Goal: Task Accomplishment & Management: Complete application form

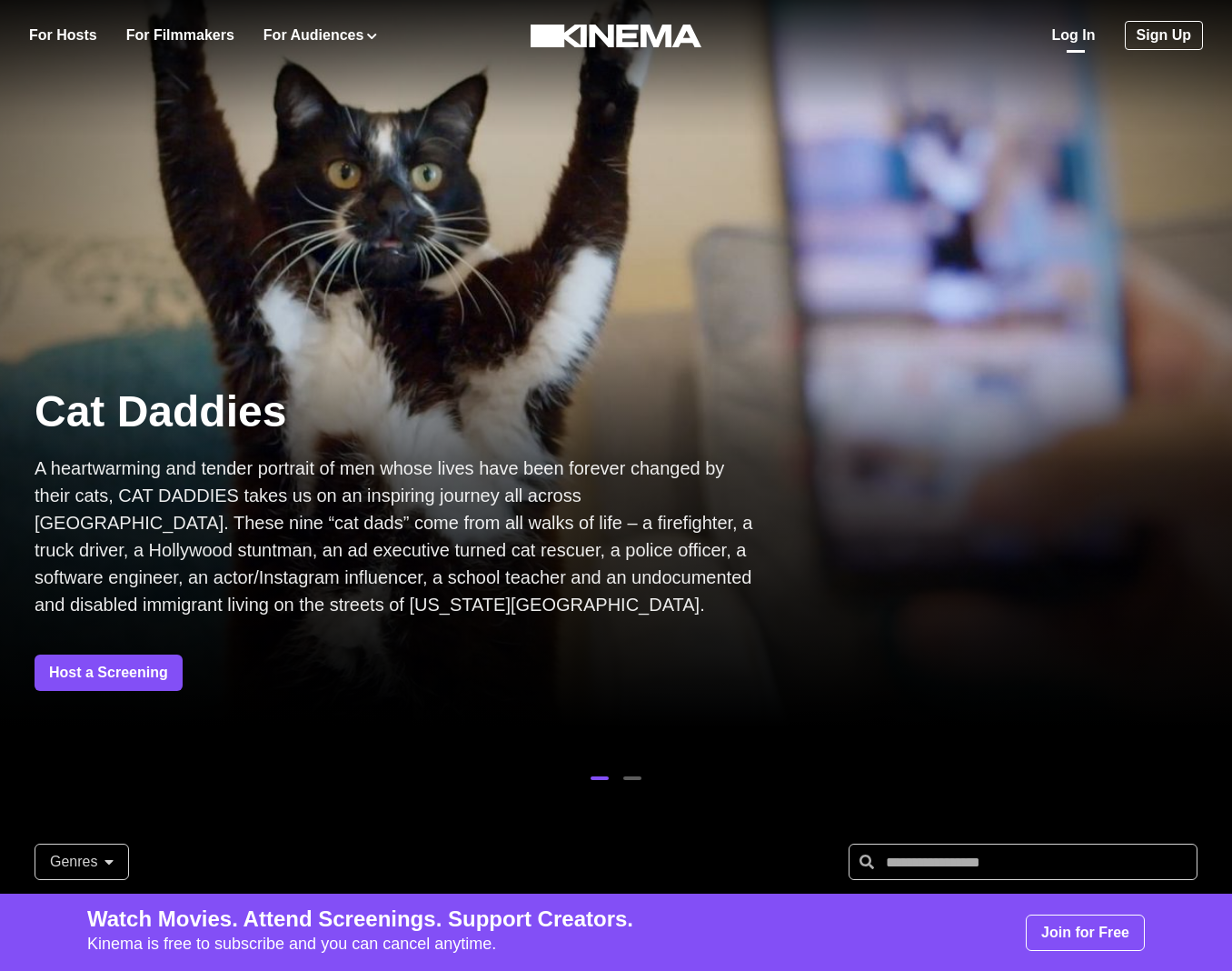
click at [1067, 37] on link "Log In" at bounding box center [1074, 35] width 44 height 22
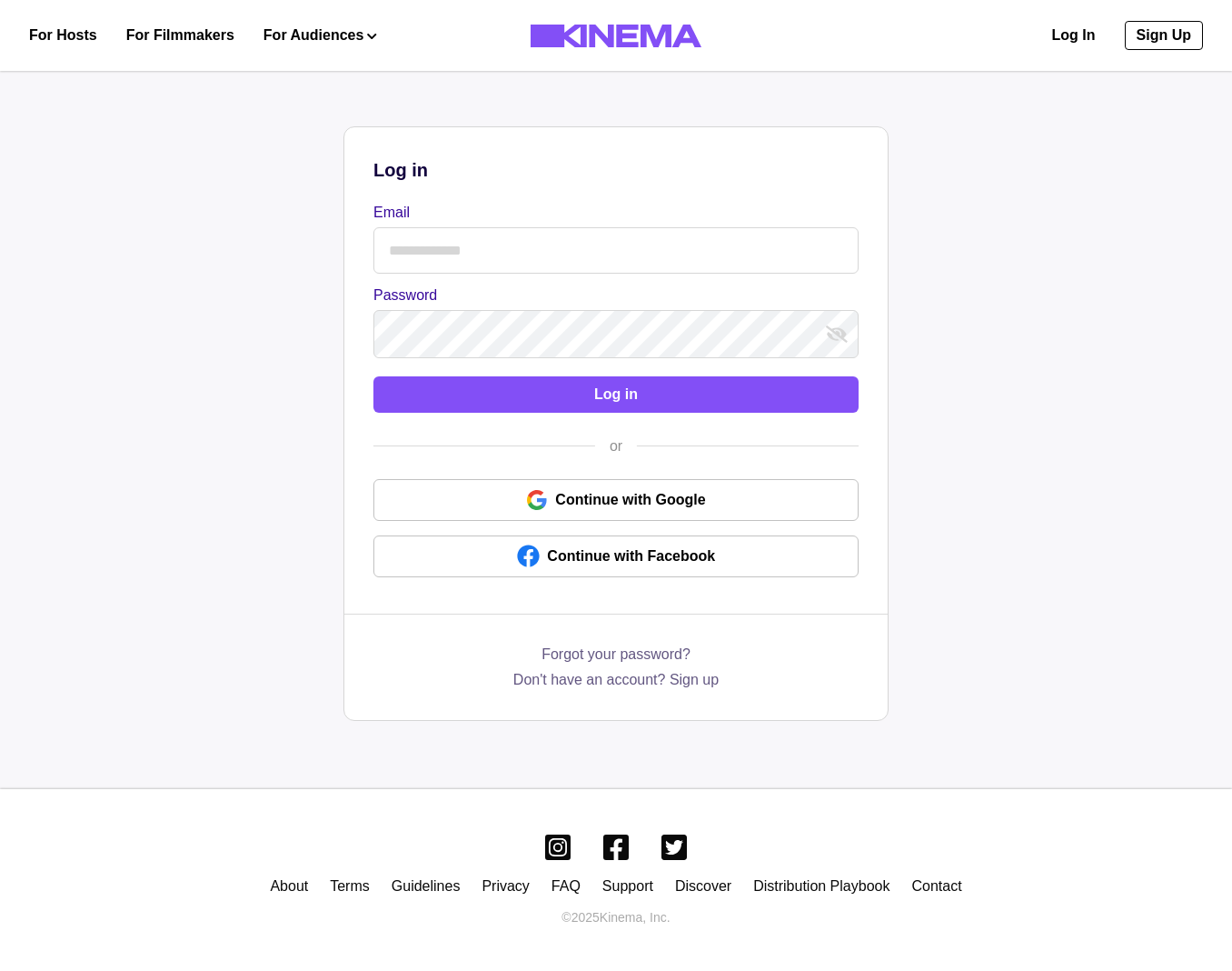
click at [551, 263] on input "Email" at bounding box center [616, 250] width 485 height 46
type input "**********"
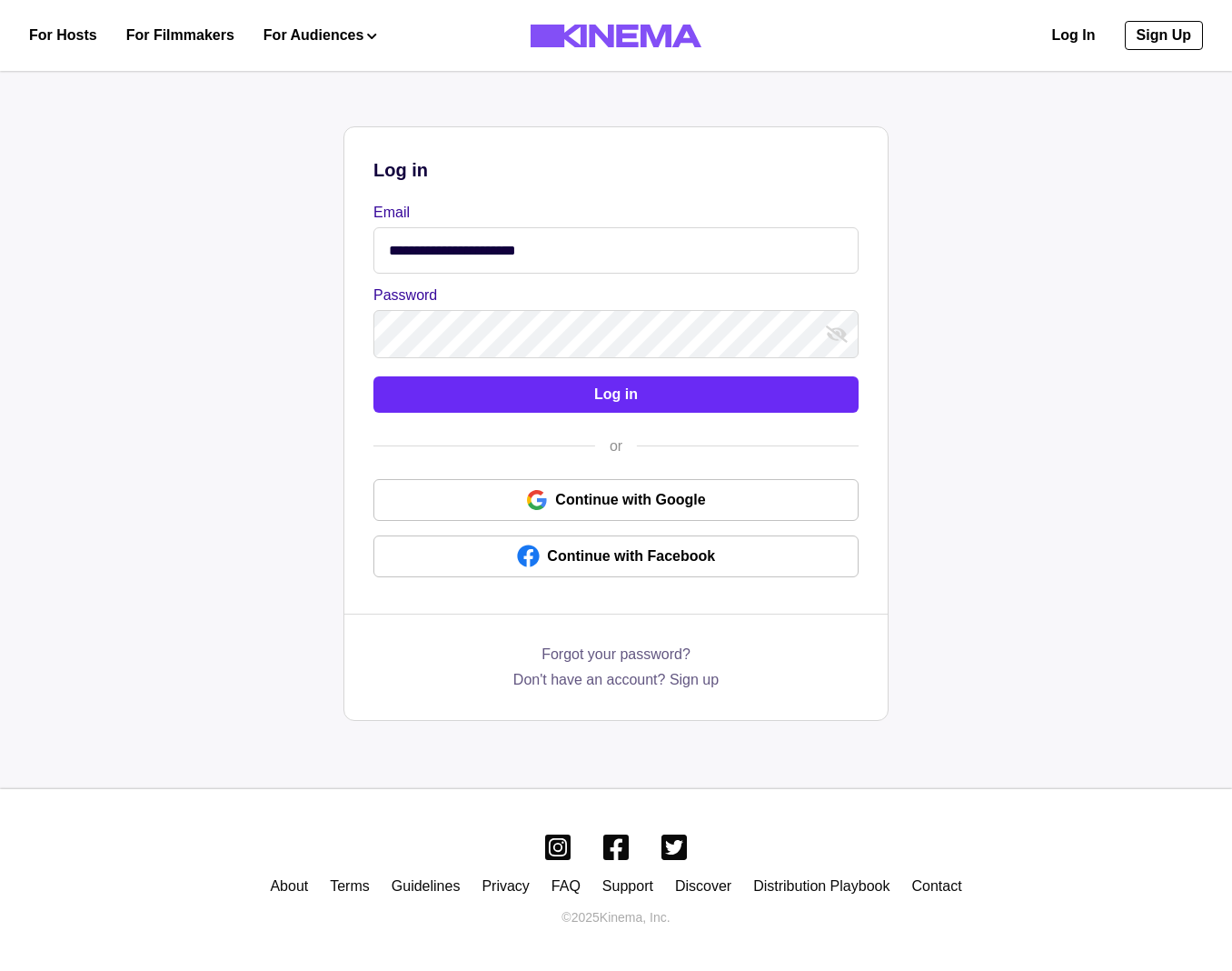
click at [547, 397] on button "Log in" at bounding box center [616, 394] width 485 height 36
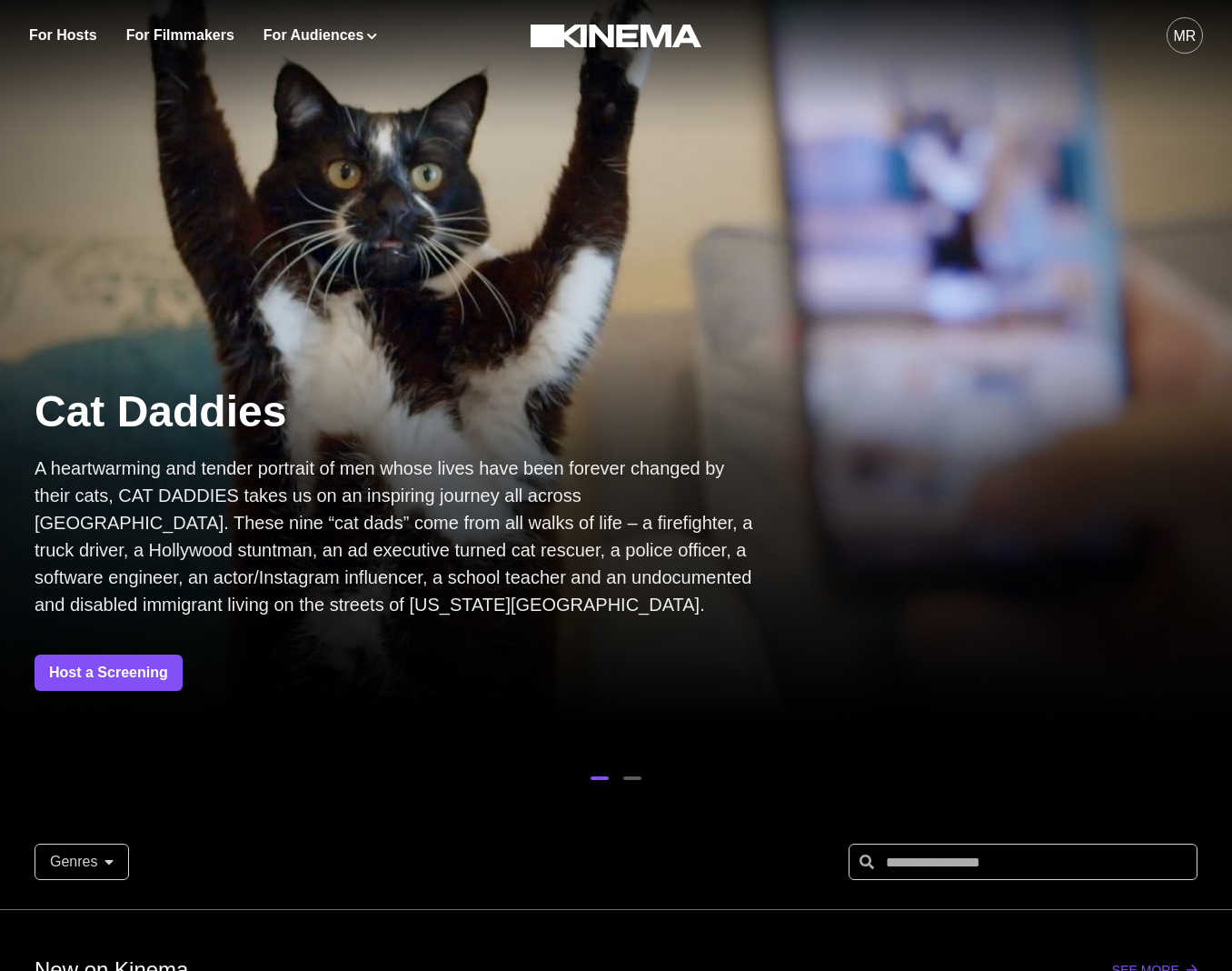
click at [1175, 61] on button "MR" at bounding box center [1185, 35] width 36 height 71
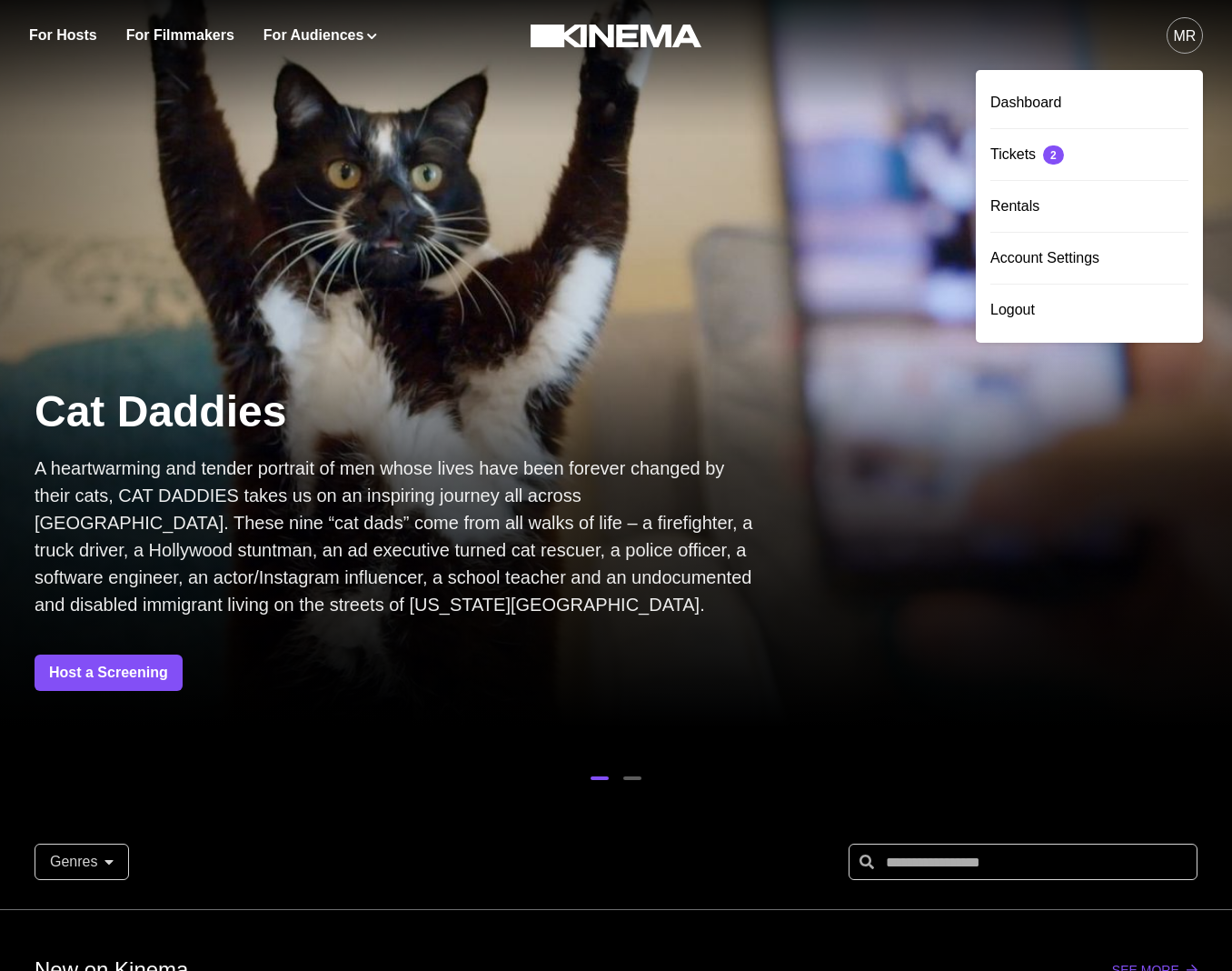
drag, startPoint x: 1079, startPoint y: 104, endPoint x: 1088, endPoint y: 136, distance: 33.2
click at [1079, 103] on div "Dashboard" at bounding box center [1089, 102] width 198 height 51
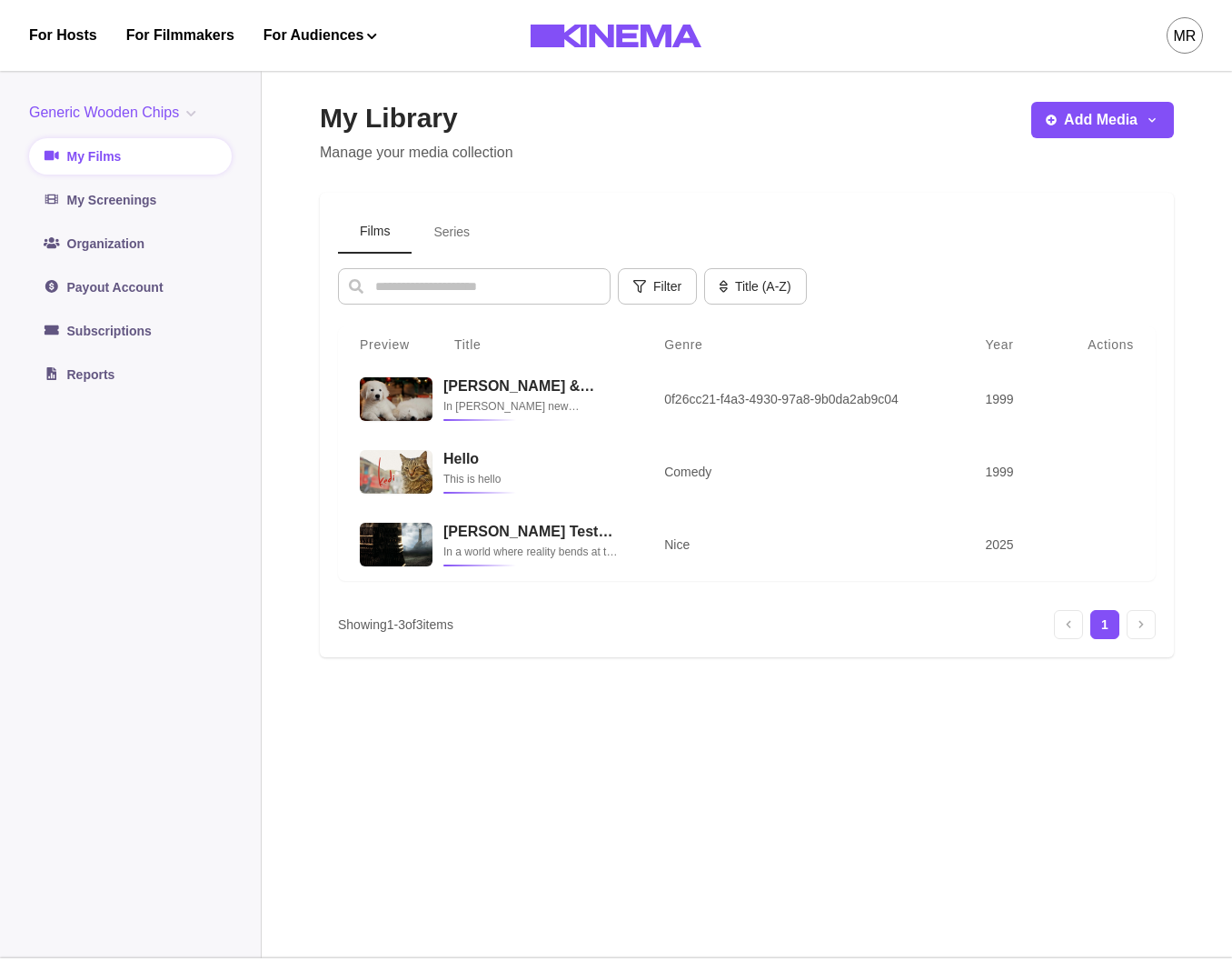
click at [1163, 44] on div "MR" at bounding box center [968, 35] width 470 height 71
click at [1175, 42] on div "MR" at bounding box center [1186, 36] width 23 height 22
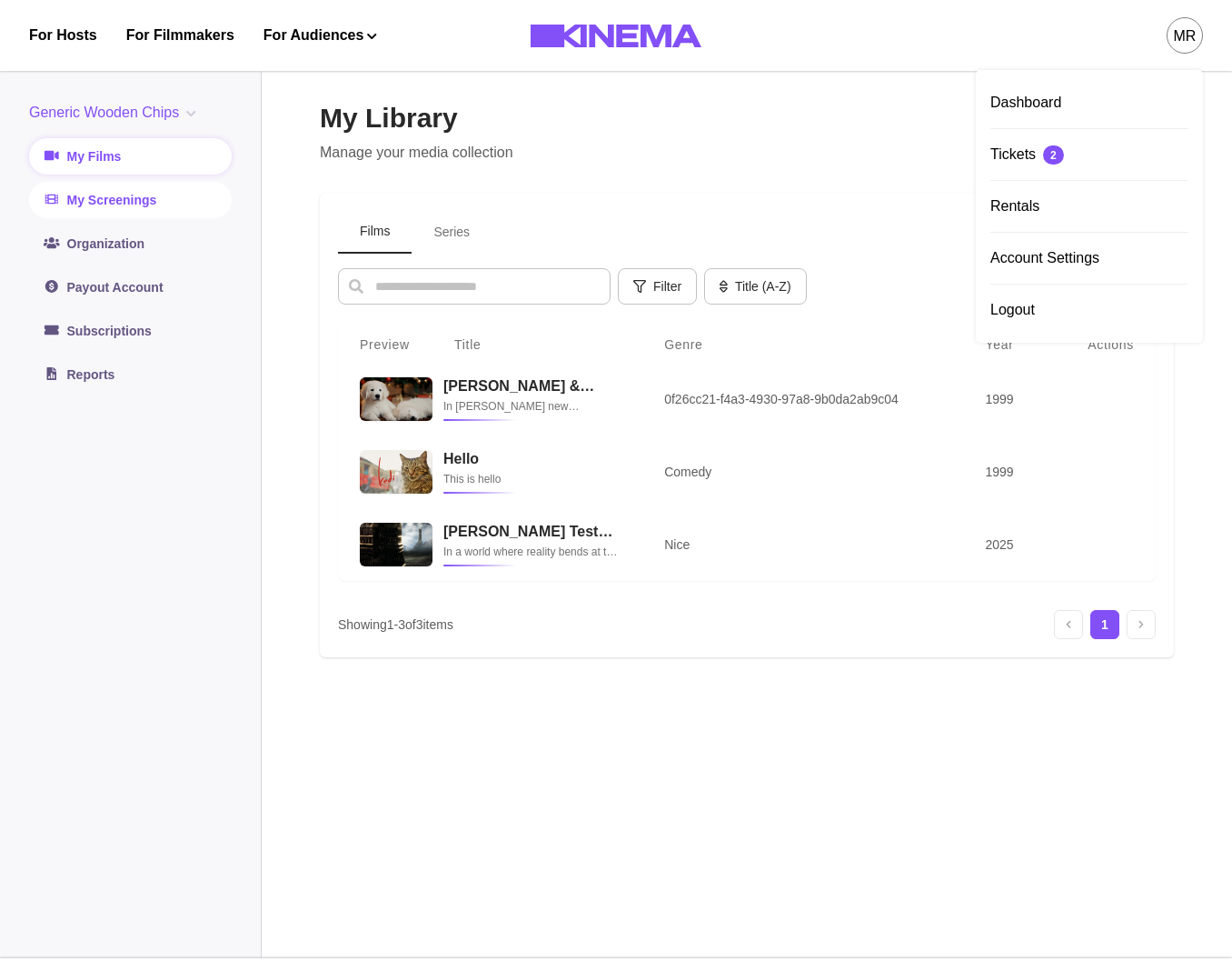
click at [145, 195] on link "My Screenings" at bounding box center [130, 199] width 203 height 36
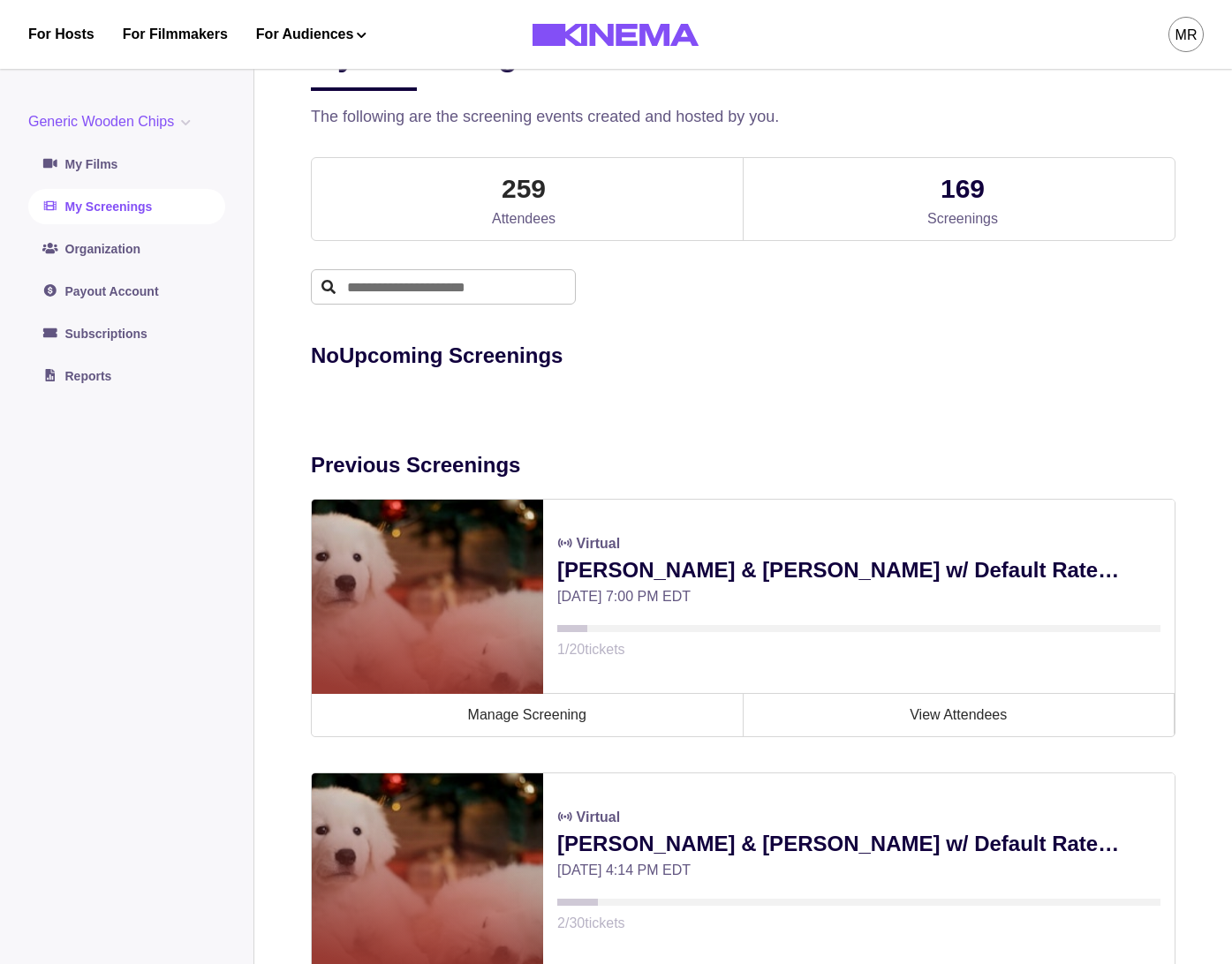
scroll to position [65, 0]
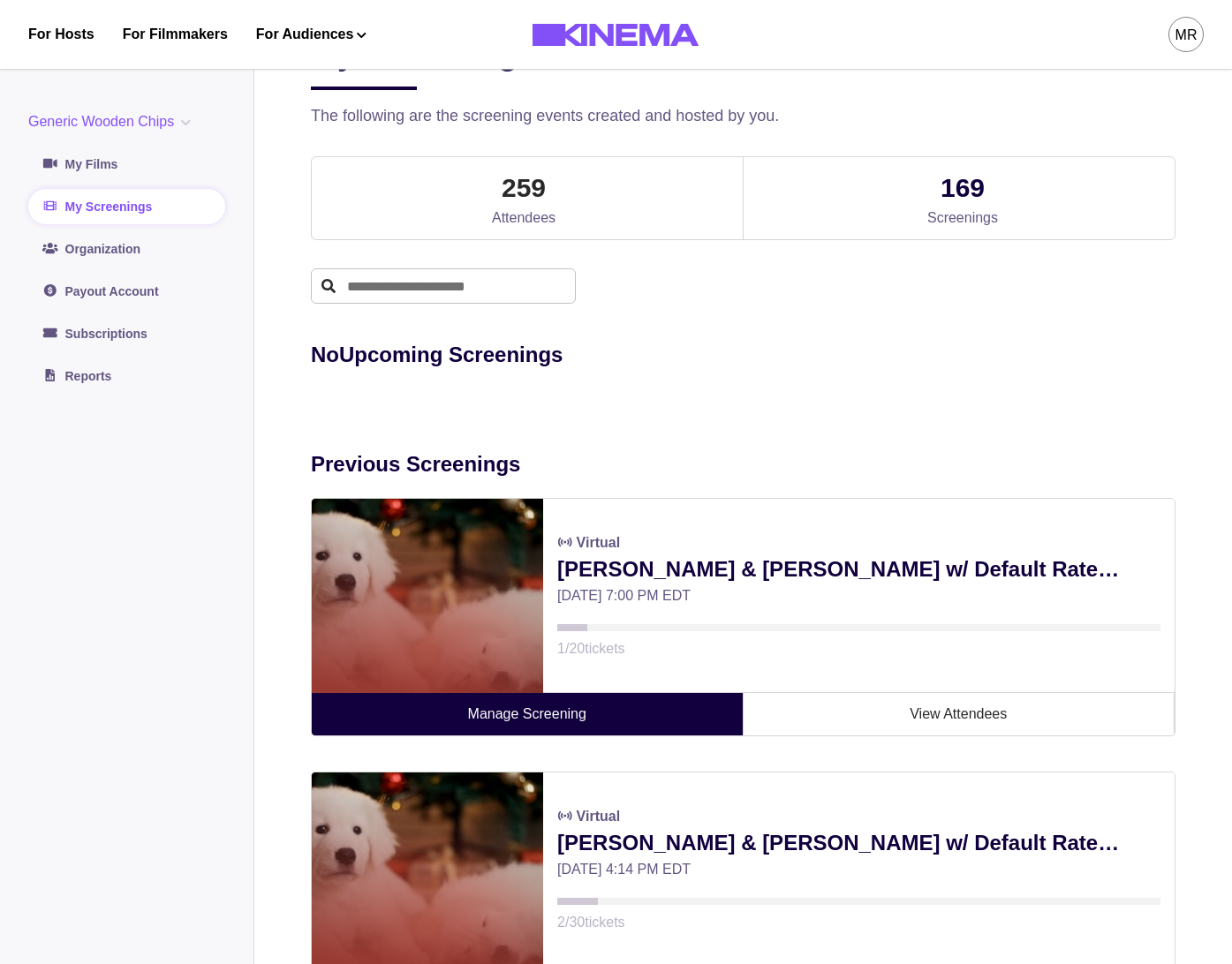
click at [498, 697] on link "Manage Screening" at bounding box center [527, 714] width 432 height 42
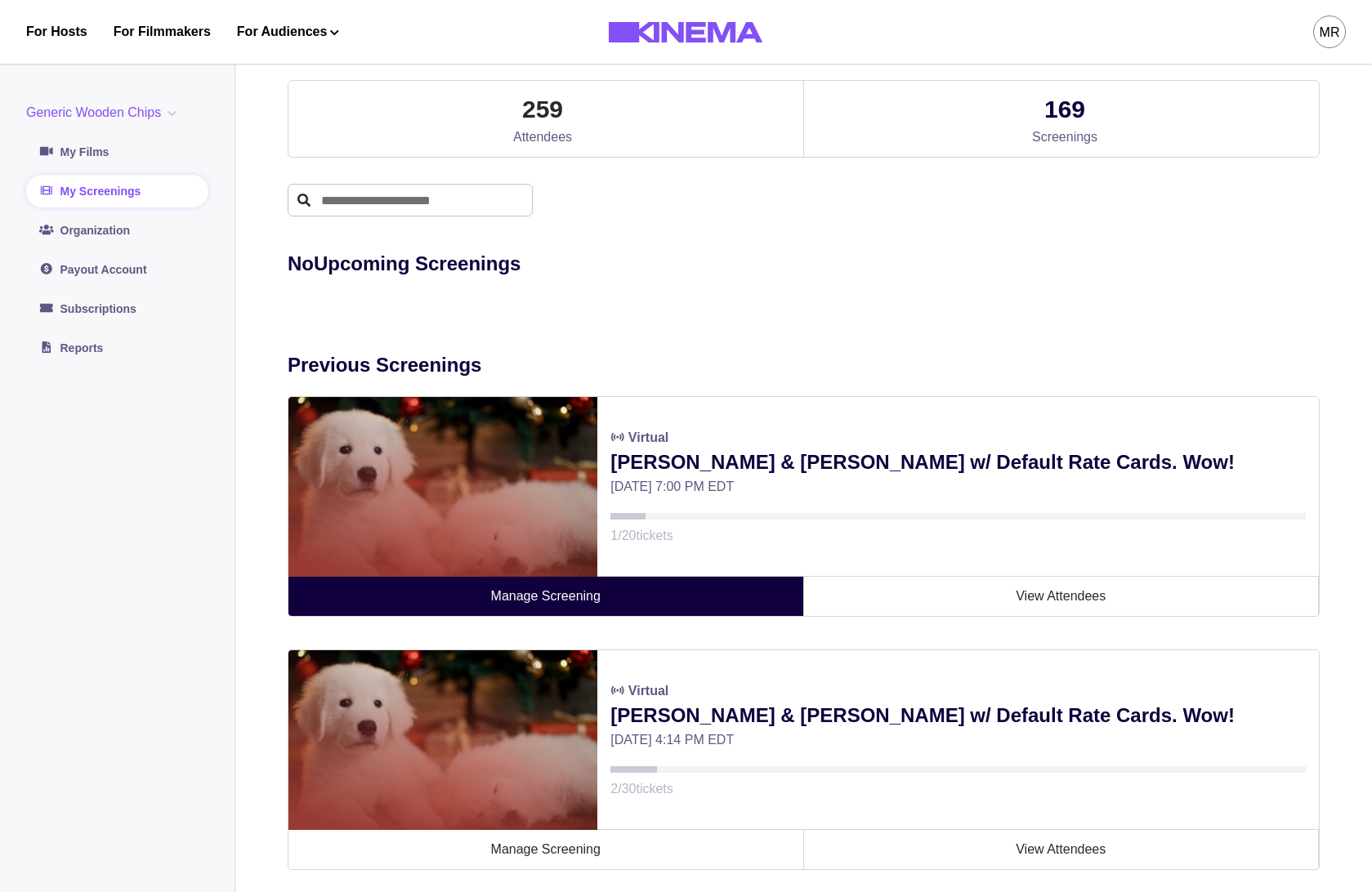
scroll to position [289, 0]
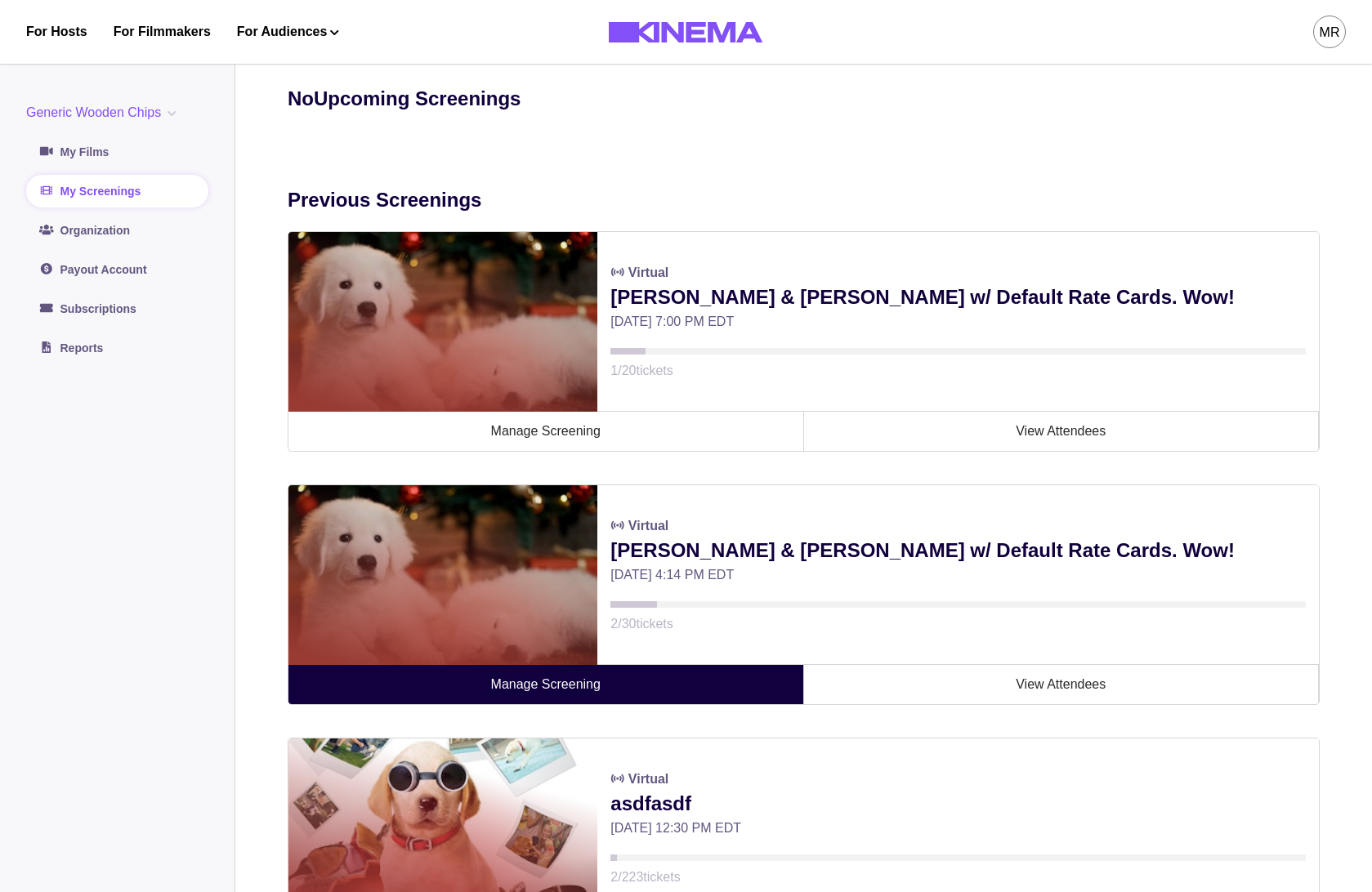
click at [606, 698] on link "Manage Screening" at bounding box center [546, 685] width 516 height 39
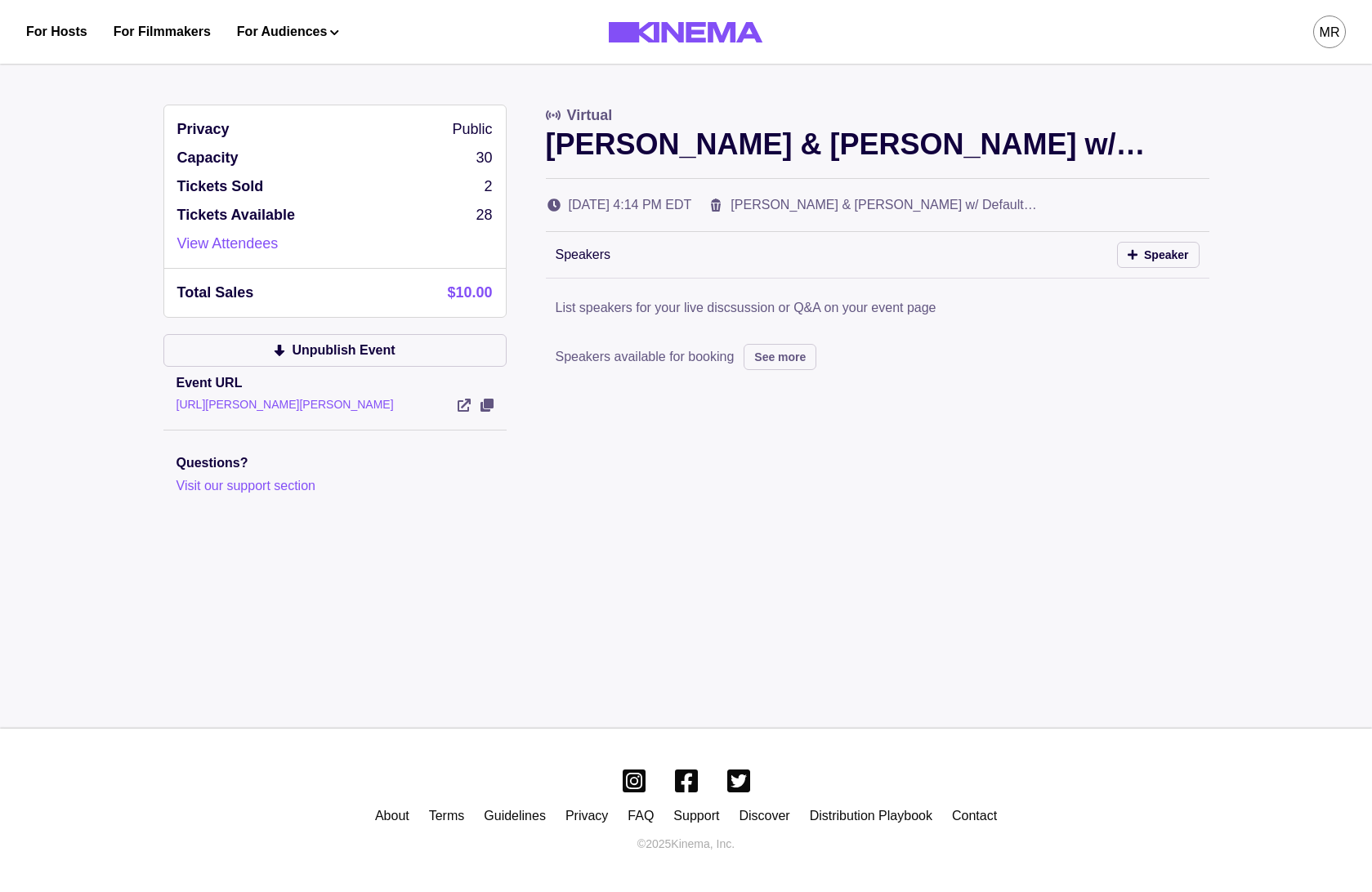
click at [394, 405] on link "http://localhost:3000/events/Allan-and-Suzi-w-Default-Rate-Cards.-Wow!-xkbguo" at bounding box center [285, 405] width 217 height 13
click at [464, 406] on icon "View Event" at bounding box center [464, 406] width 13 height 13
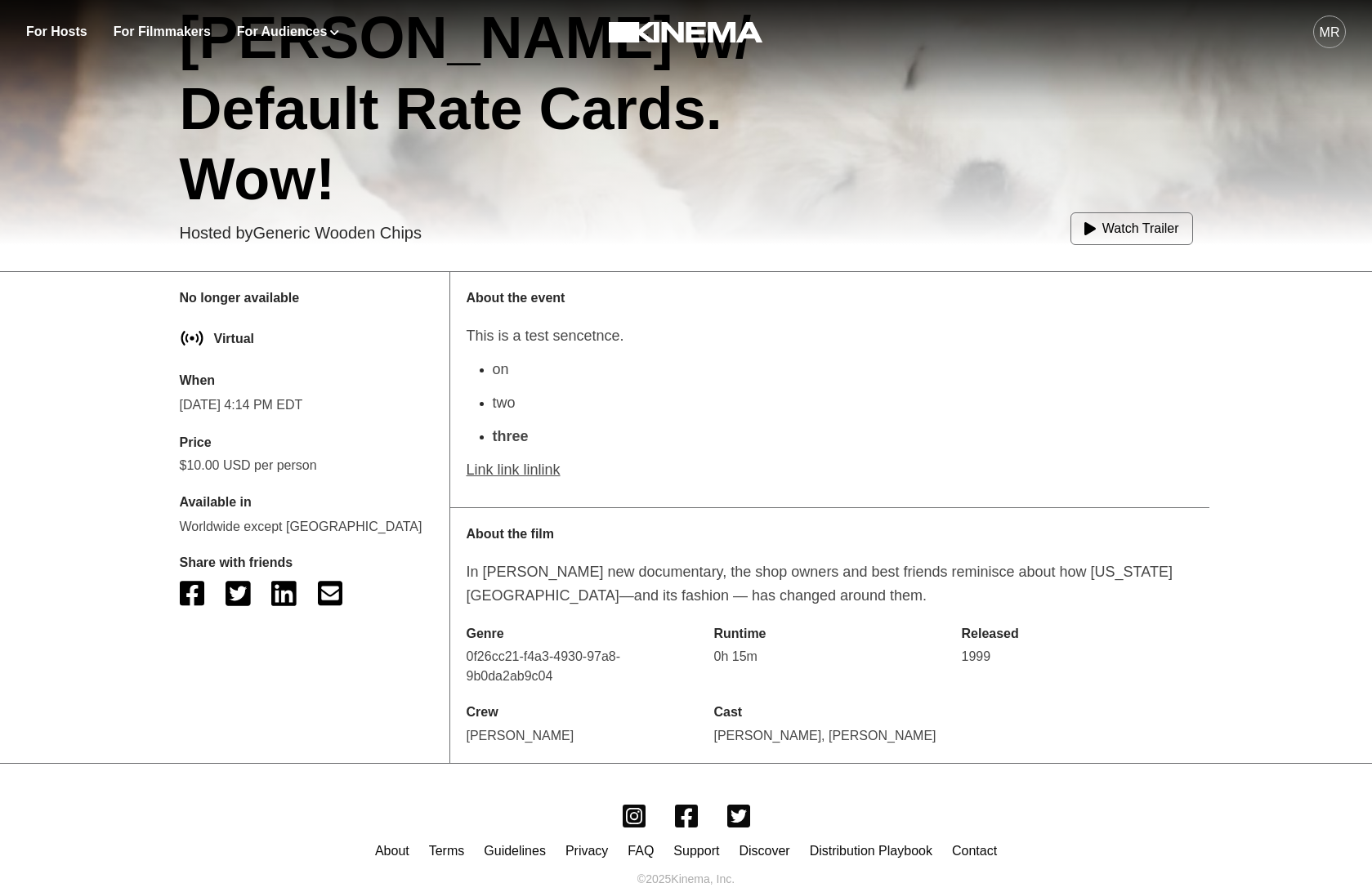
scroll to position [561, 0]
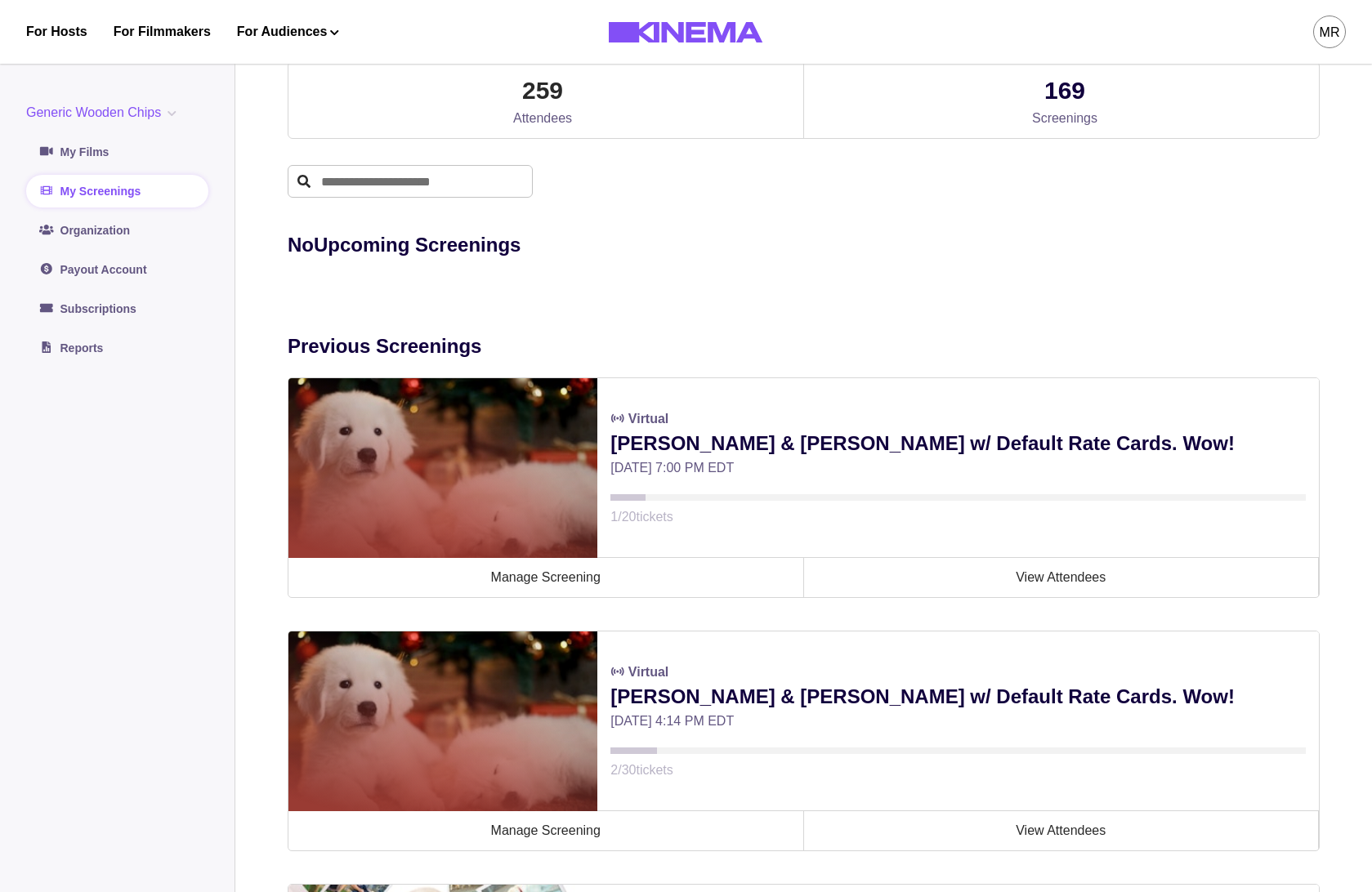
scroll to position [452, 0]
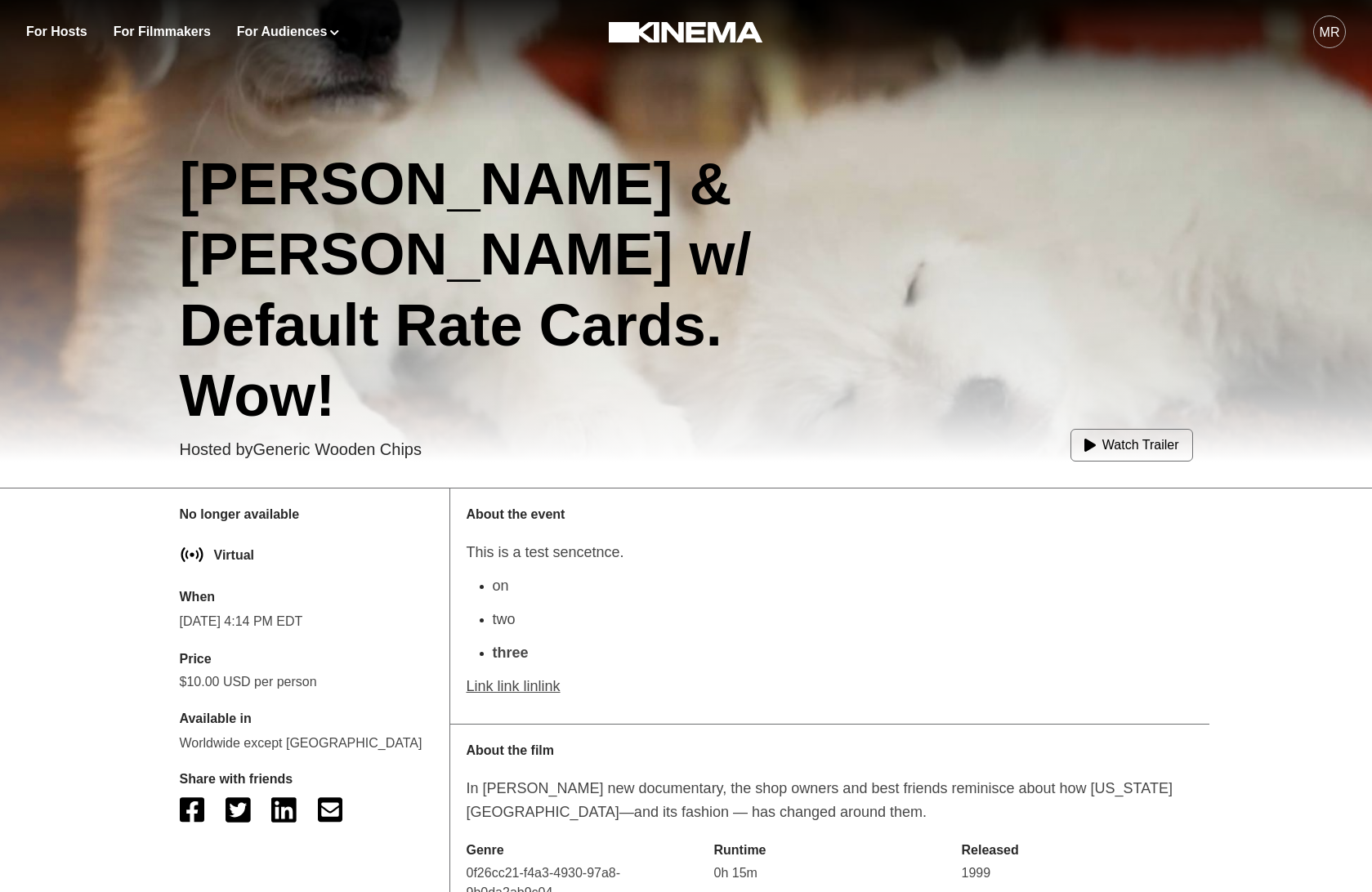
scroll to position [311, 0]
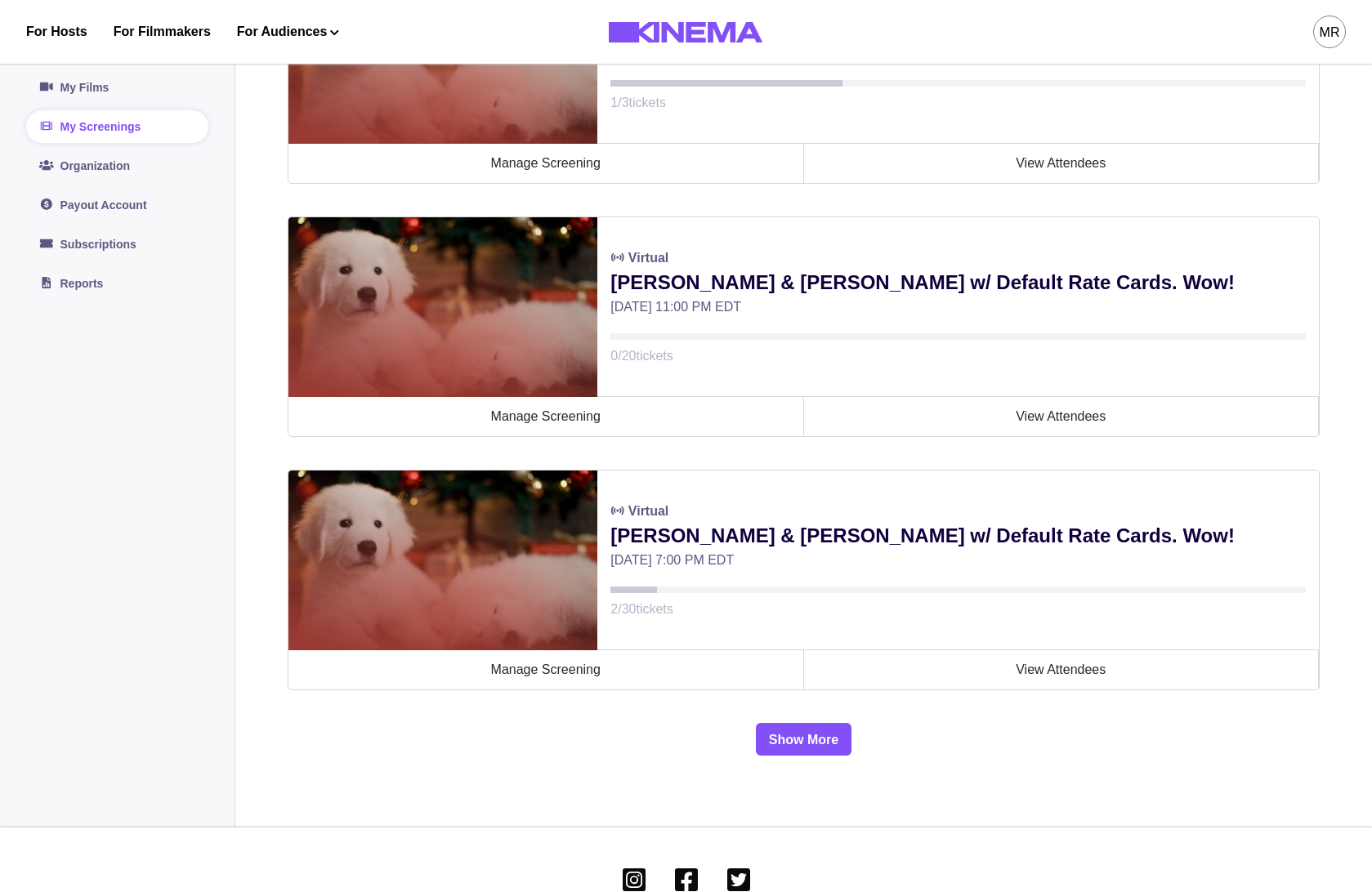
scroll to position [2429, 0]
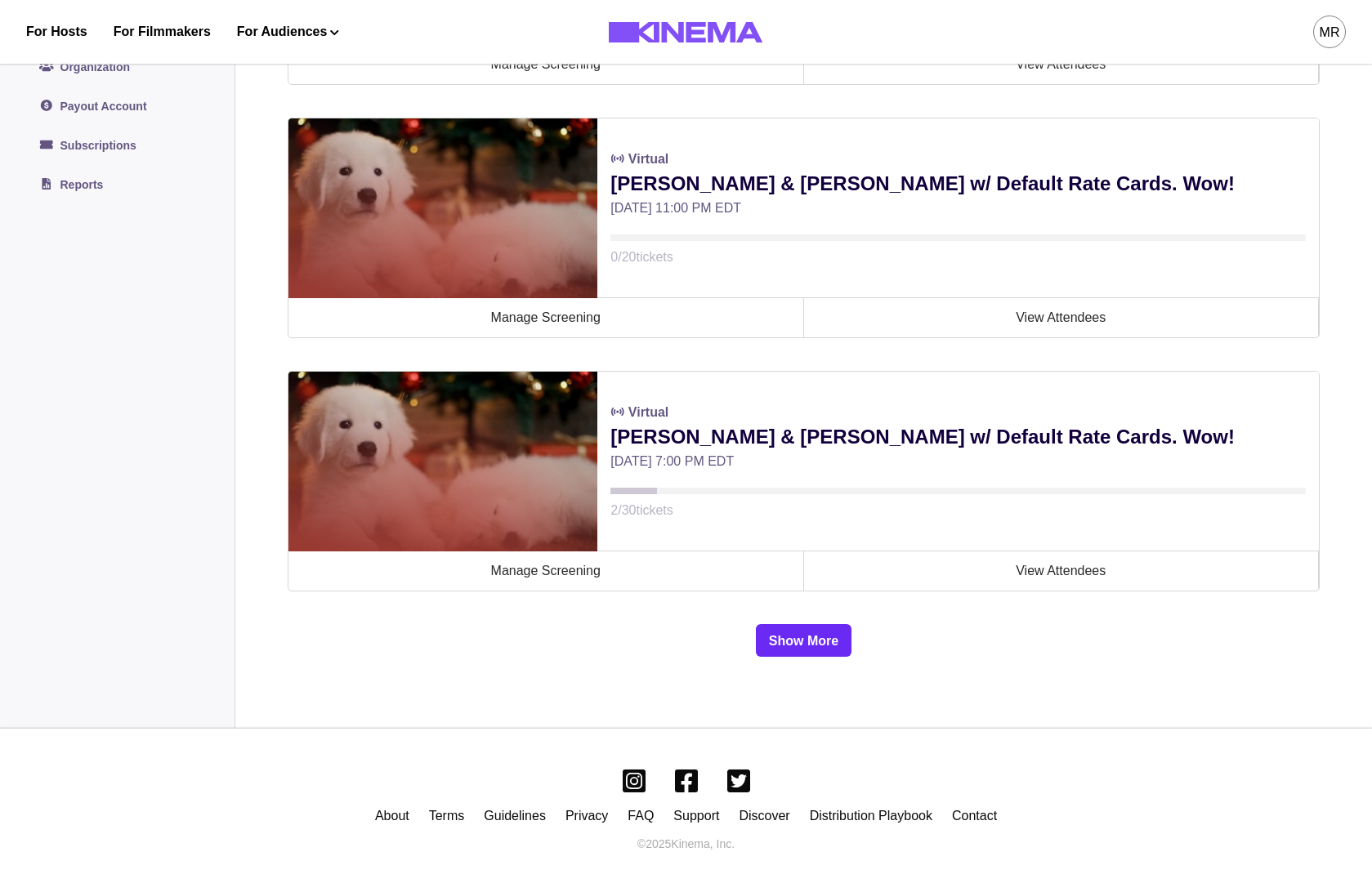
click at [776, 641] on button "Show More" at bounding box center [804, 640] width 96 height 32
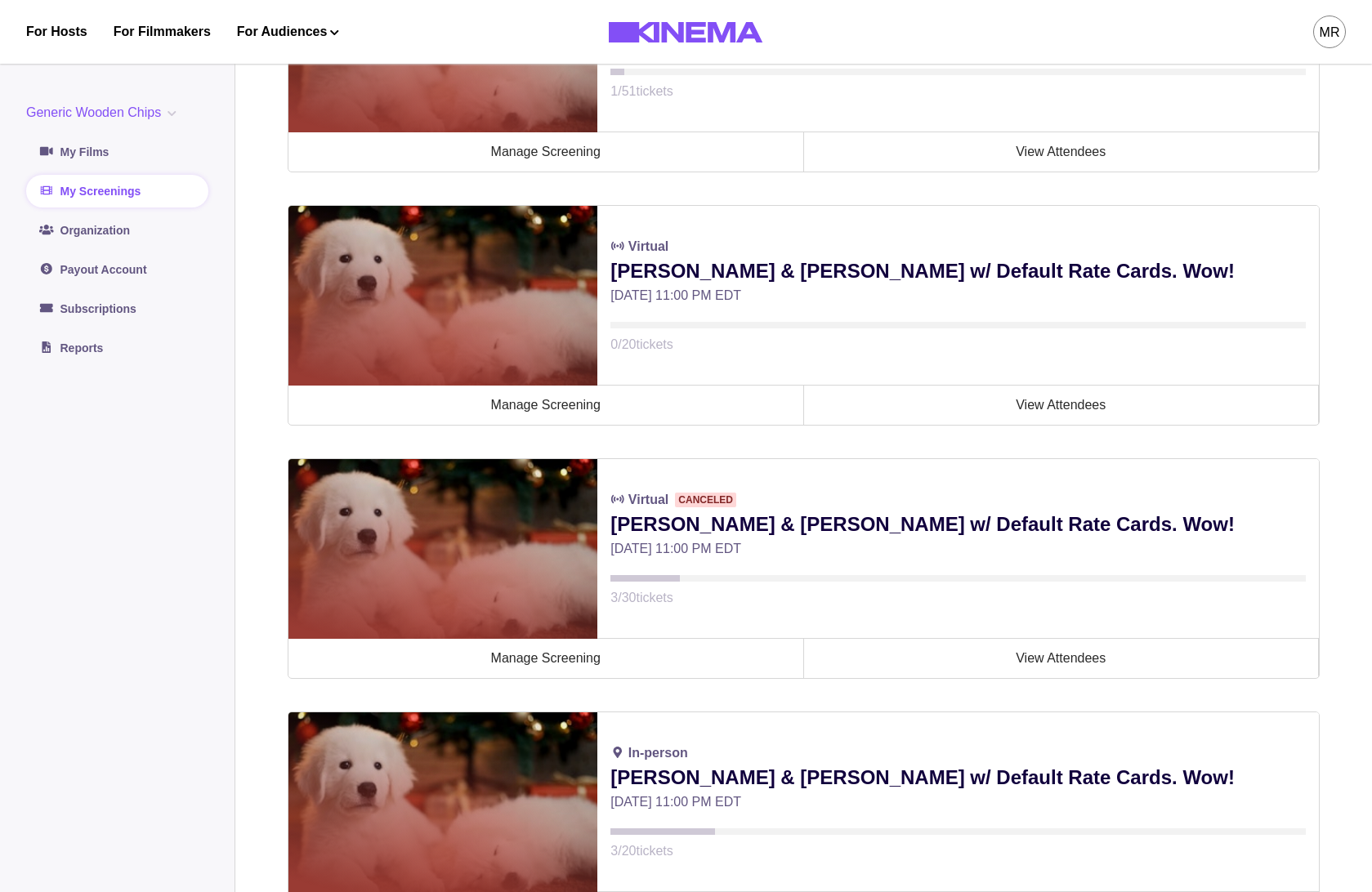
scroll to position [4843, 0]
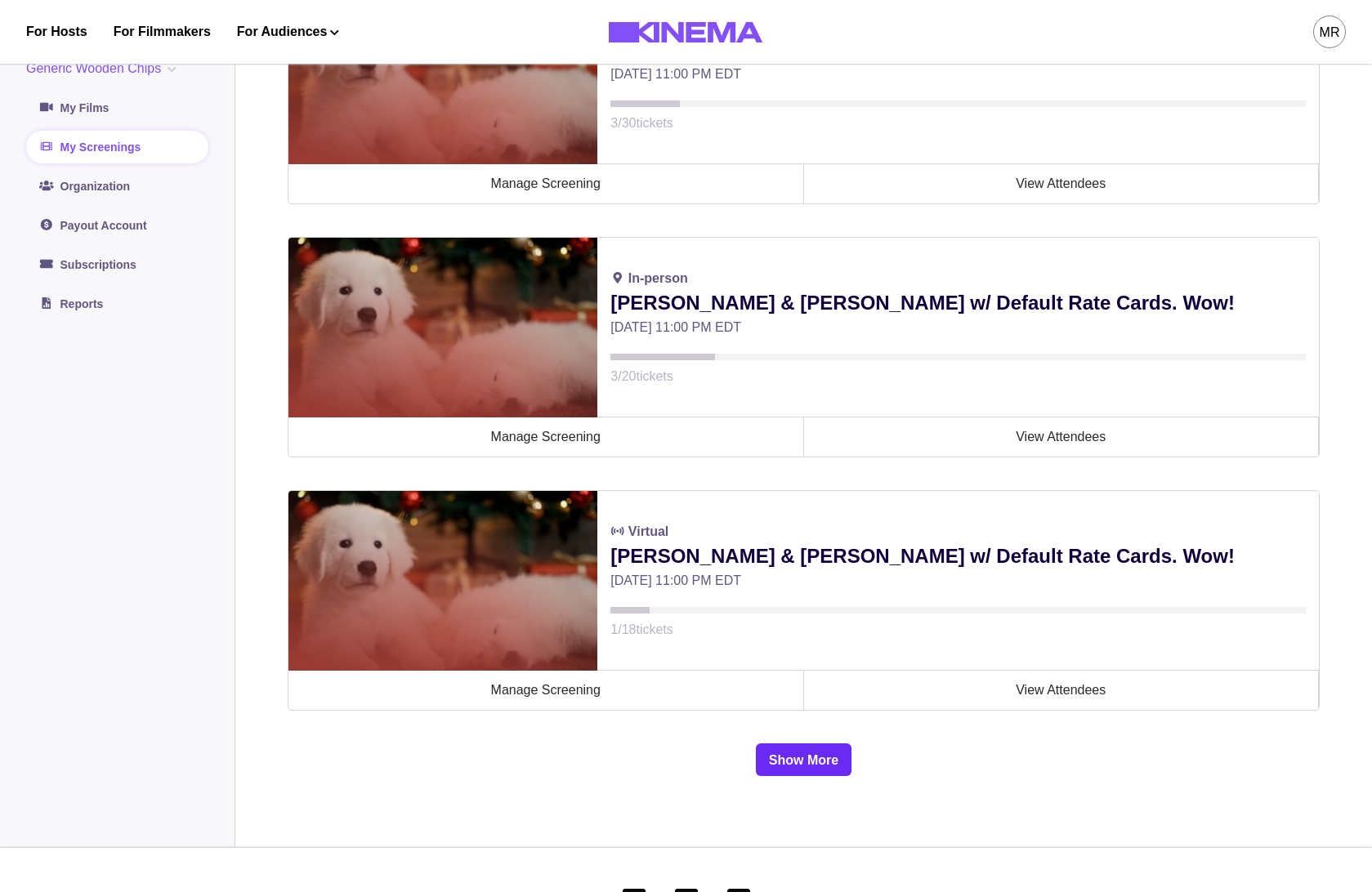
click at [811, 762] on button "Show More" at bounding box center [804, 760] width 96 height 32
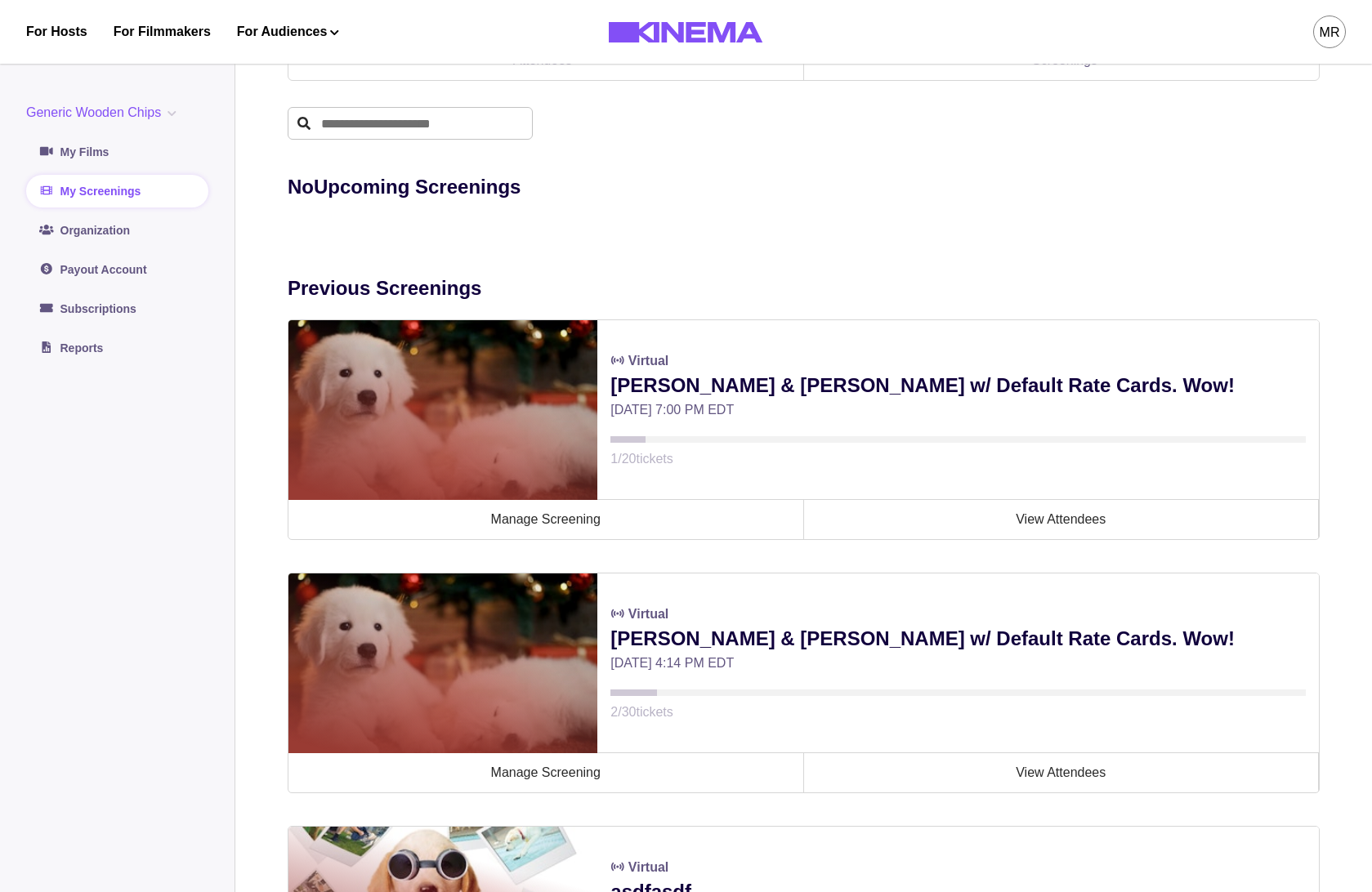
scroll to position [0, 0]
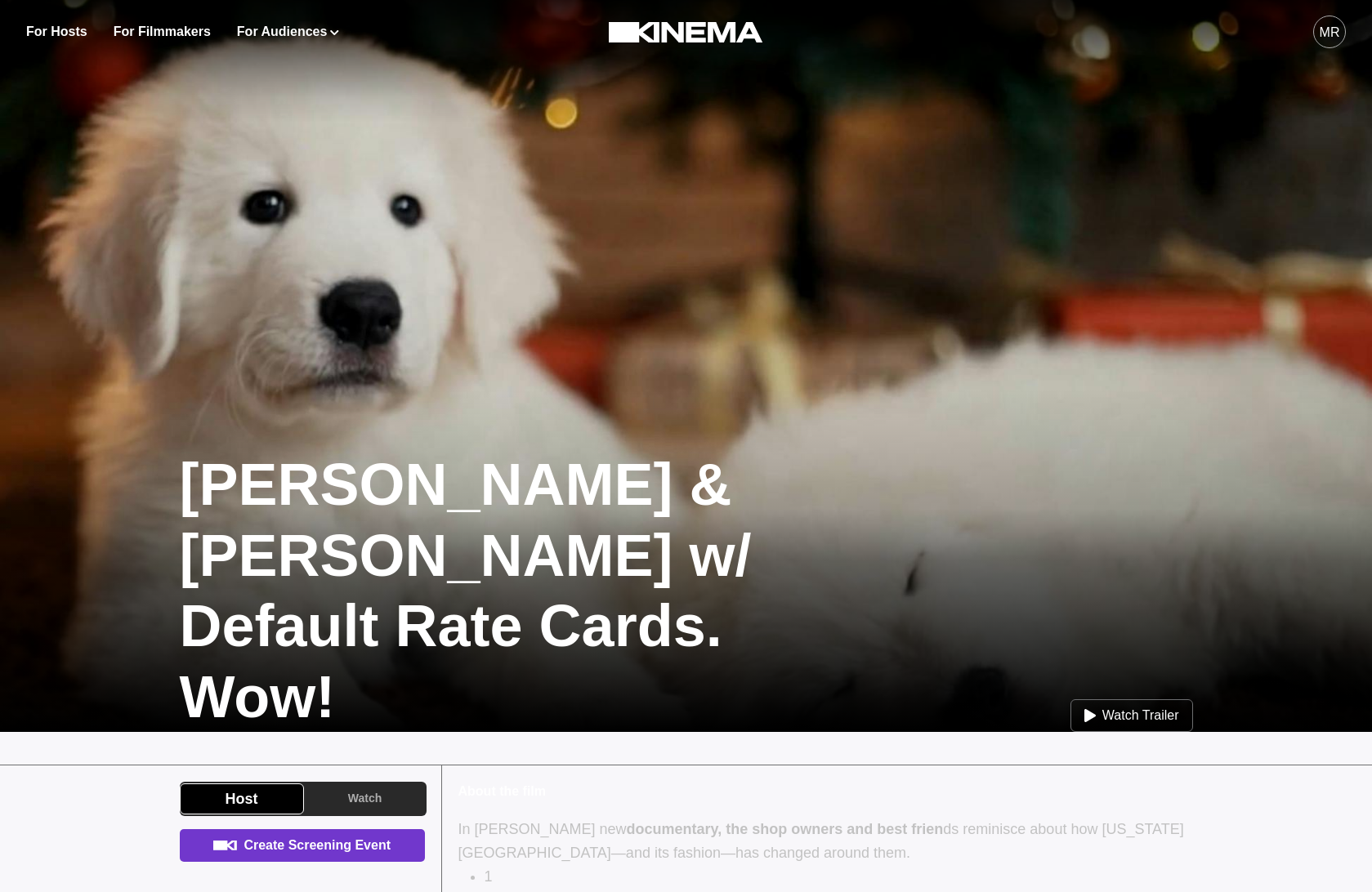
click at [338, 859] on link "Create Screening Event" at bounding box center [302, 845] width 245 height 32
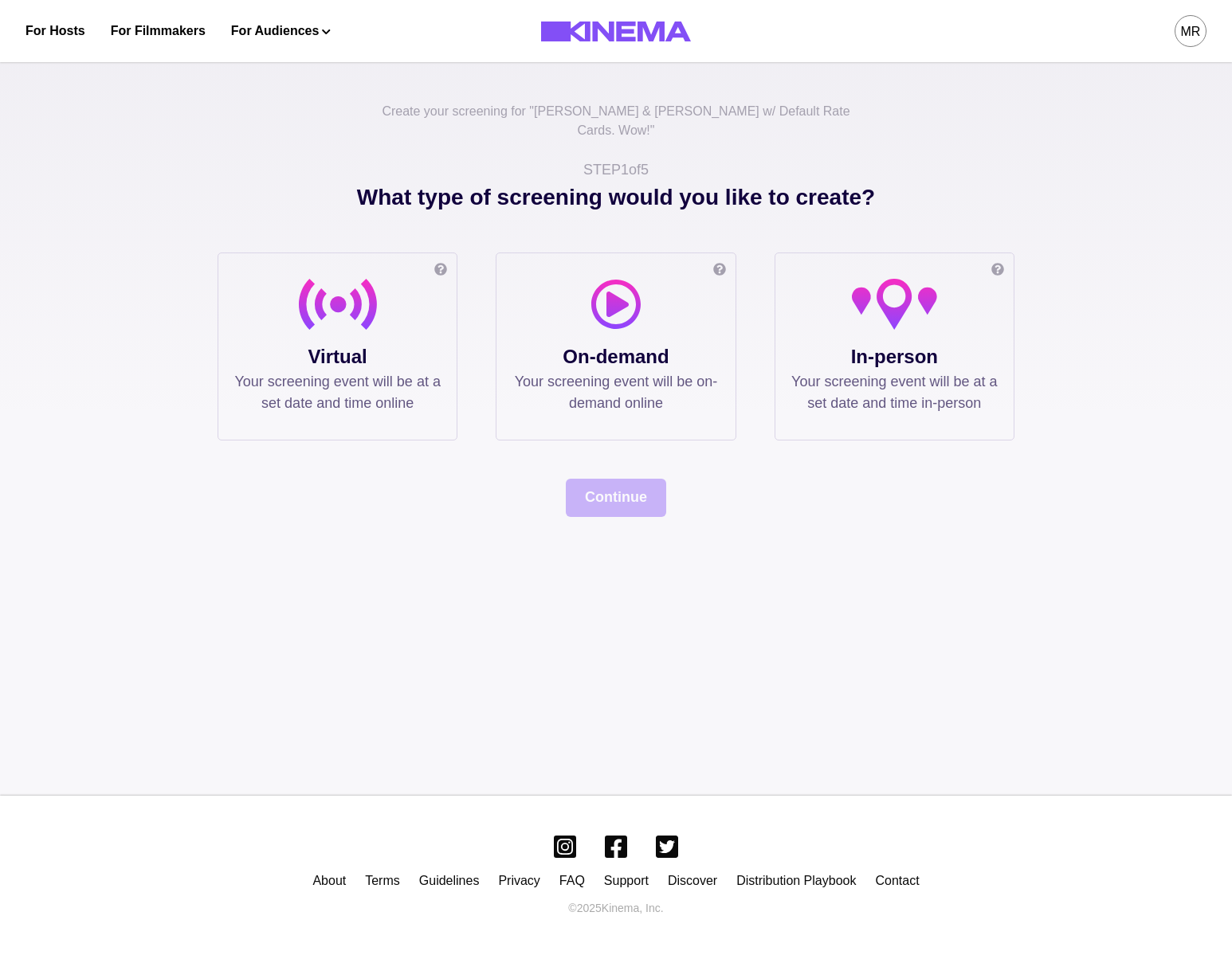
drag, startPoint x: 192, startPoint y: 379, endPoint x: 263, endPoint y: 357, distance: 74.3
click at [193, 378] on div "Create your screening for " Allan & Suzi w/ Default Rate Cards. Wow! " STEP 1 o…" at bounding box center [616, 423] width 1232 height 745
click at [263, 371] on p "Your screening event will be at a set date and time online" at bounding box center [337, 392] width 206 height 43
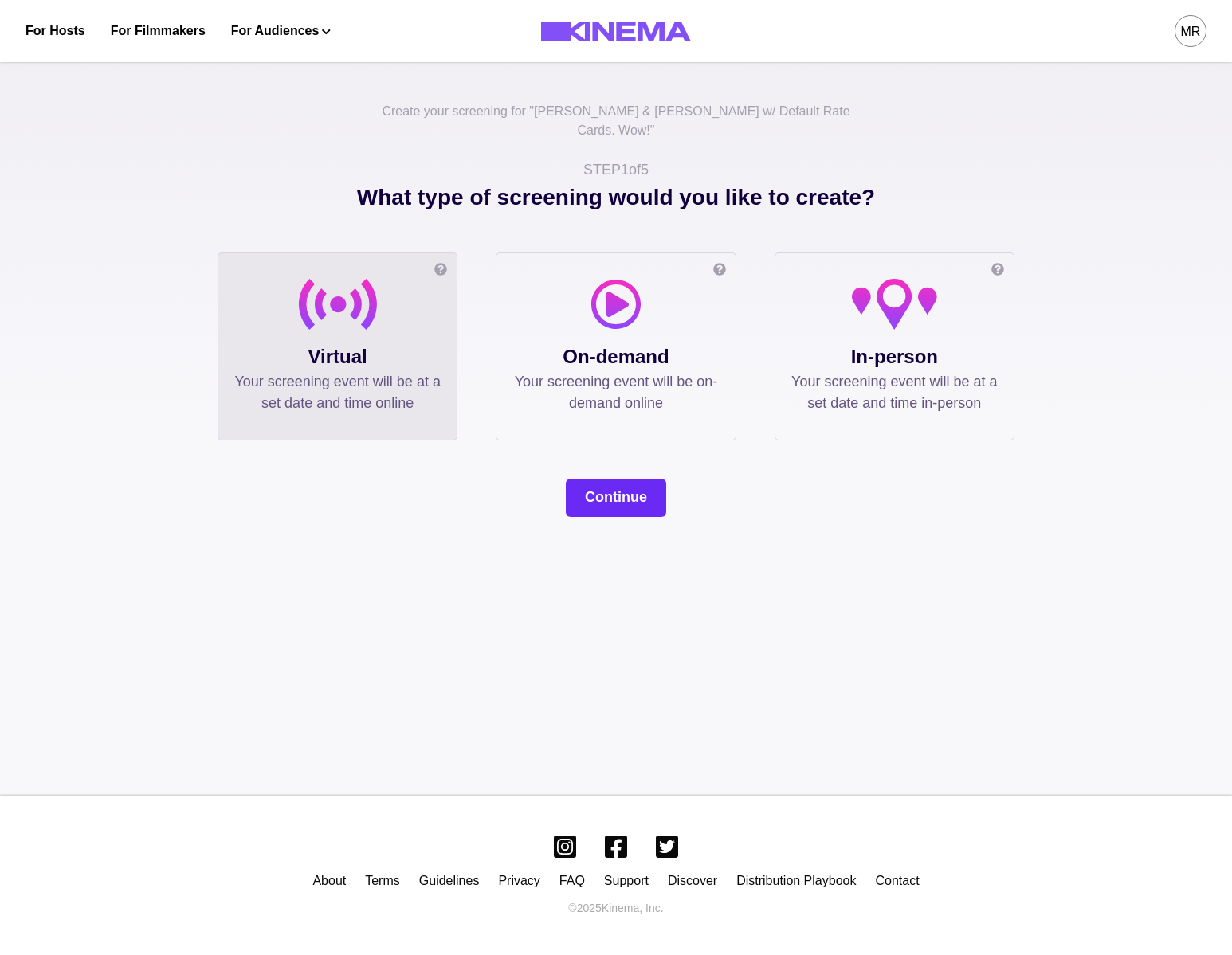
drag, startPoint x: 561, startPoint y: 499, endPoint x: 582, endPoint y: 492, distance: 22.1
click at [568, 498] on div "Create your screening for " Allan & Suzi w/ Default Rate Cards. Wow! " STEP 1 o…" at bounding box center [616, 423] width 1232 height 745
click at [582, 492] on button "Continue" at bounding box center [616, 498] width 101 height 38
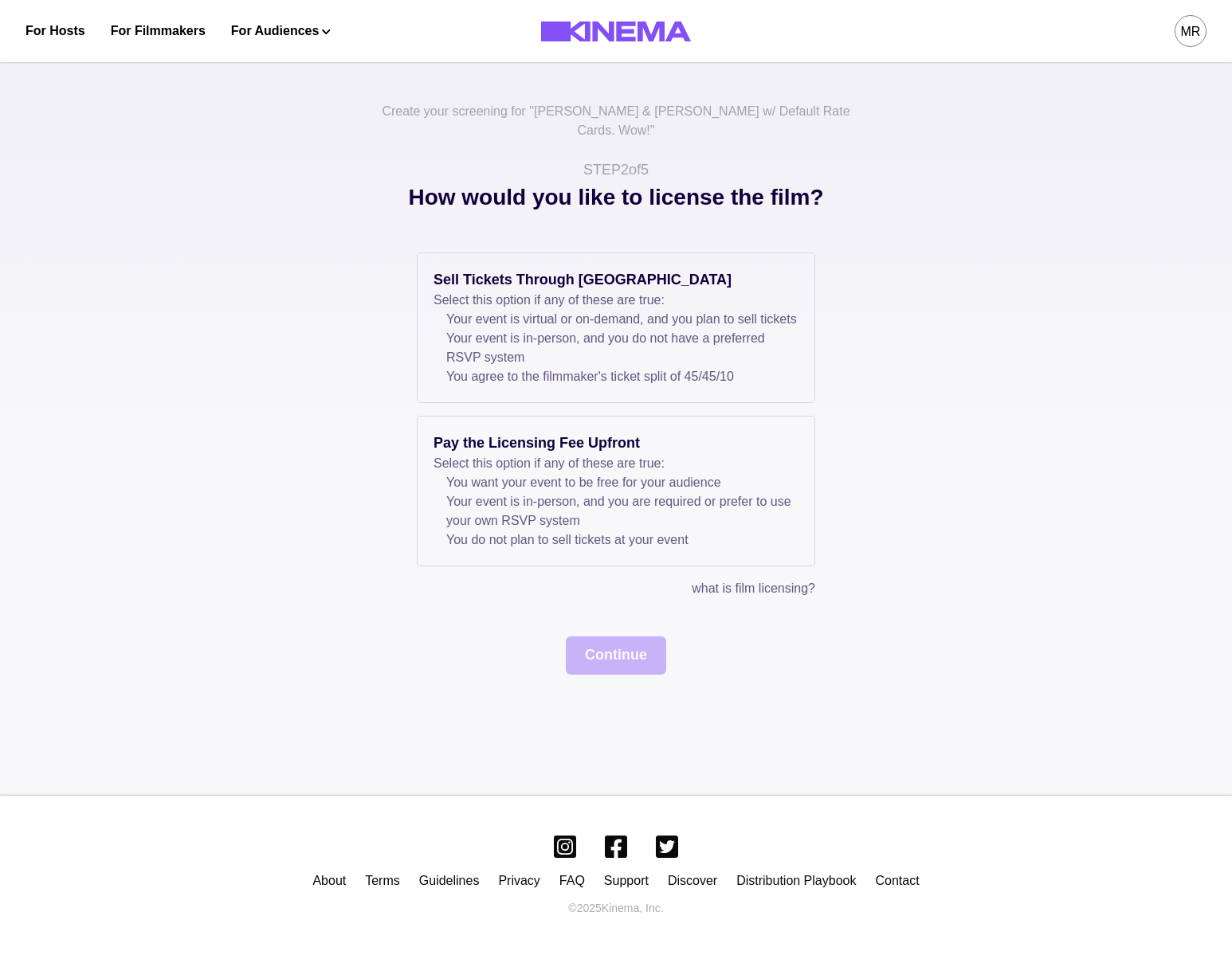
click at [136, 292] on div "Create your screening for " Allan & Suzi w/ Default Rate Cards. Wow! " STEP 2 o…" at bounding box center [616, 423] width 1232 height 745
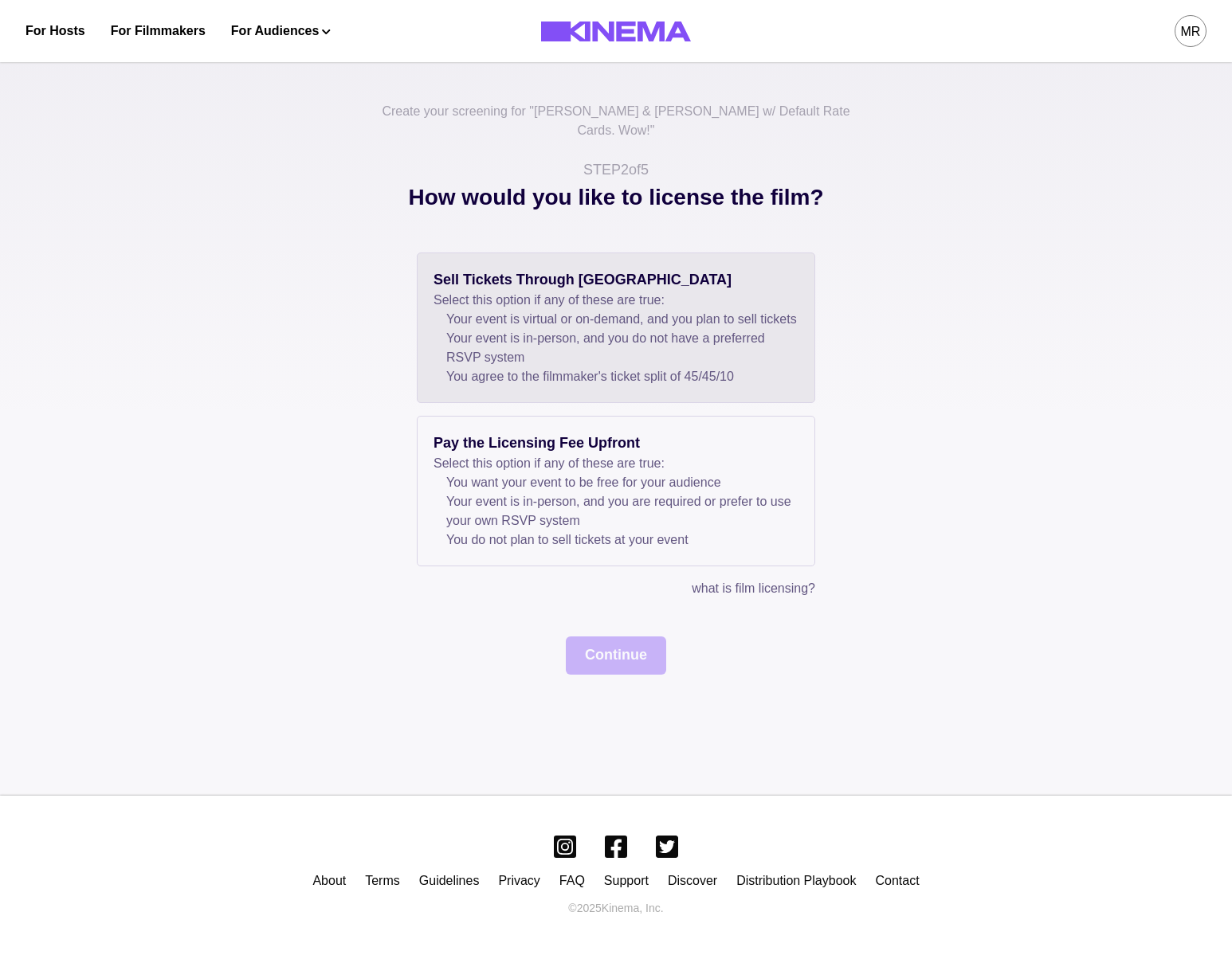
click at [421, 311] on div "Sell Tickets Through Kinema Select this option if any of these are true: Your e…" at bounding box center [616, 327] width 399 height 150
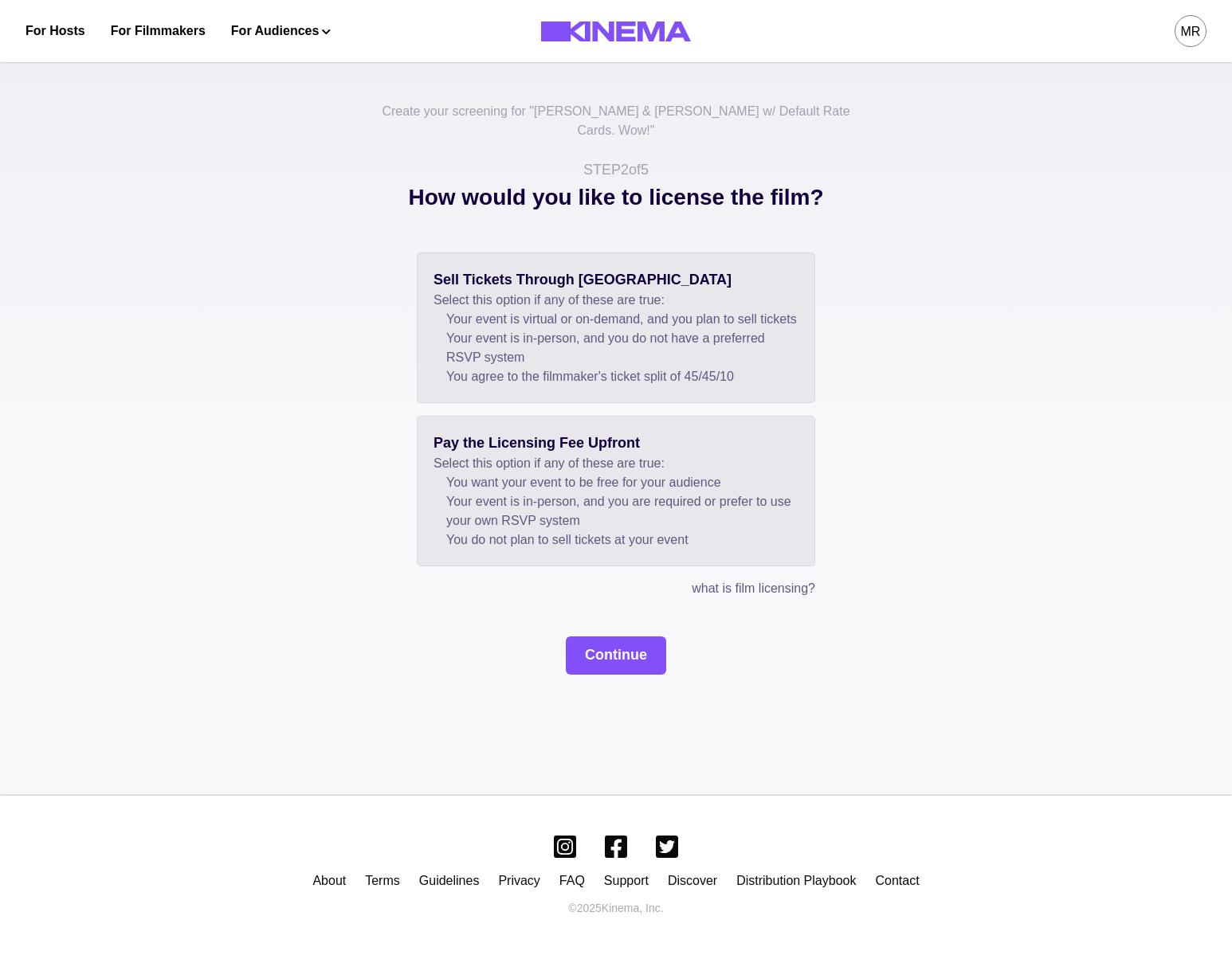
click at [491, 534] on li "You do not plan to sell tickets at your event" at bounding box center [622, 540] width 352 height 19
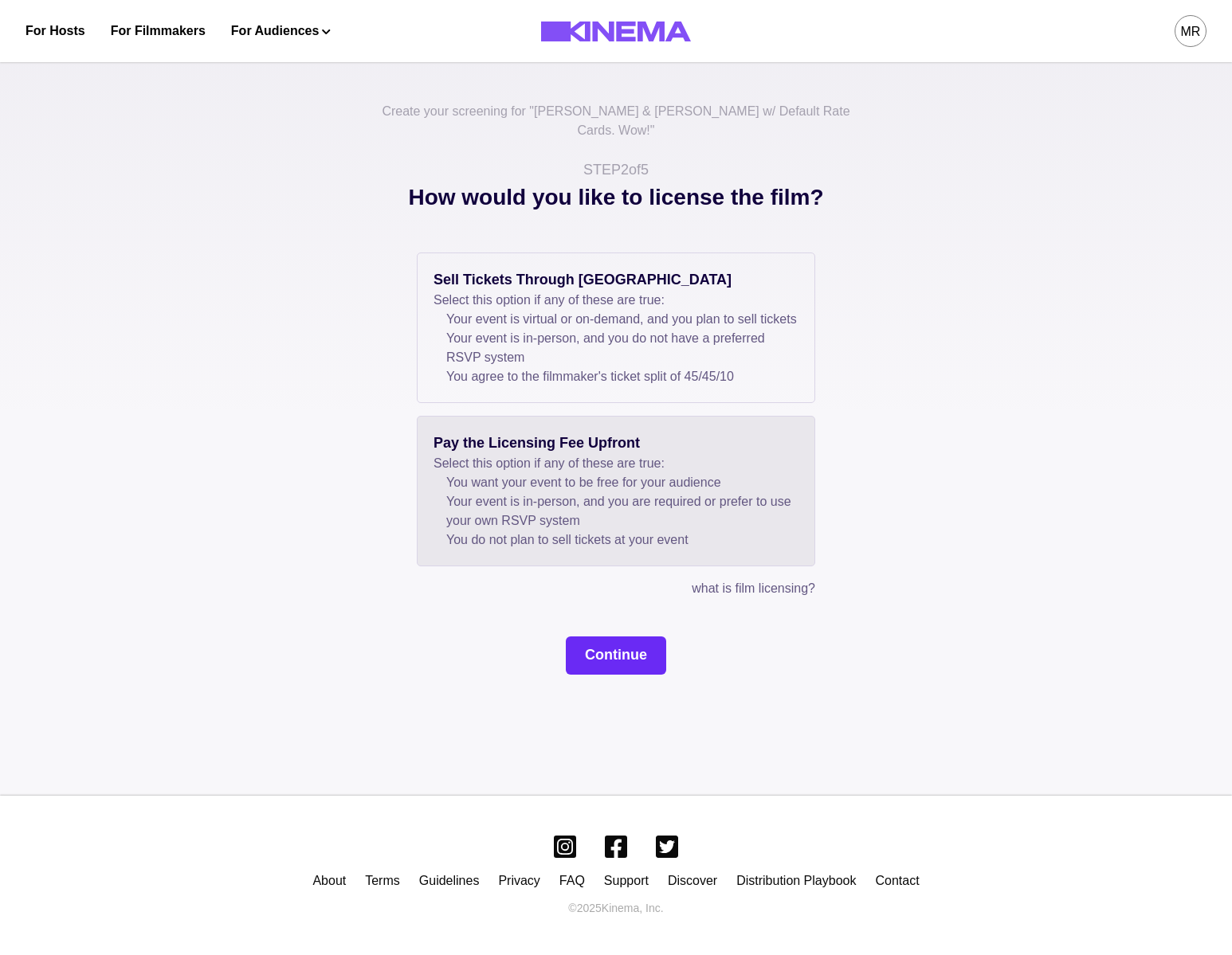
click at [588, 642] on button "Continue" at bounding box center [616, 655] width 101 height 38
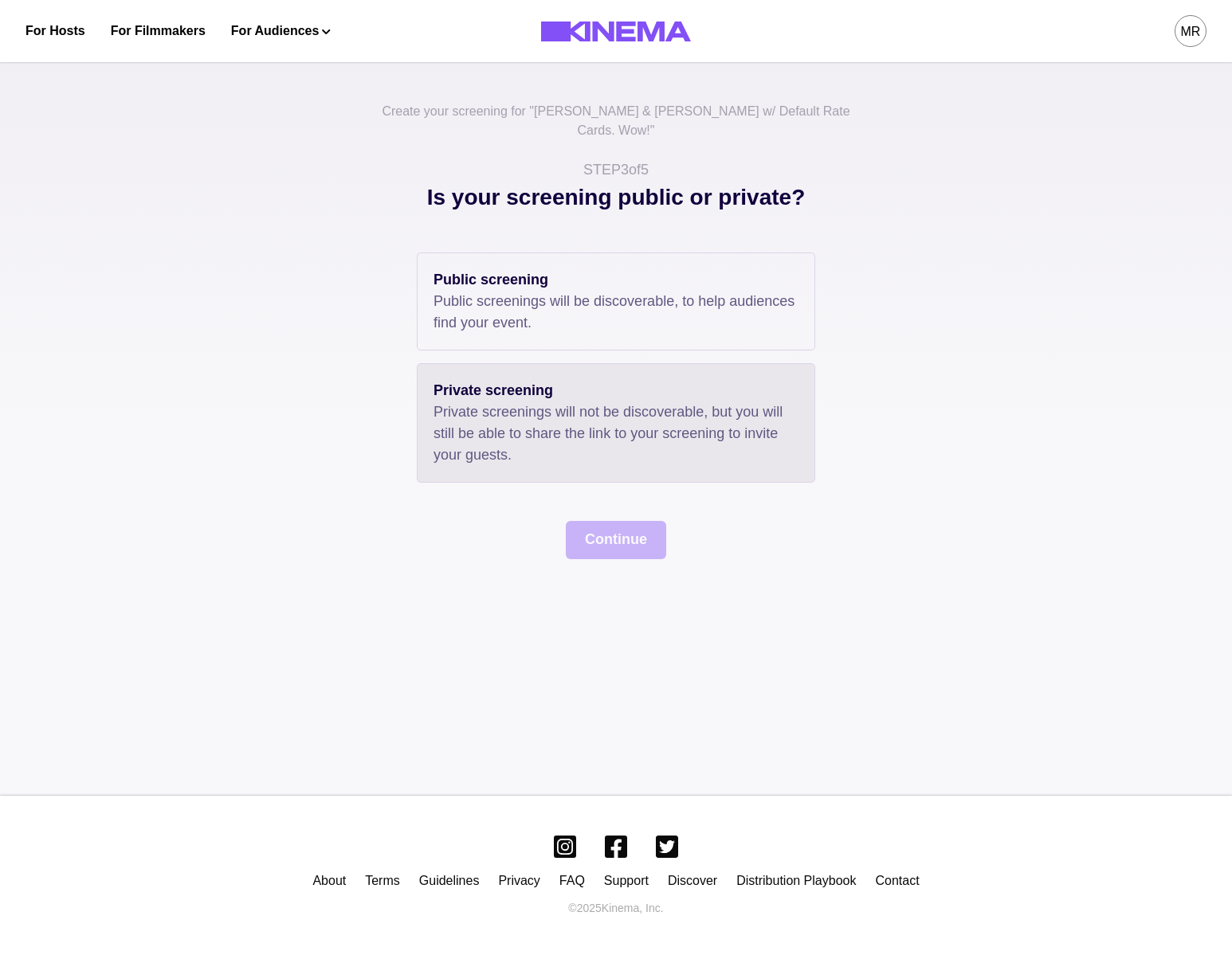
click at [534, 401] on p "Private screenings will not be discoverable, but you will still be able to shar…" at bounding box center [616, 433] width 365 height 64
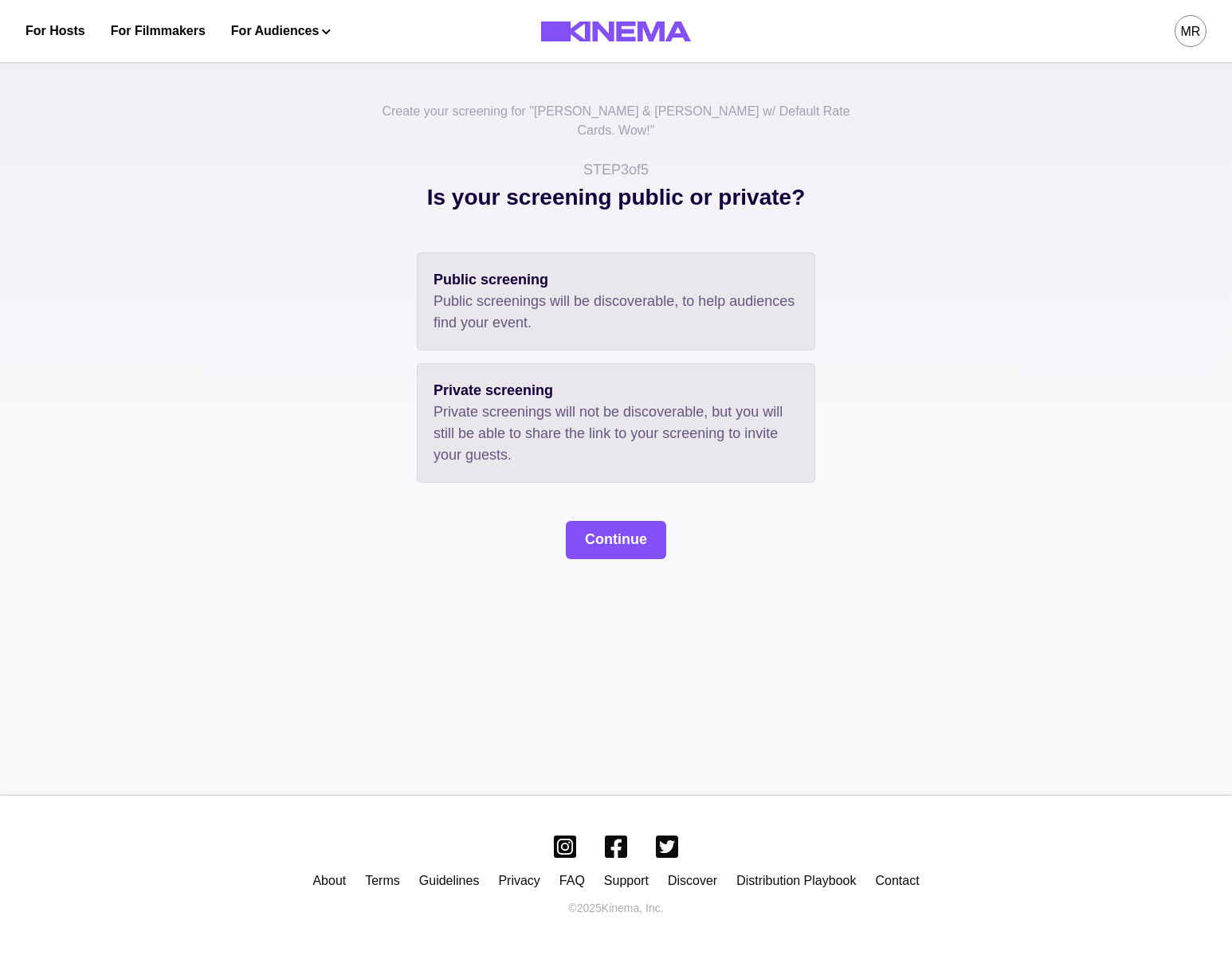
click at [517, 293] on p "Public screenings will be discoverable, to help audiences find your event." at bounding box center [616, 312] width 365 height 43
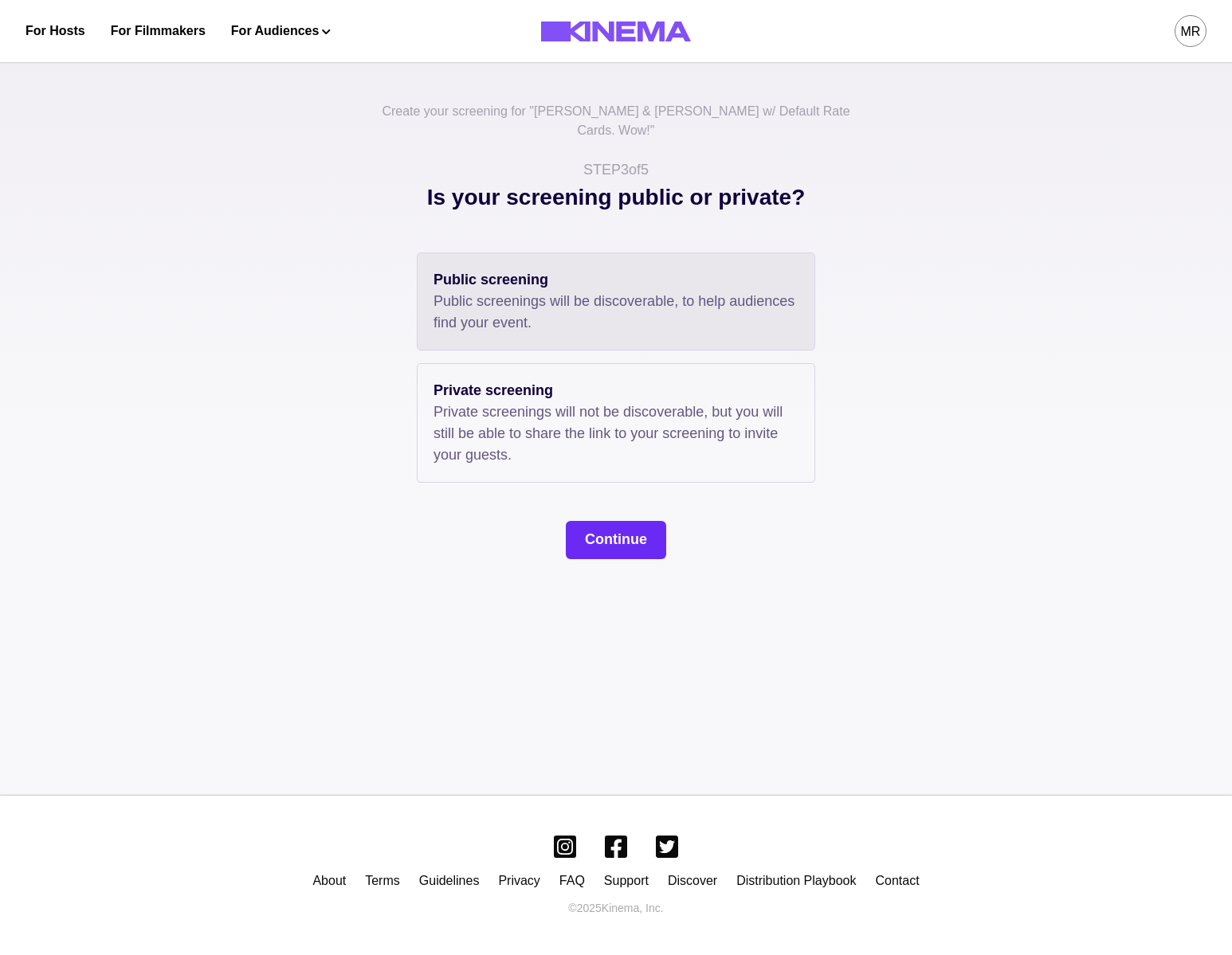
click at [623, 527] on button "Continue" at bounding box center [616, 540] width 101 height 38
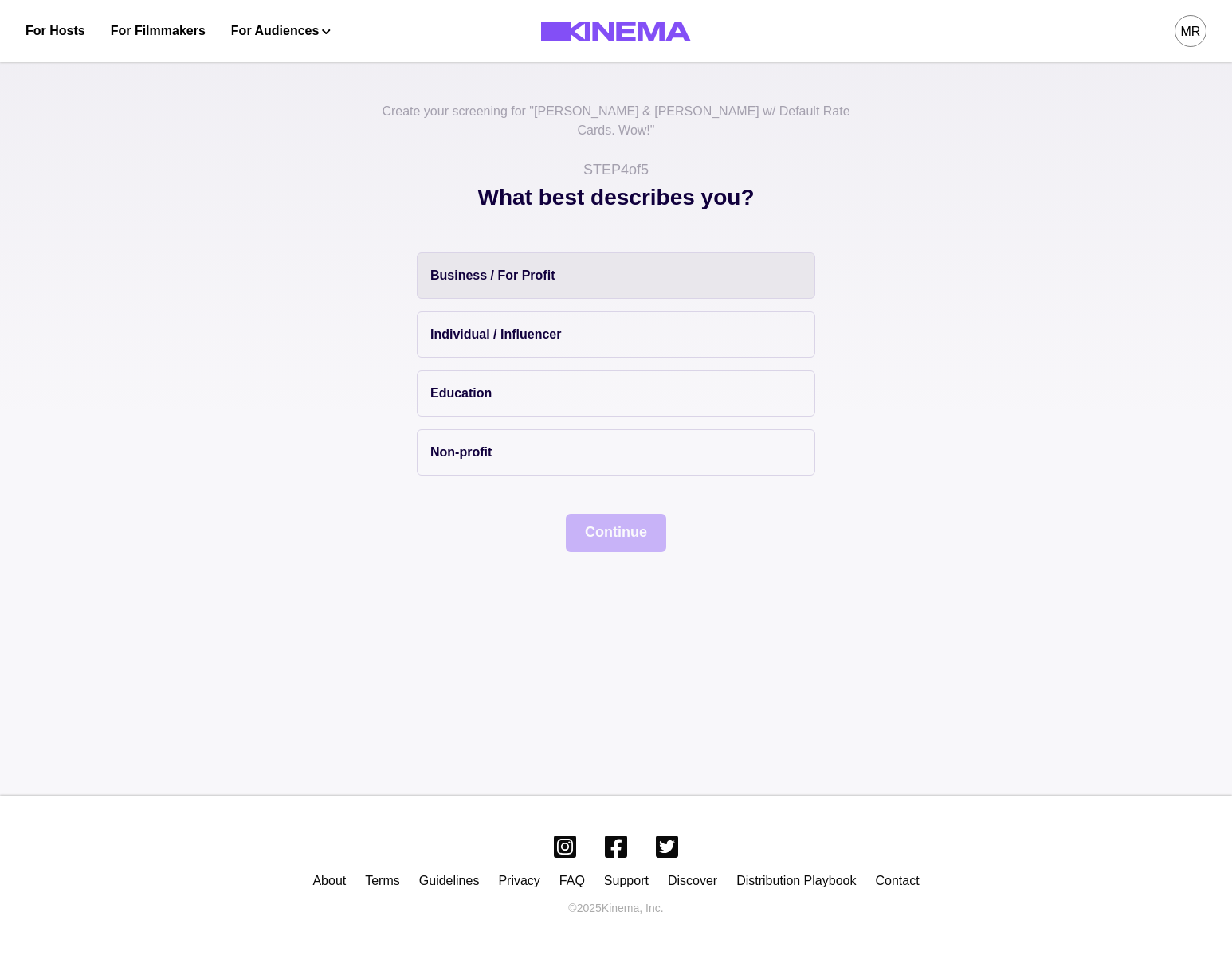
click at [433, 266] on button "Business / For Profit" at bounding box center [616, 275] width 399 height 46
drag, startPoint x: 672, startPoint y: 542, endPoint x: 651, endPoint y: 499, distance: 47.9
click at [672, 540] on div "Create your screening for " Allan & Suzi w/ Default Rate Cards. Wow! " STEP 4 o…" at bounding box center [616, 423] width 1232 height 745
click at [651, 514] on button "Continue" at bounding box center [616, 533] width 101 height 38
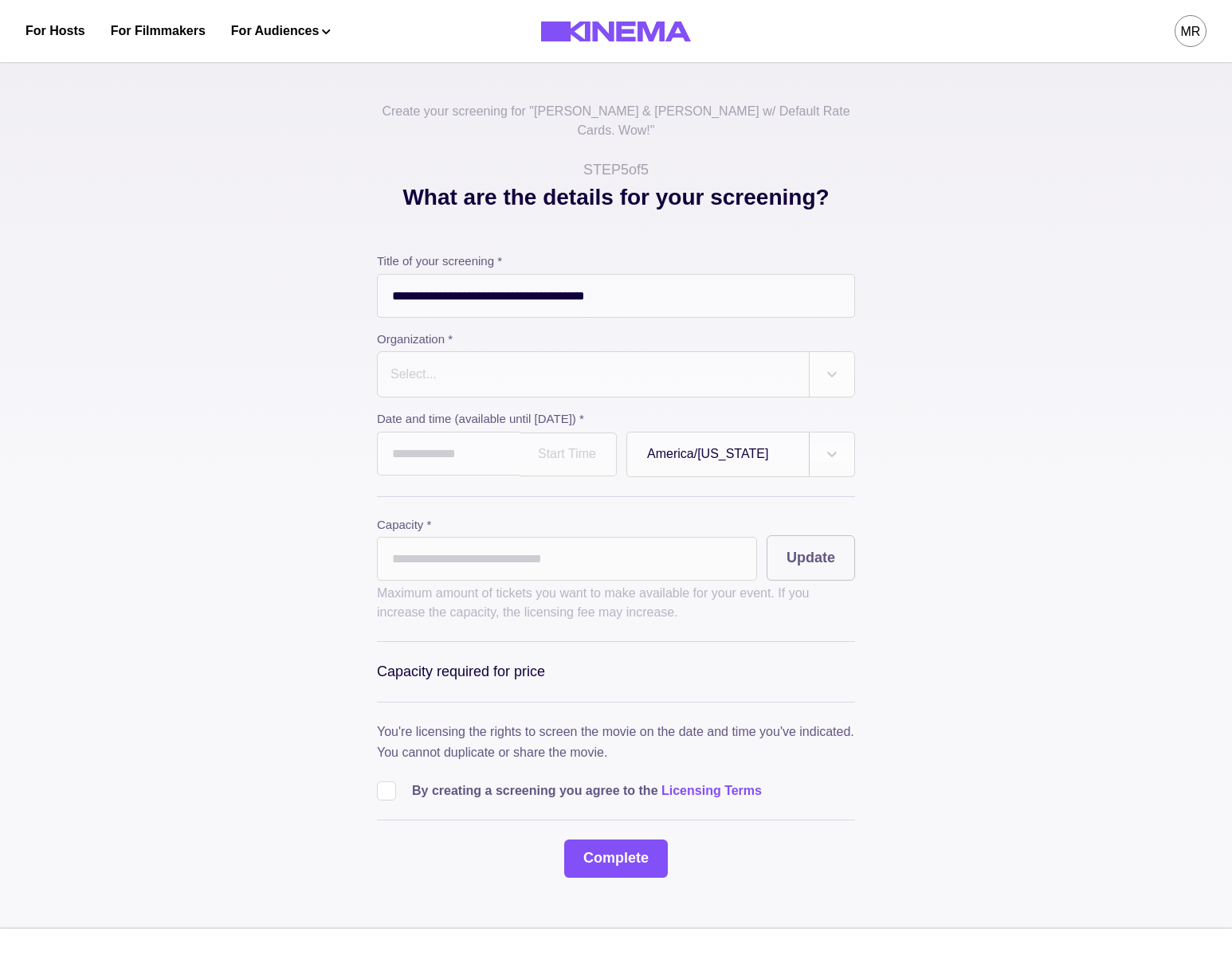
drag, startPoint x: 451, startPoint y: 337, endPoint x: 453, endPoint y: 345, distance: 8.2
click at [451, 352] on div "Select..." at bounding box center [593, 374] width 431 height 45
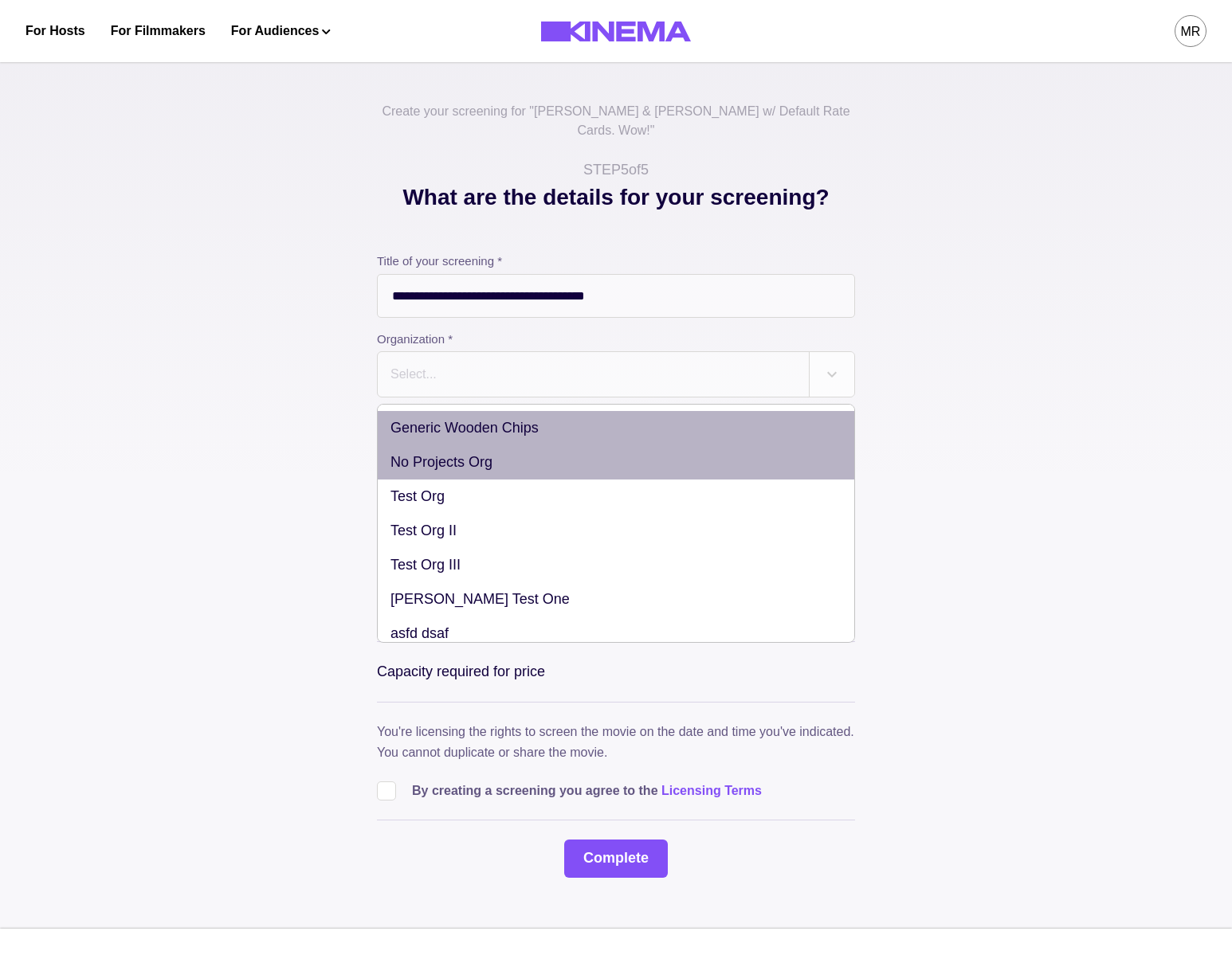
click at [430, 417] on div "Generic Wooden Chips" at bounding box center [616, 428] width 477 height 34
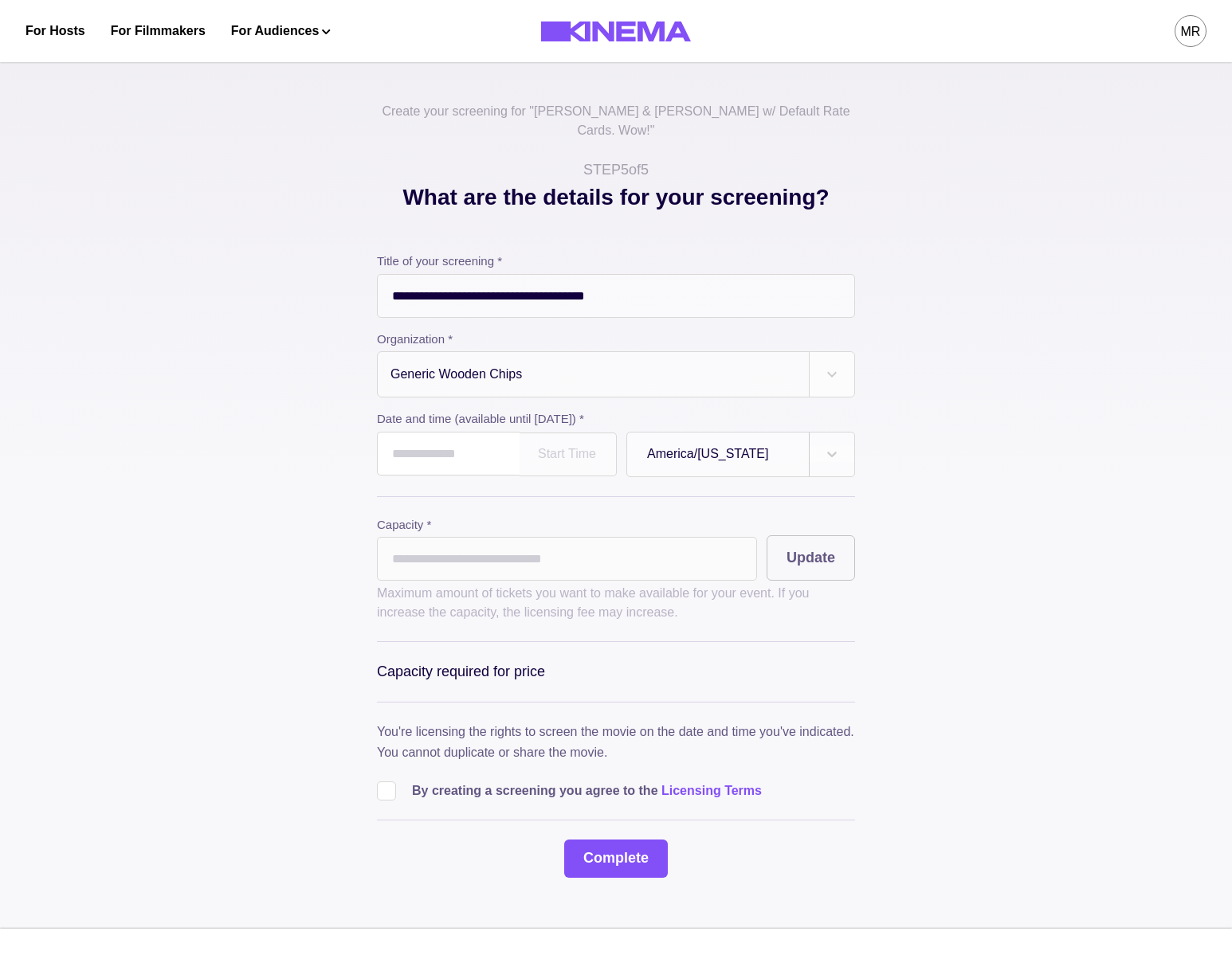
drag, startPoint x: 421, startPoint y: 431, endPoint x: 460, endPoint y: 486, distance: 67.4
click at [421, 432] on input "text" at bounding box center [448, 454] width 143 height 44
drag, startPoint x: 586, startPoint y: 477, endPoint x: 543, endPoint y: 512, distance: 55.4
click at [586, 482] on span "›" at bounding box center [573, 494] width 28 height 25
drag, startPoint x: 485, startPoint y: 603, endPoint x: 491, endPoint y: 591, distance: 13.4
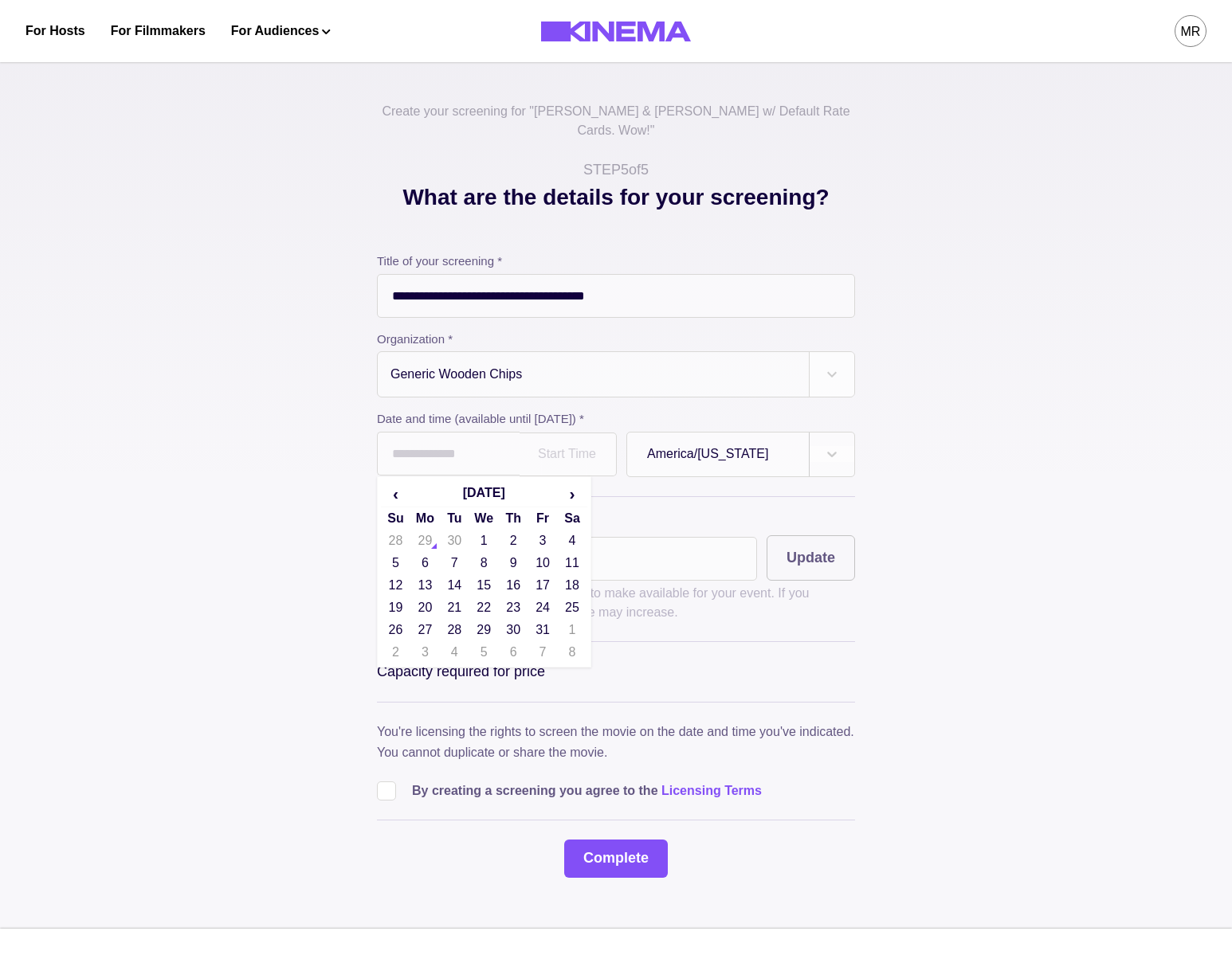
click at [485, 619] on td "29" at bounding box center [484, 629] width 29 height 22
type input "**********"
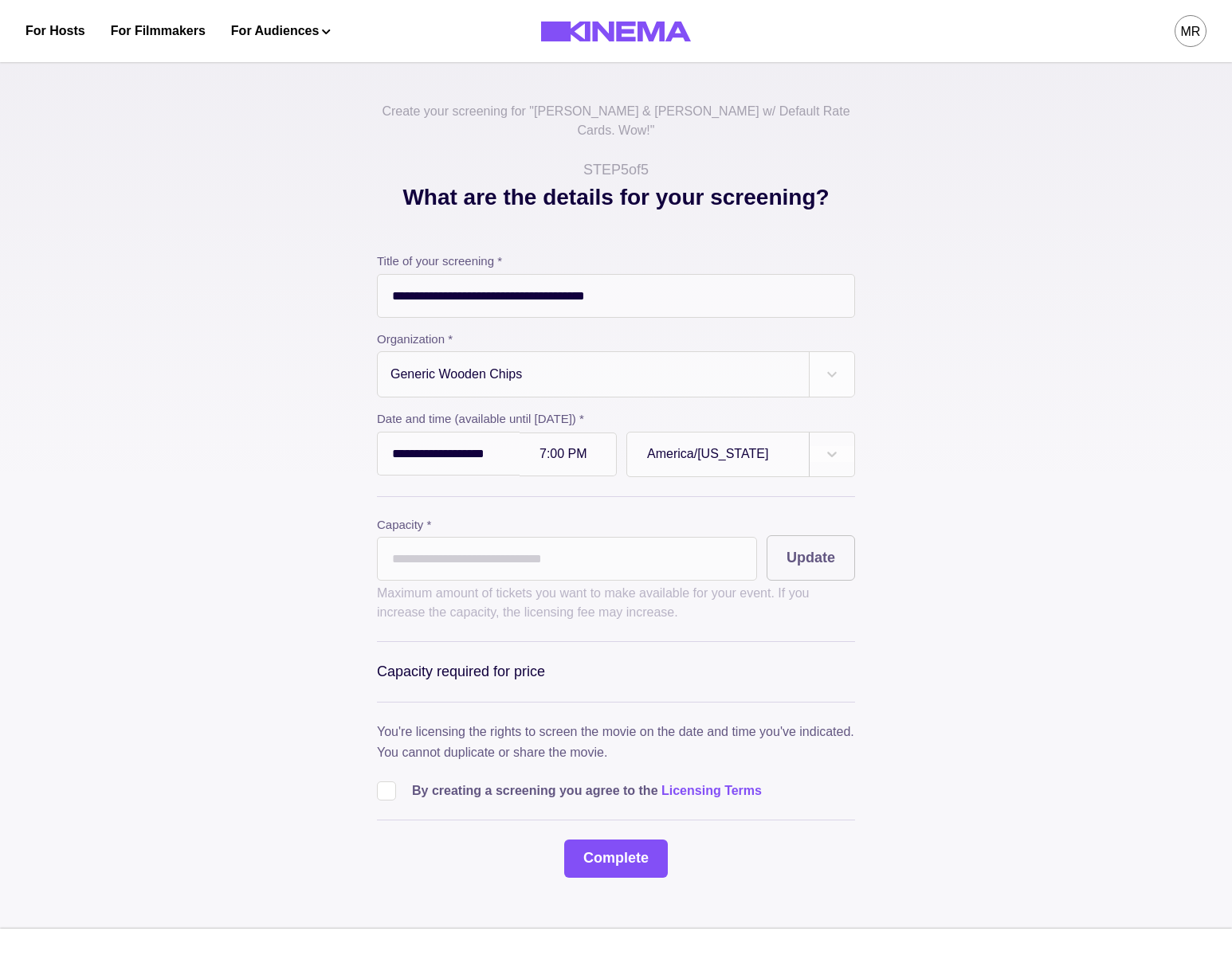
click at [599, 547] on input "*" at bounding box center [567, 559] width 380 height 44
type input "**"
click at [791, 536] on button "Update" at bounding box center [811, 558] width 89 height 45
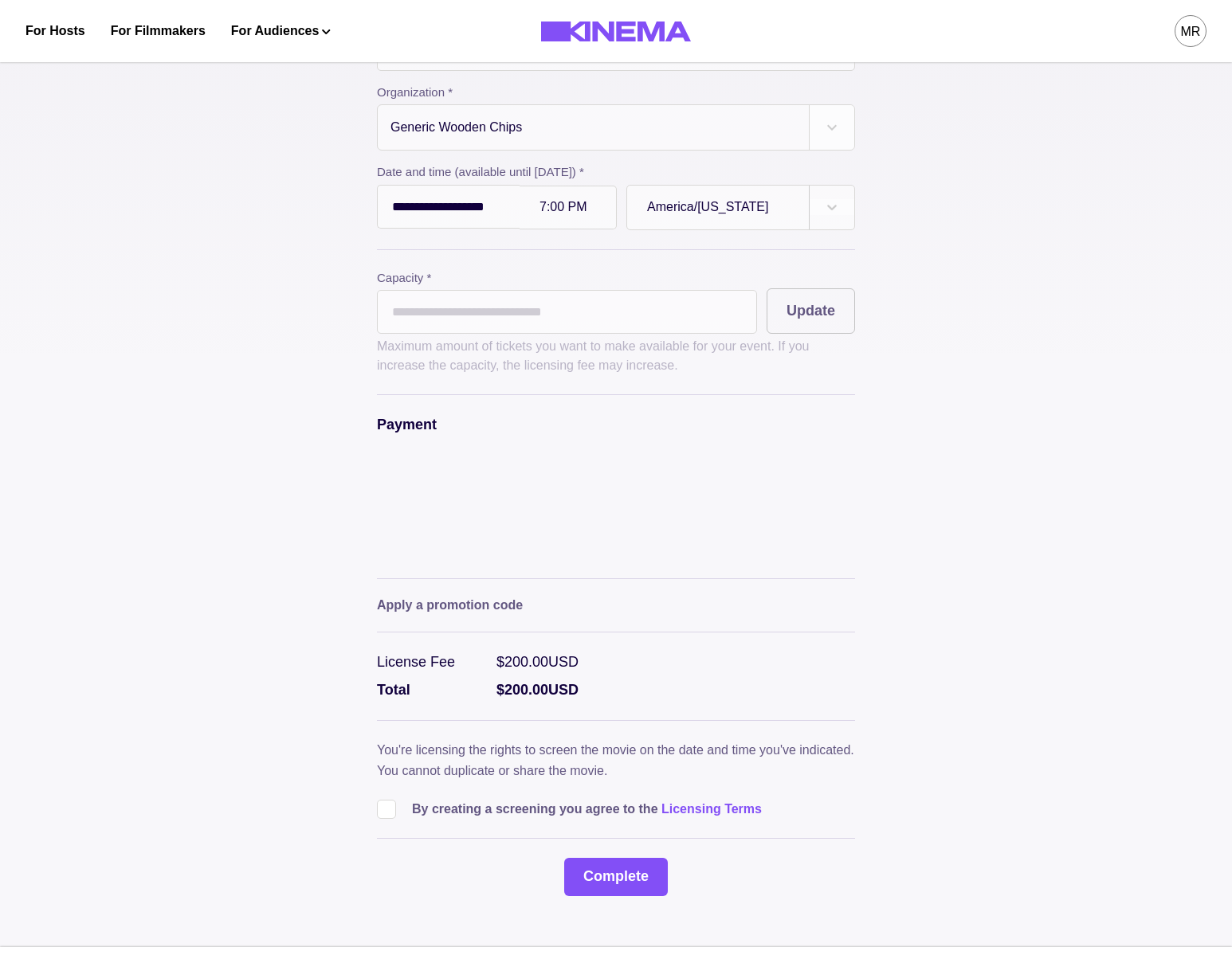
scroll to position [318, 0]
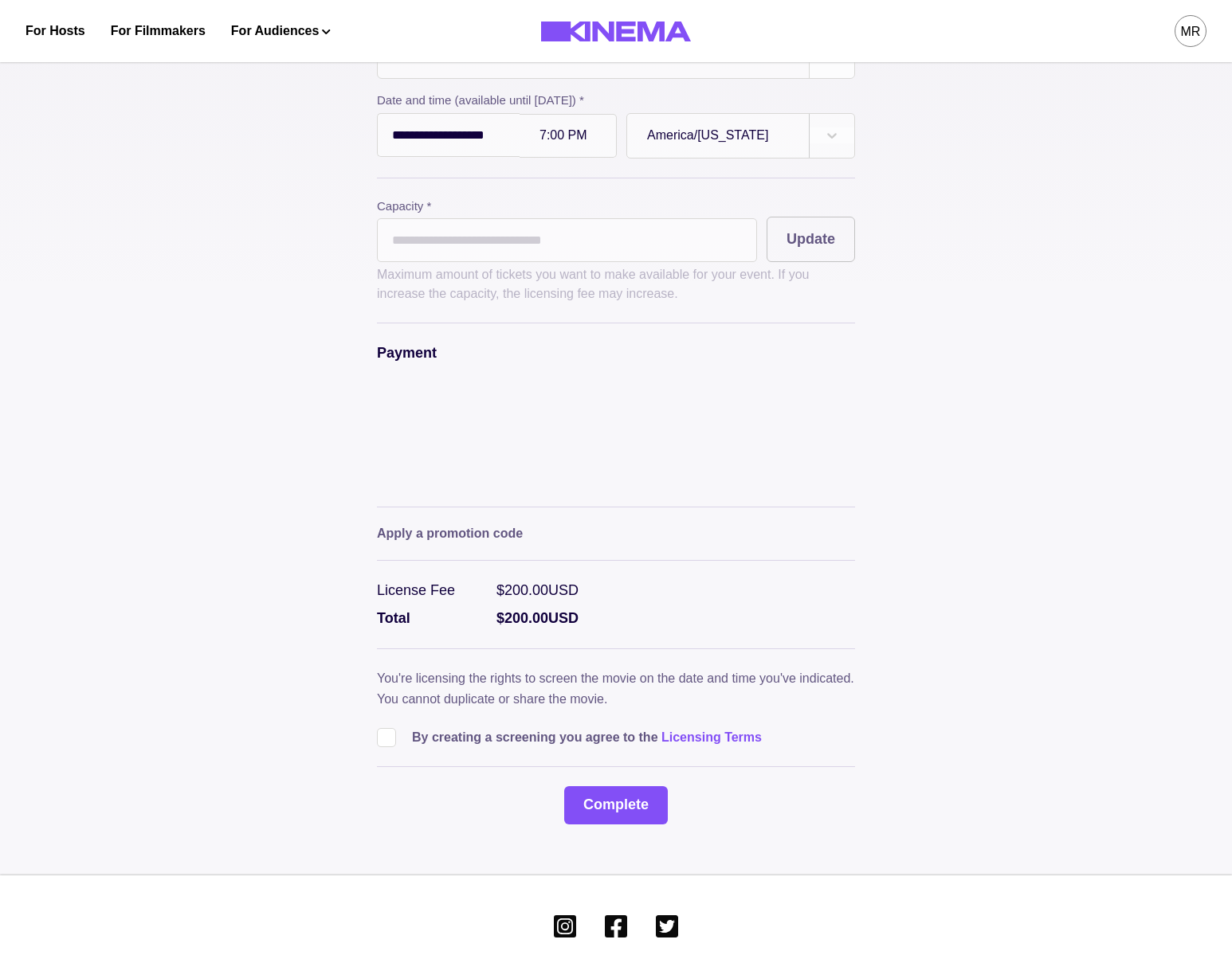
drag, startPoint x: 387, startPoint y: 716, endPoint x: 560, endPoint y: 763, distance: 179.3
click at [387, 728] on span at bounding box center [387, 738] width 19 height 19
click at [573, 763] on div "**********" at bounding box center [616, 379] width 478 height 891
click at [672, 780] on div "**********" at bounding box center [616, 379] width 478 height 891
click at [659, 786] on button "Complete" at bounding box center [616, 805] width 104 height 38
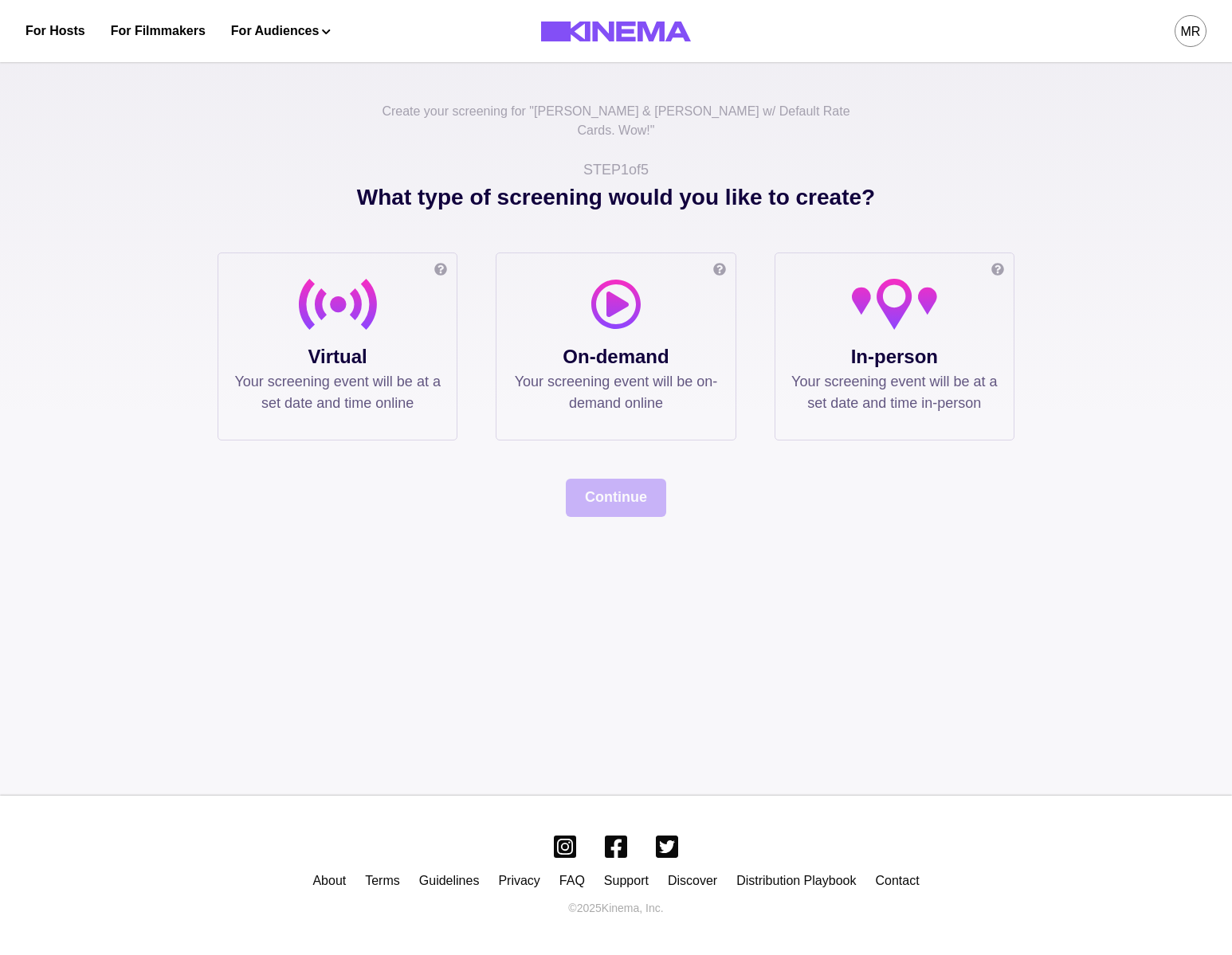
click at [341, 371] on p "Your screening event will be at a set date and time online" at bounding box center [337, 392] width 206 height 43
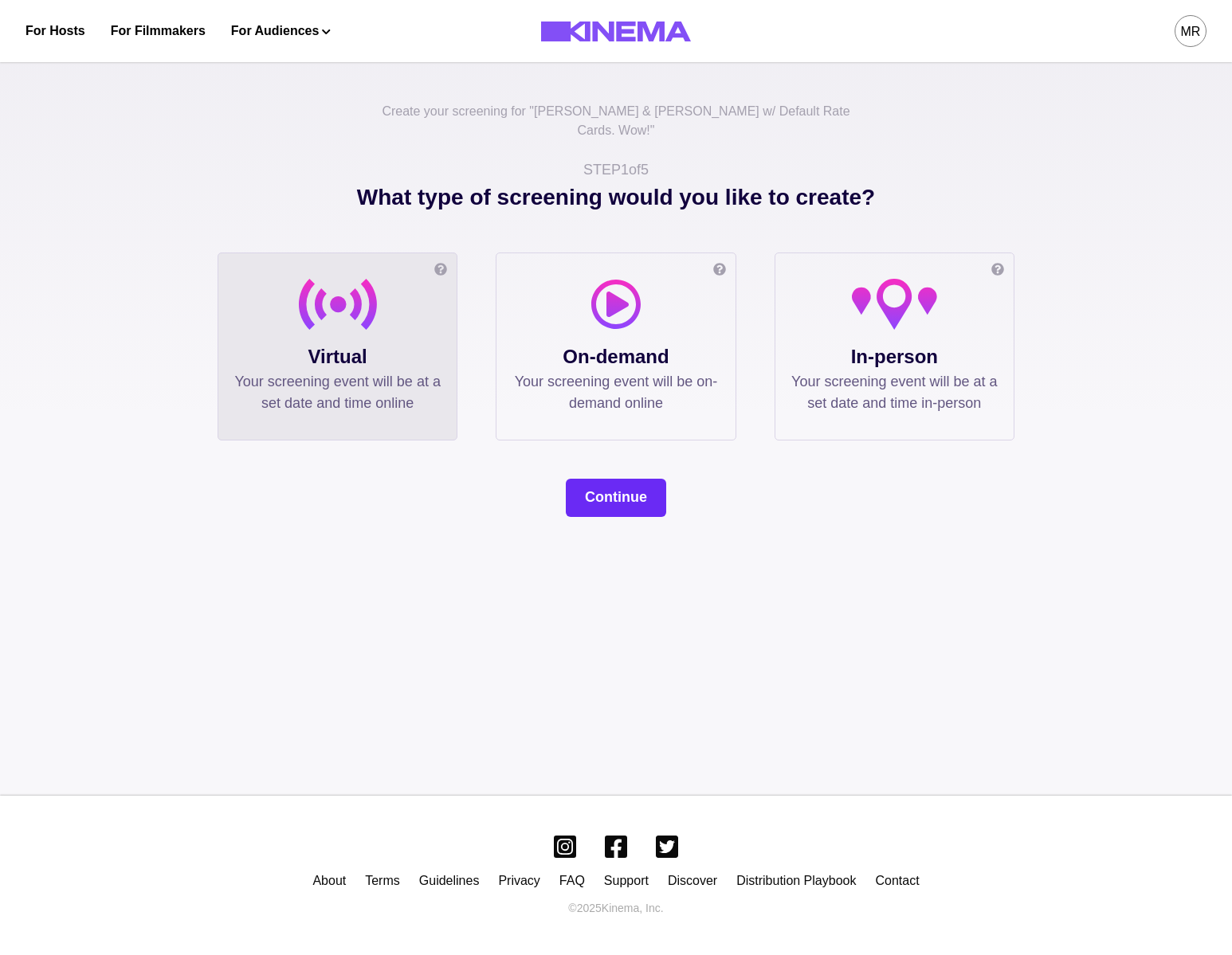
click at [654, 487] on button "Continue" at bounding box center [616, 498] width 101 height 38
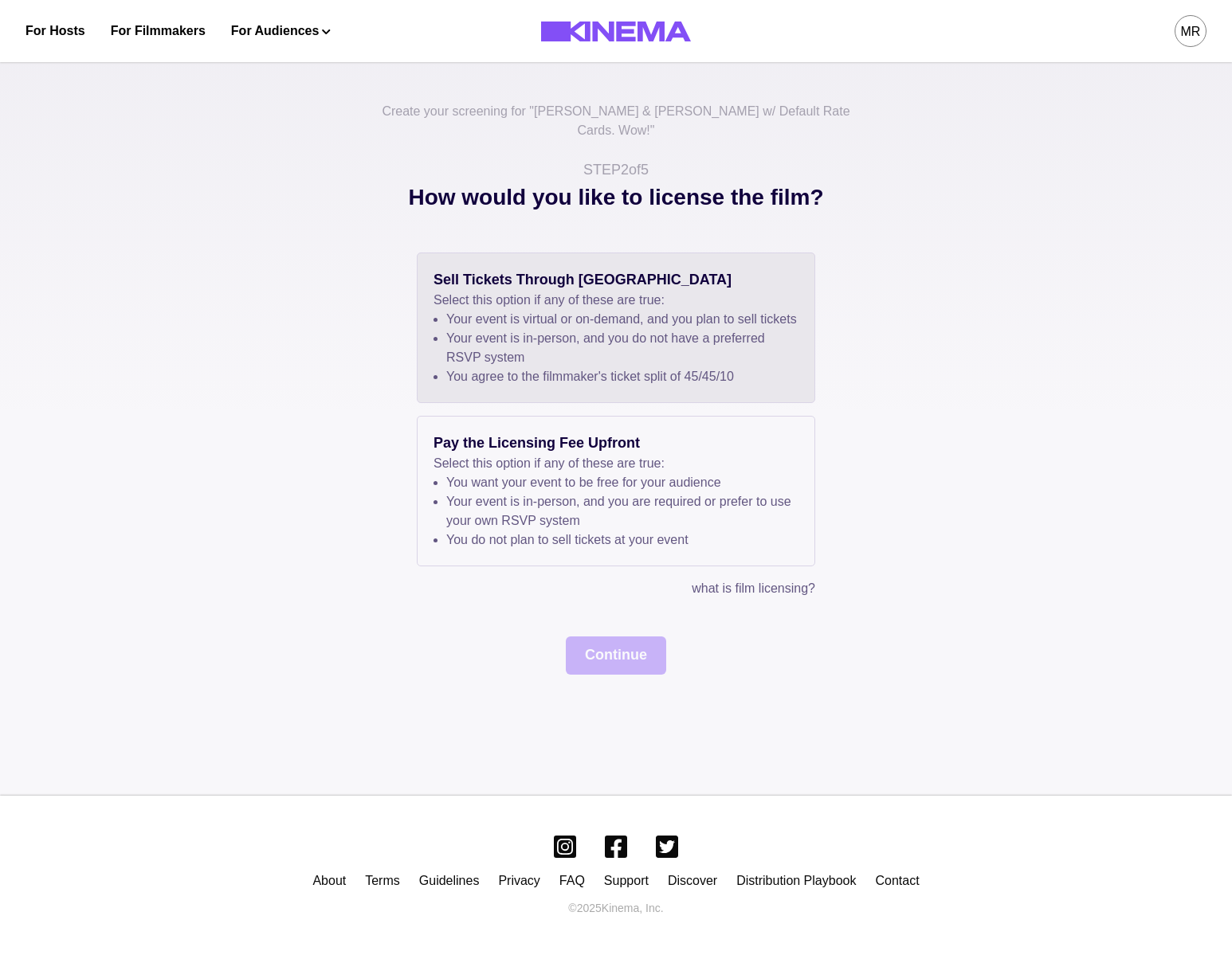
drag, startPoint x: 534, startPoint y: 435, endPoint x: 539, endPoint y: 385, distance: 50.2
click at [534, 434] on p "Pay the Licensing Fee Upfront" at bounding box center [616, 443] width 365 height 21
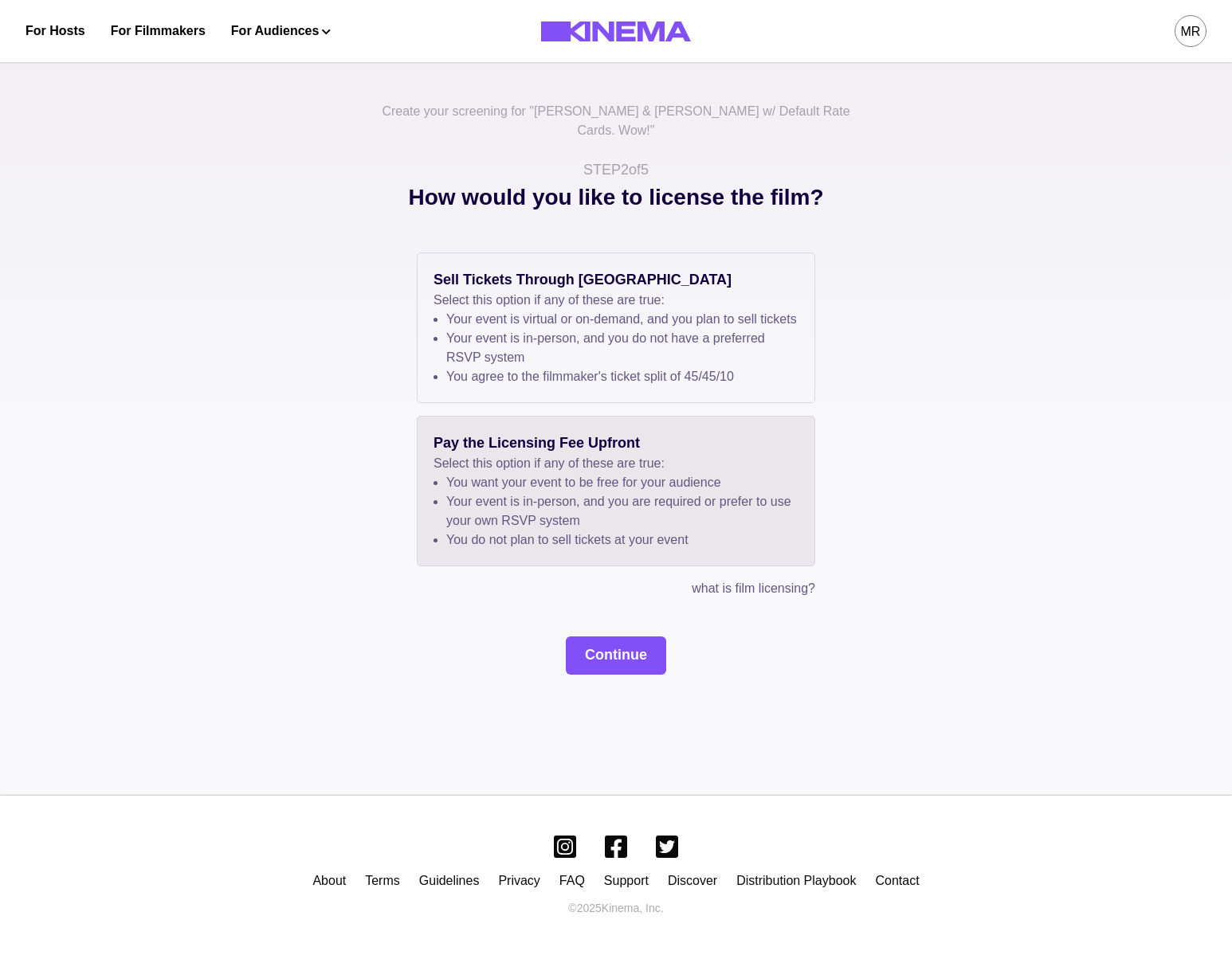
drag, startPoint x: 533, startPoint y: 366, endPoint x: 573, endPoint y: 508, distance: 147.5
click at [534, 370] on li "You agree to the filmmaker's ticket split of 45 / 45 / 10" at bounding box center [622, 377] width 352 height 19
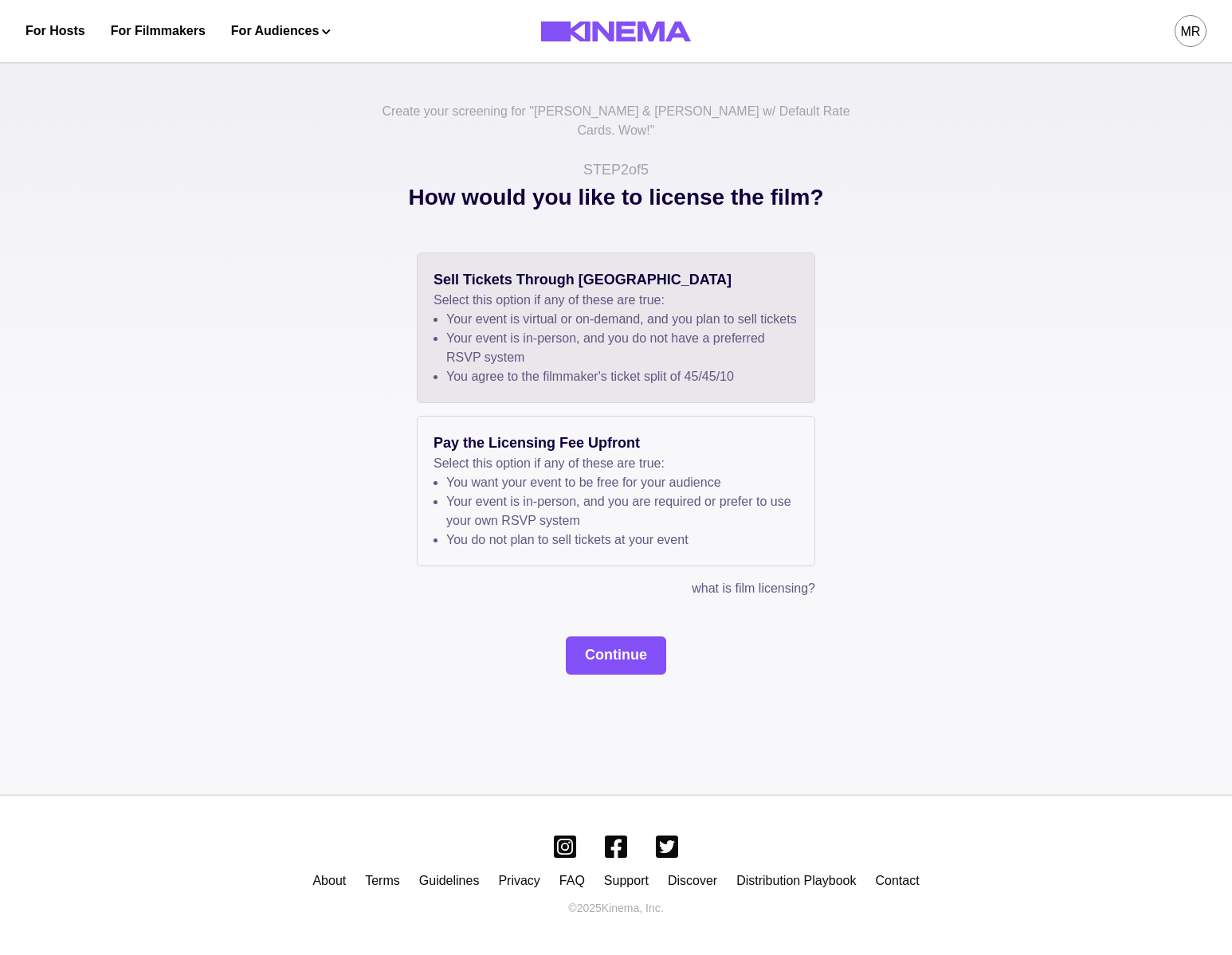
drag, startPoint x: 573, startPoint y: 508, endPoint x: 606, endPoint y: 629, distance: 125.4
click at [574, 508] on li "Your event is in-person, and you are required or prefer to use your own RSVP sy…" at bounding box center [622, 511] width 352 height 38
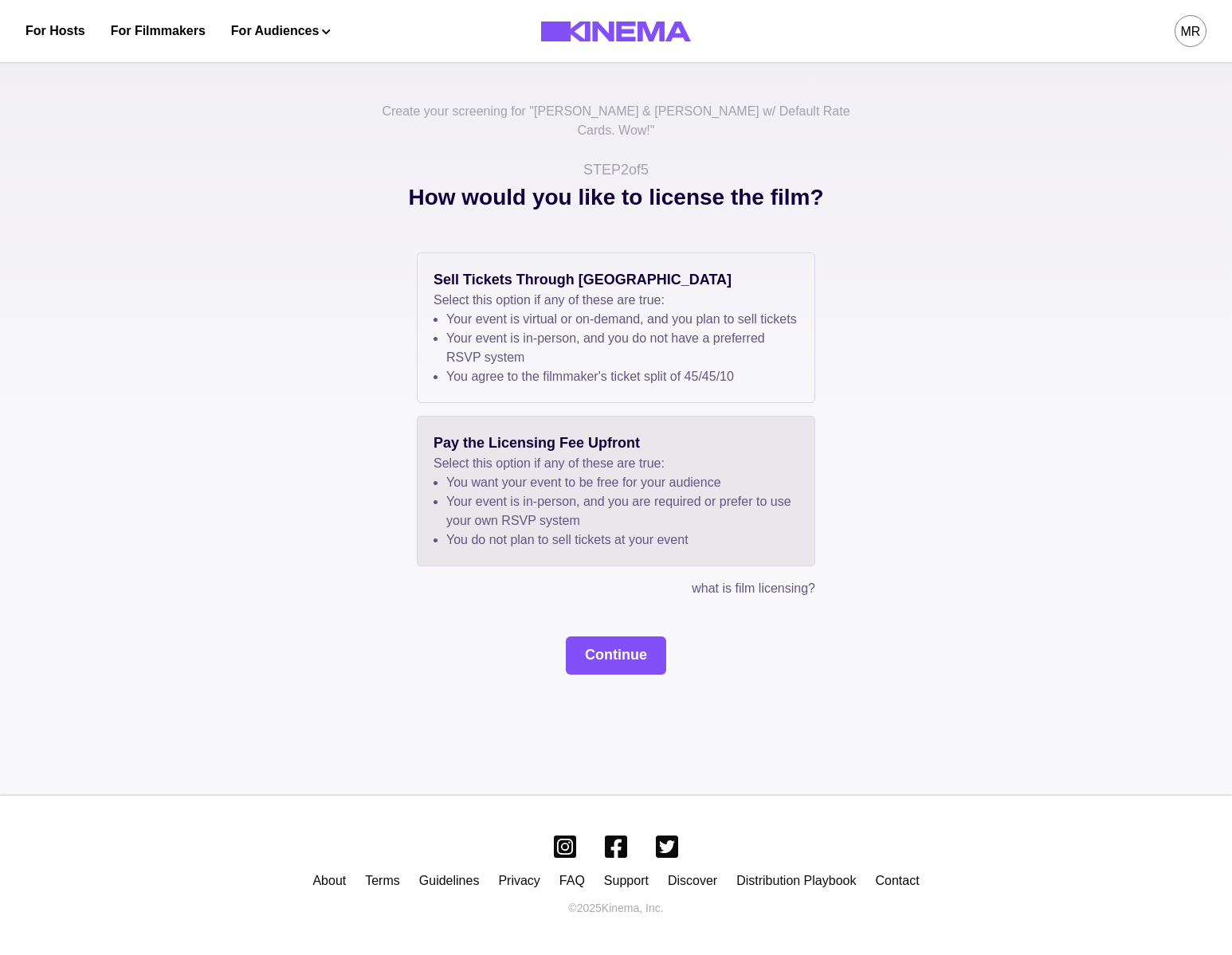
click at [606, 629] on div "Sell Tickets Through Kinema Select this option if any of these are true: Your e…" at bounding box center [616, 464] width 797 height 422
click at [608, 642] on button "Continue" at bounding box center [616, 655] width 101 height 38
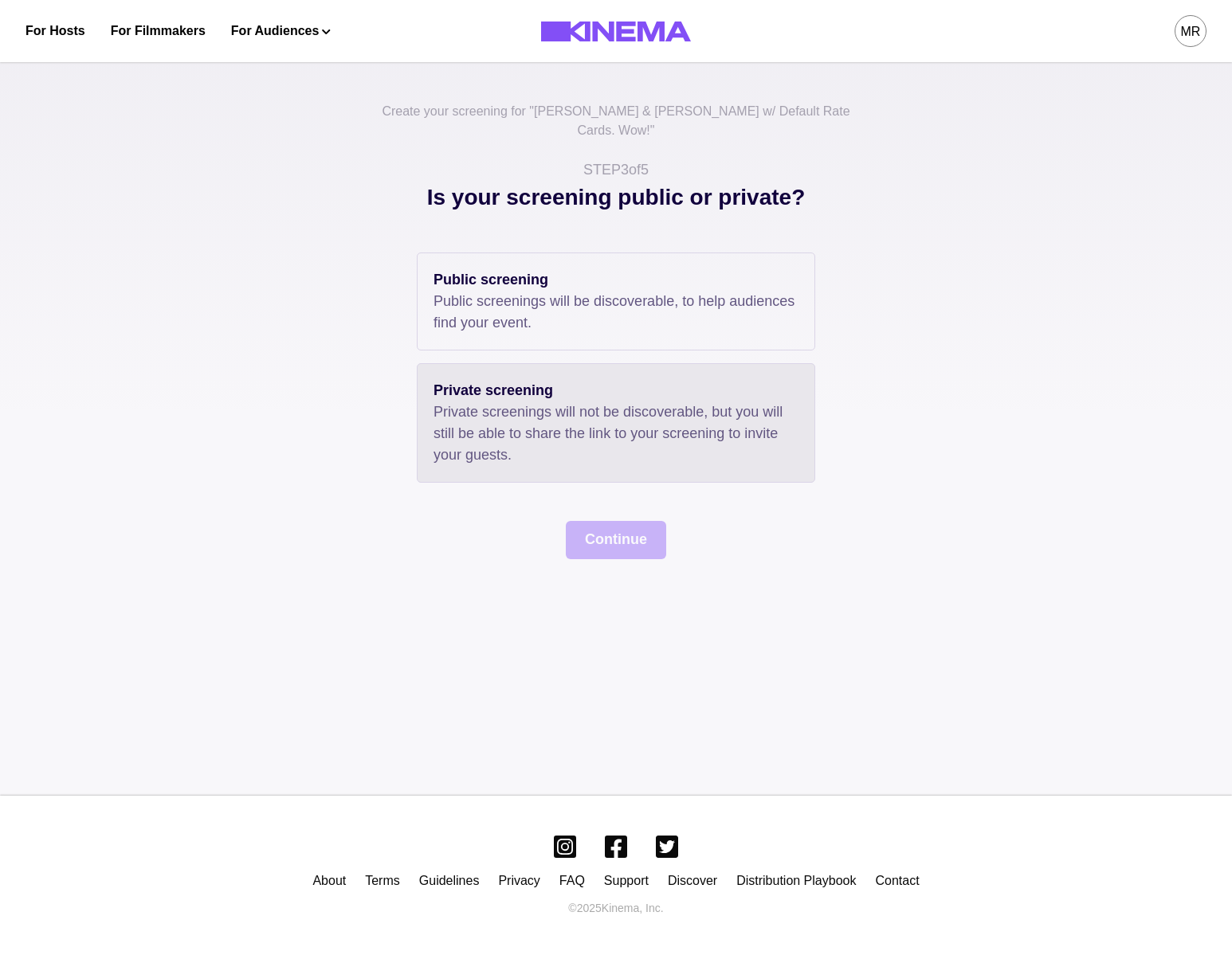
click at [524, 363] on div "Private screening Private screenings will not be discoverable, but you will sti…" at bounding box center [616, 422] width 399 height 119
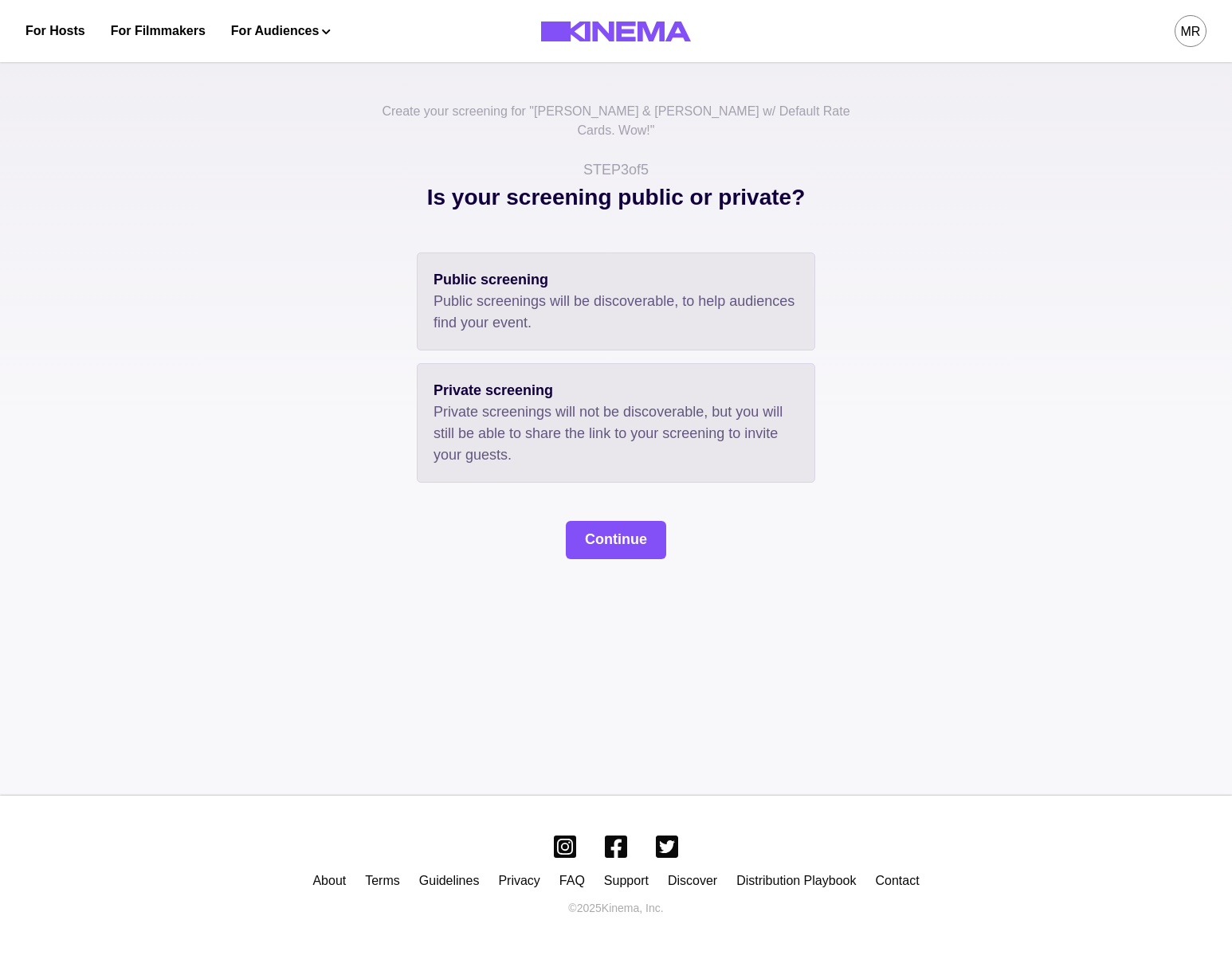
click at [518, 291] on p "Public screenings will be discoverable, to help audiences find your event." at bounding box center [616, 312] width 365 height 43
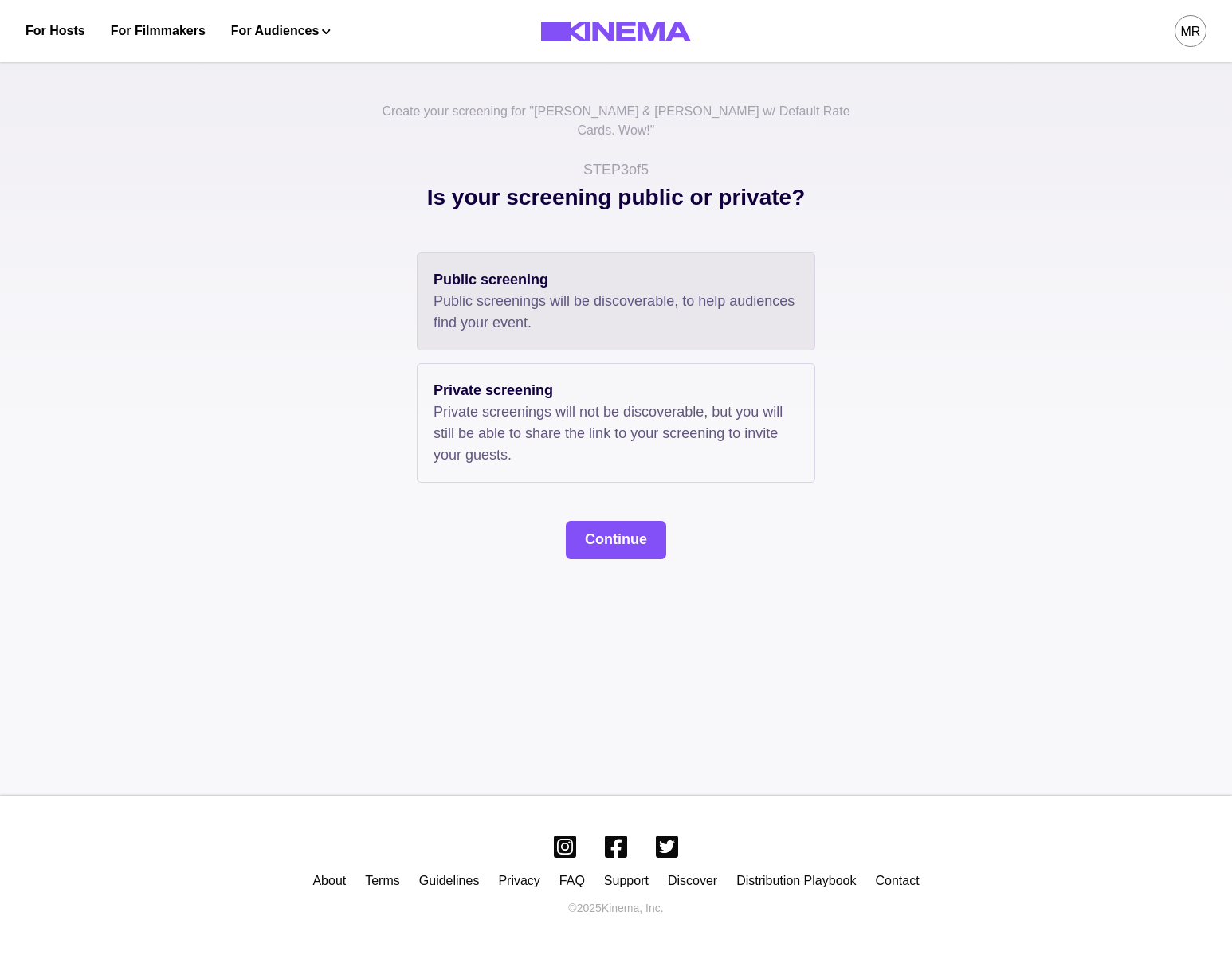
click at [626, 541] on div "Create your screening for " [PERSON_NAME] & [PERSON_NAME] w/ Default Rate Cards…" at bounding box center [616, 423] width 1232 height 745
click at [620, 523] on button "Continue" at bounding box center [616, 540] width 101 height 38
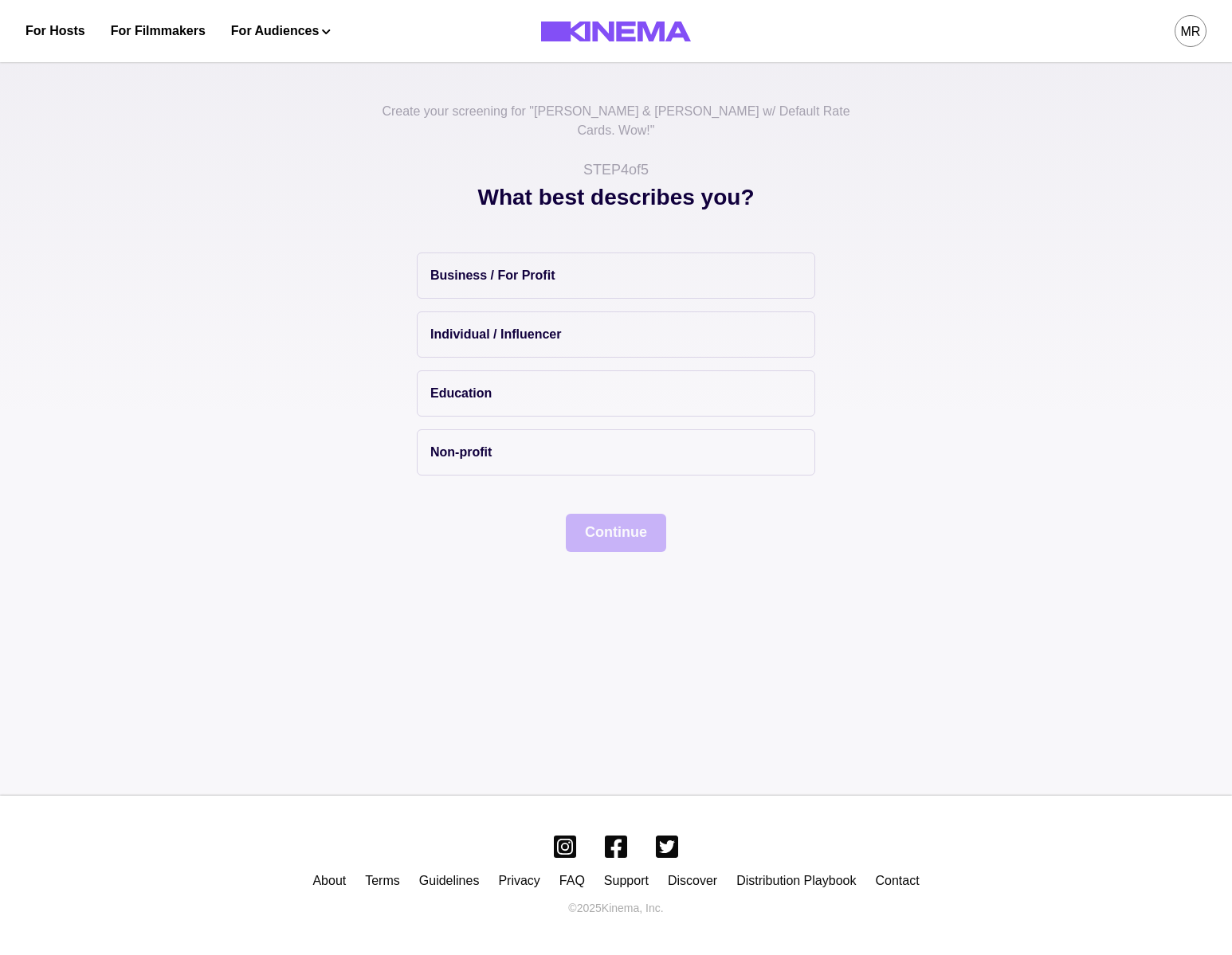
click at [508, 339] on div "Business / For Profit Individual / Influencer Education Non-profit" at bounding box center [616, 364] width 399 height 223
click at [508, 383] on button "Education" at bounding box center [616, 393] width 399 height 46
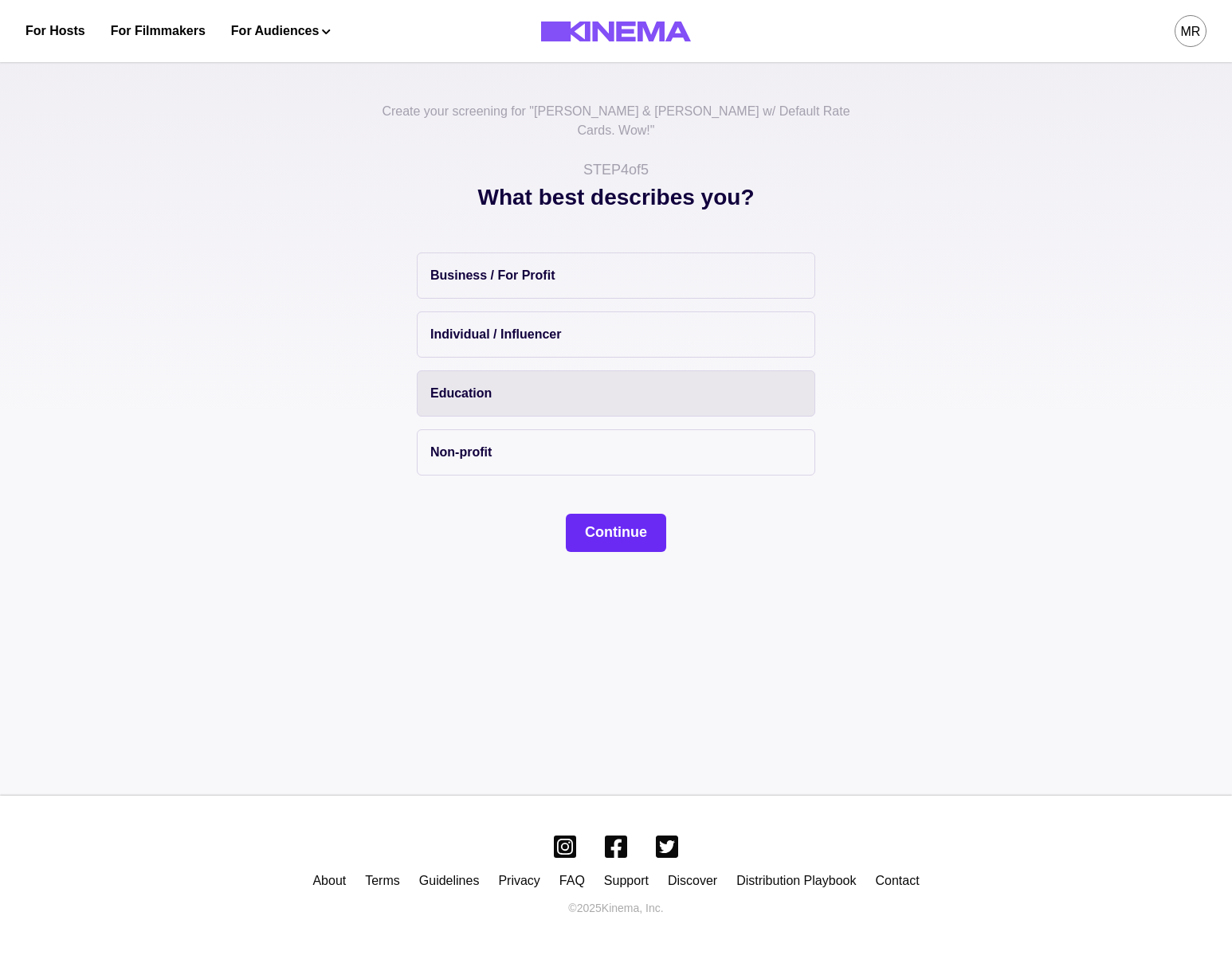
click at [594, 525] on button "Continue" at bounding box center [616, 533] width 101 height 38
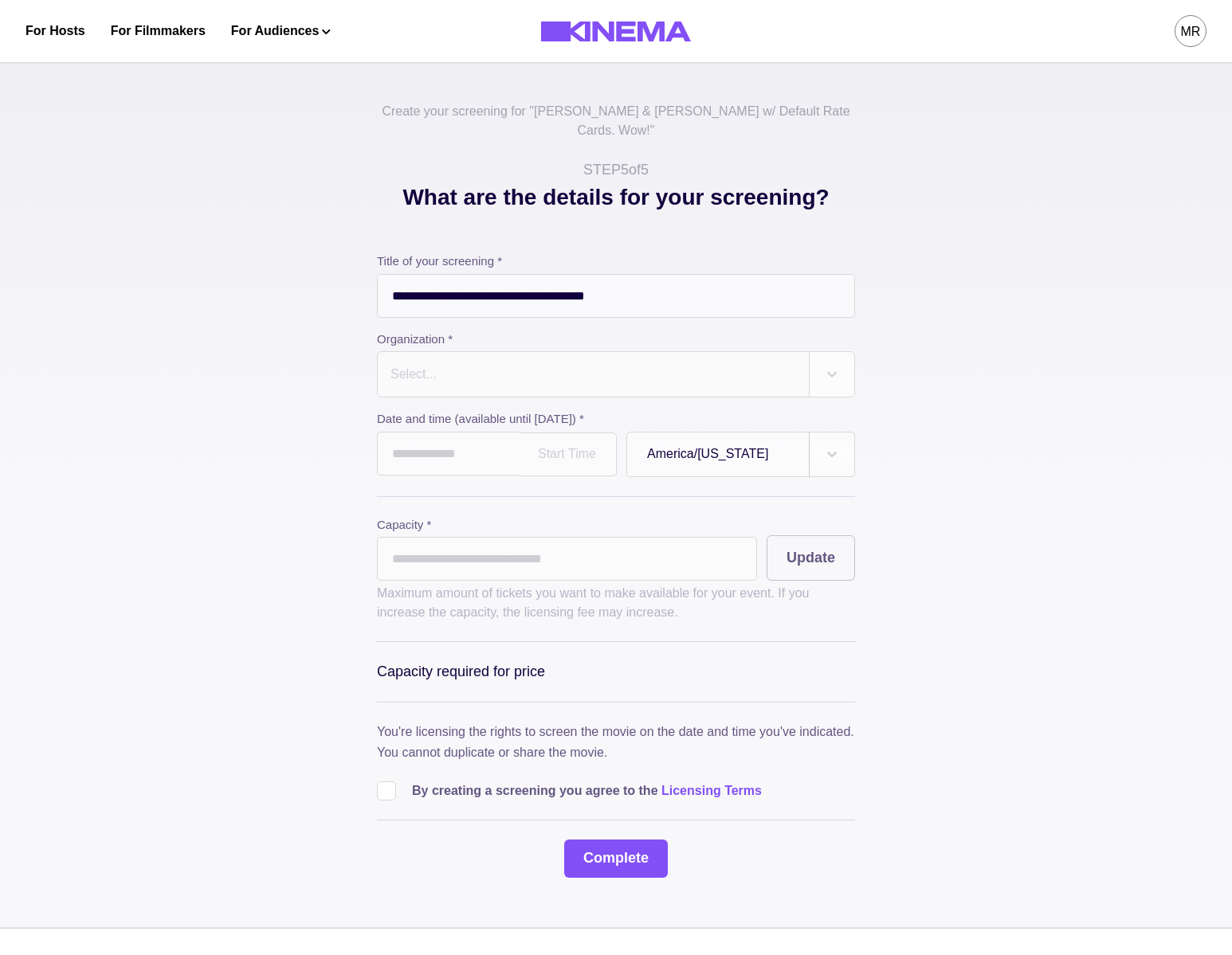
drag, startPoint x: 468, startPoint y: 353, endPoint x: 469, endPoint y: 385, distance: 32.0
click at [468, 363] on div at bounding box center [593, 374] width 409 height 22
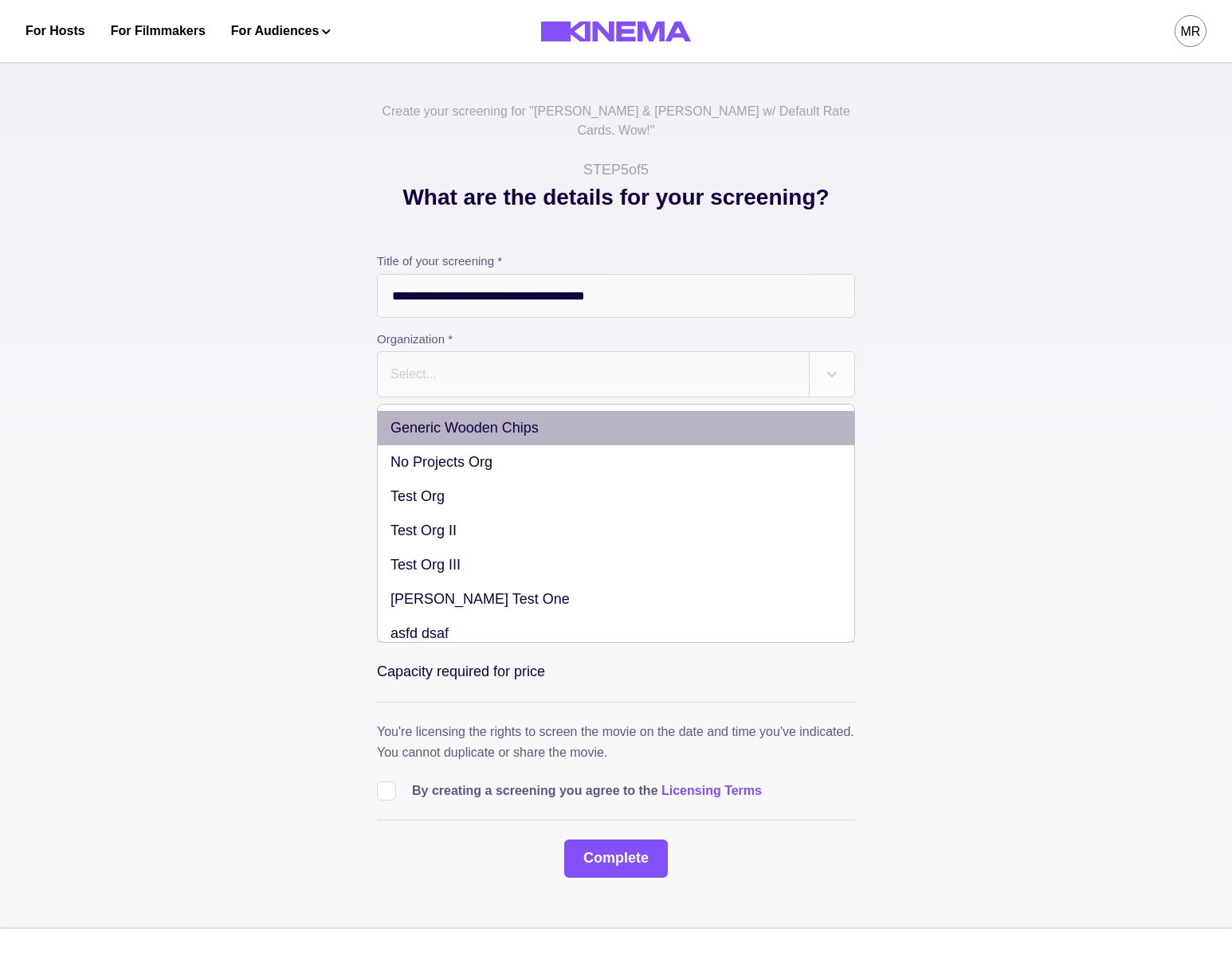
click at [469, 411] on div "Generic Wooden Chips" at bounding box center [616, 428] width 477 height 34
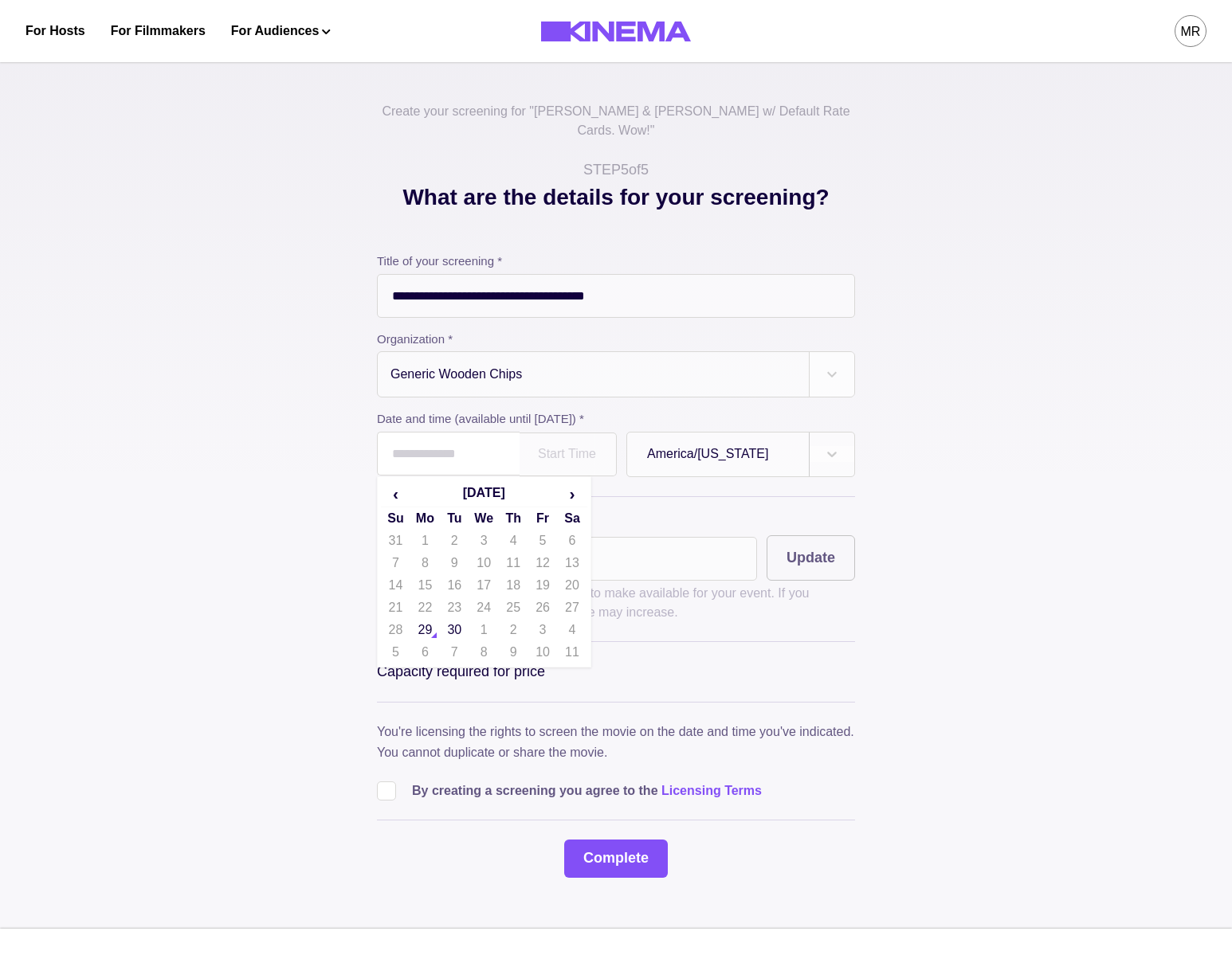
drag, startPoint x: 452, startPoint y: 422, endPoint x: 446, endPoint y: 457, distance: 35.5
click at [452, 432] on input "text" at bounding box center [448, 454] width 143 height 44
drag, startPoint x: 444, startPoint y: 483, endPoint x: 444, endPoint y: 491, distance: 8.0
click at [444, 491] on thead "‹ [DATE] › Su Mo Tu We Th Fr Sa" at bounding box center [484, 505] width 206 height 50
click at [574, 485] on span "›" at bounding box center [573, 494] width 28 height 25
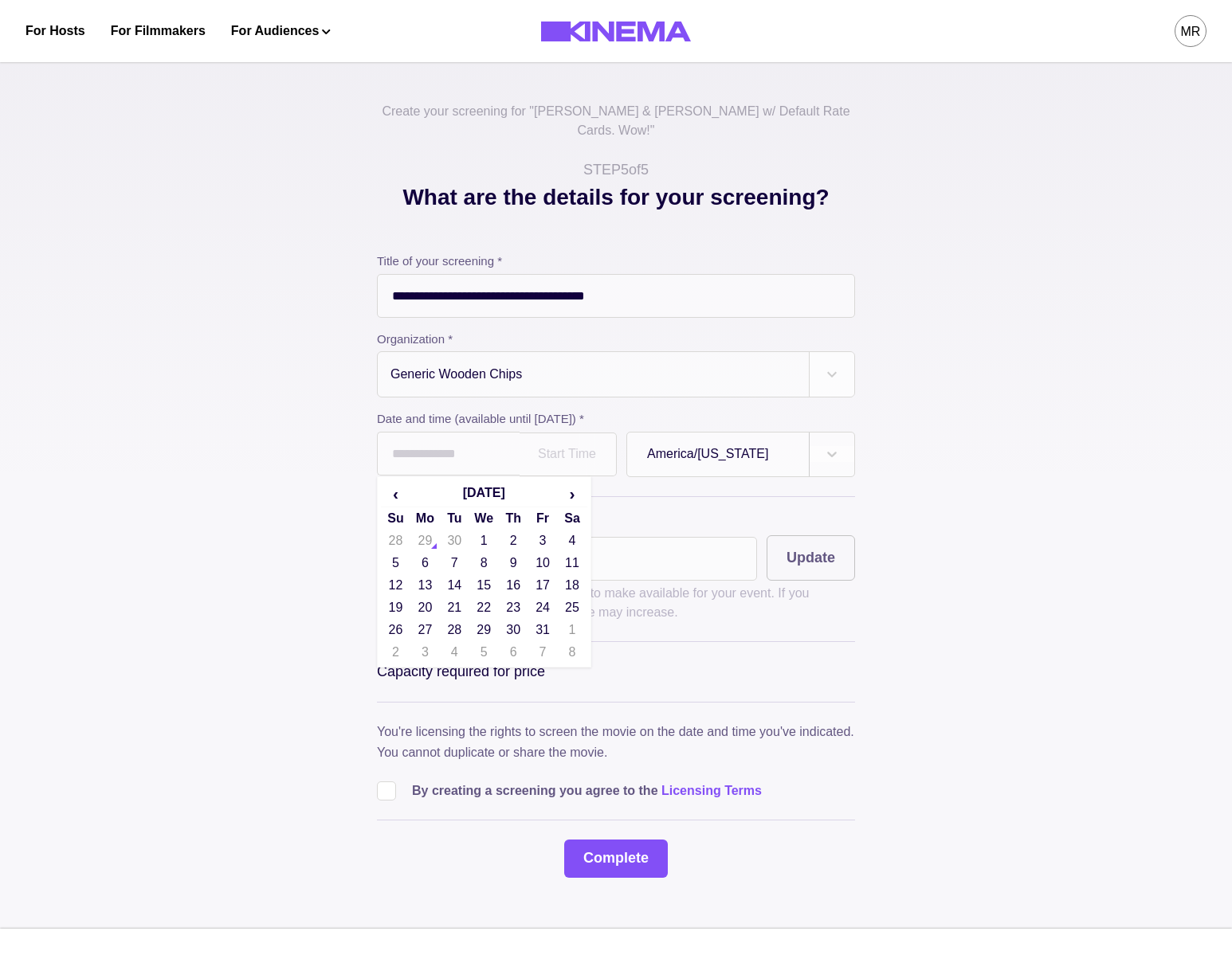
click at [478, 597] on td "22" at bounding box center [484, 607] width 29 height 22
type input "**********"
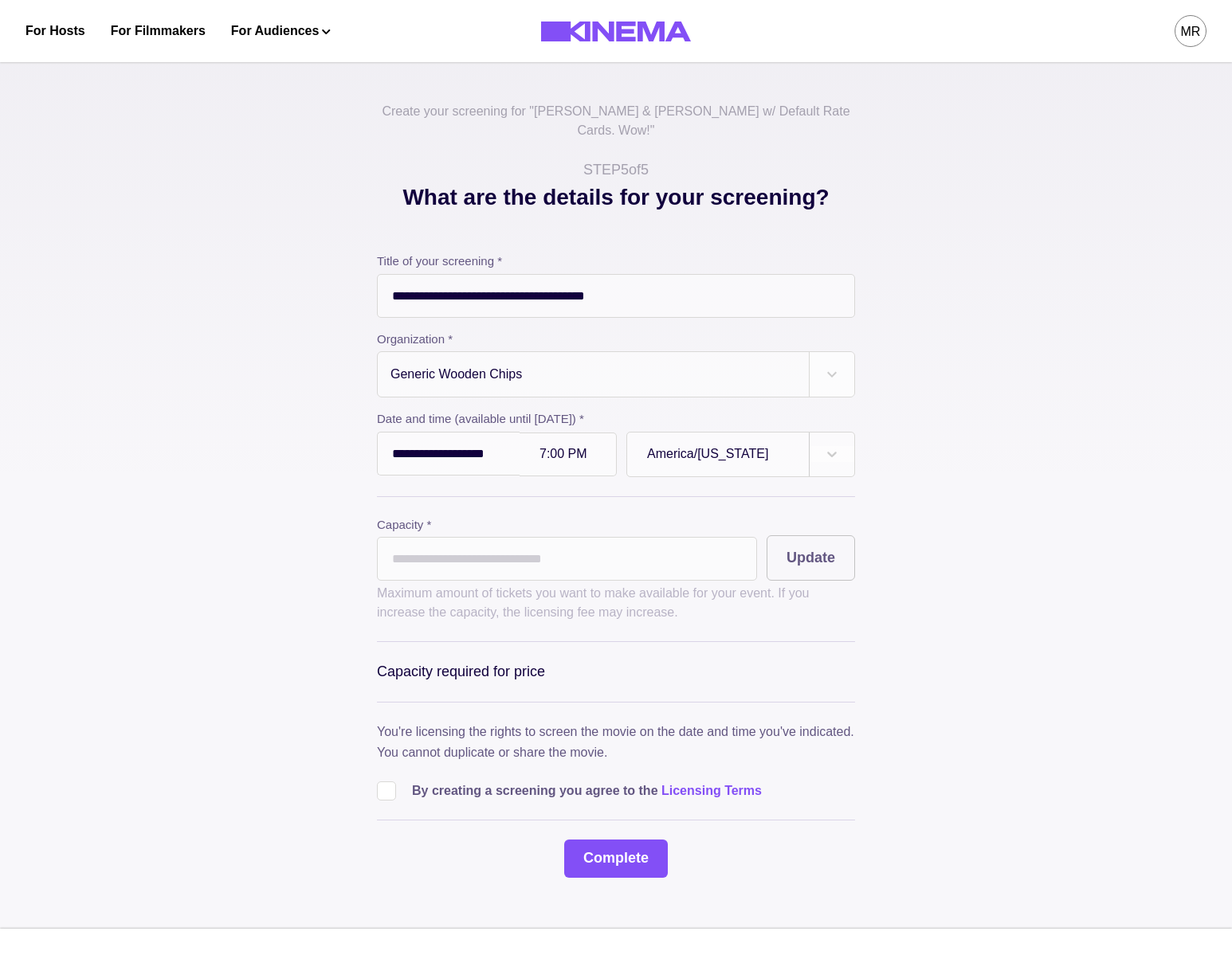
click at [497, 537] on input "*" at bounding box center [567, 559] width 380 height 44
type input "**"
drag, startPoint x: 390, startPoint y: 780, endPoint x: 510, endPoint y: 738, distance: 127.1
click at [391, 780] on div "By creating a screening you agree to the Licensing Terms" at bounding box center [616, 784] width 478 height 32
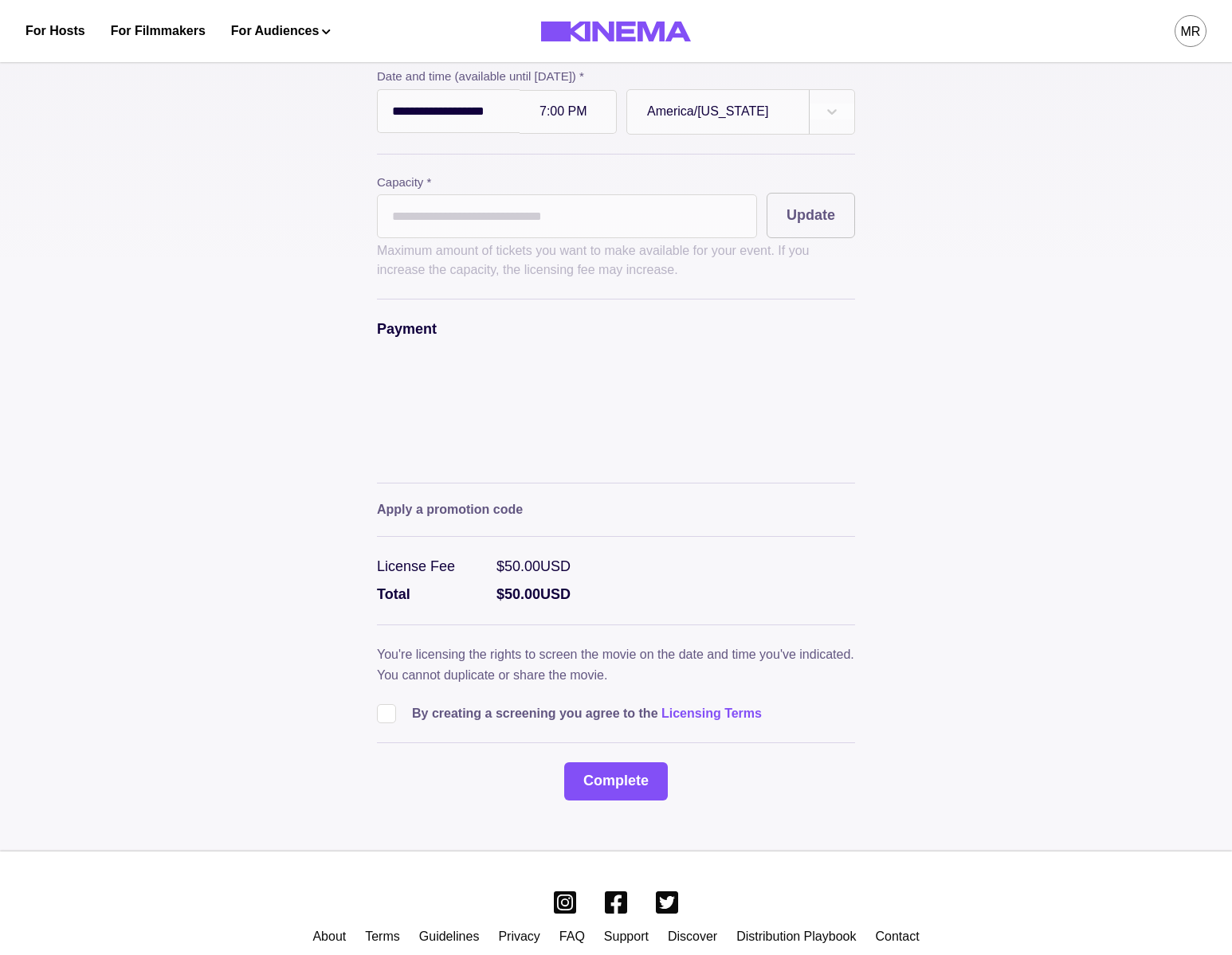
scroll to position [383, 0]
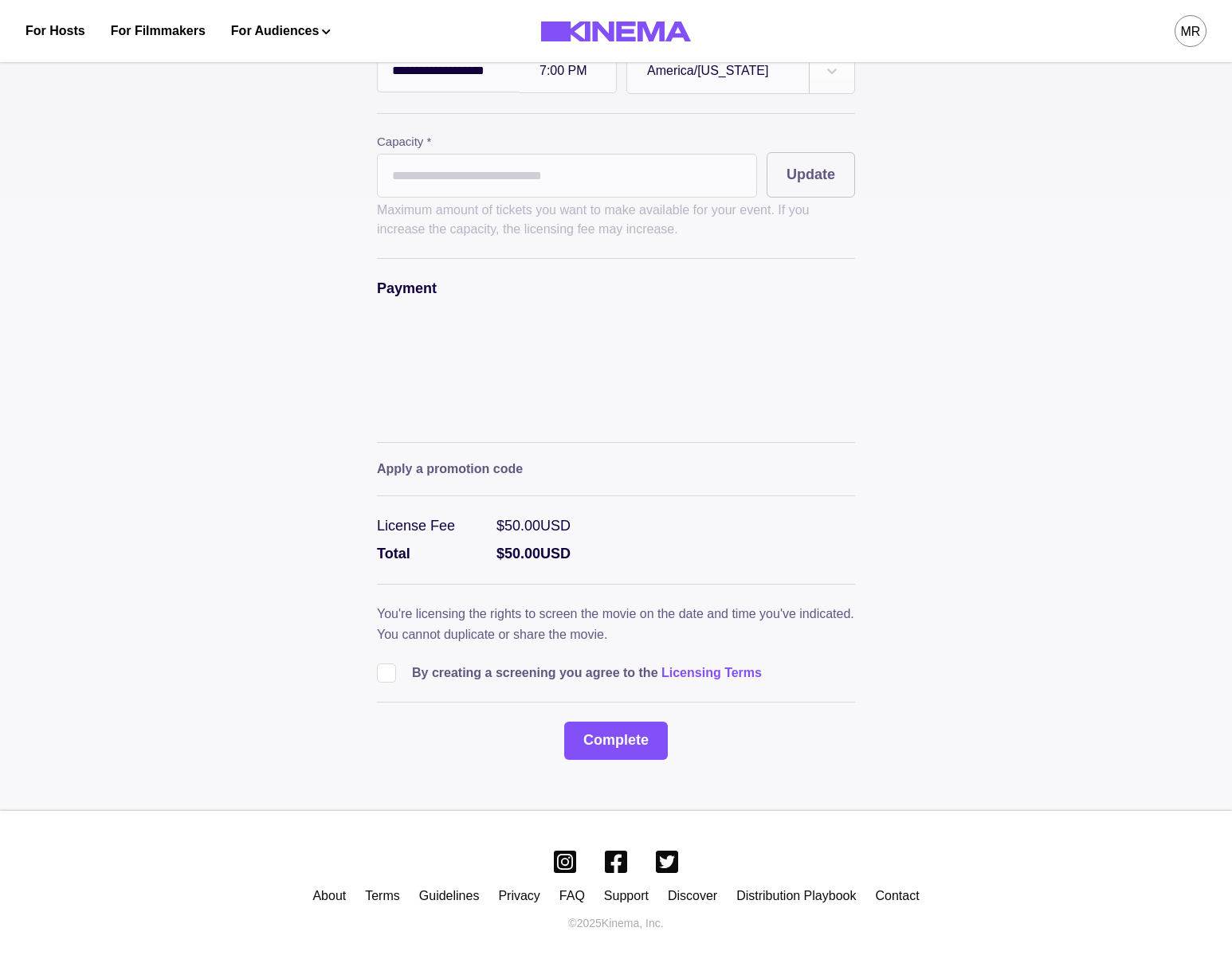
drag, startPoint x: 400, startPoint y: 639, endPoint x: 452, endPoint y: 673, distance: 62.1
click at [400, 651] on div "By creating a screening you agree to the Licensing Terms" at bounding box center [616, 667] width 478 height 32
click at [409, 667] on label at bounding box center [394, 673] width 35 height 19
click at [622, 700] on div "**********" at bounding box center [616, 314] width 478 height 891
click at [621, 722] on button "Complete" at bounding box center [616, 741] width 104 height 38
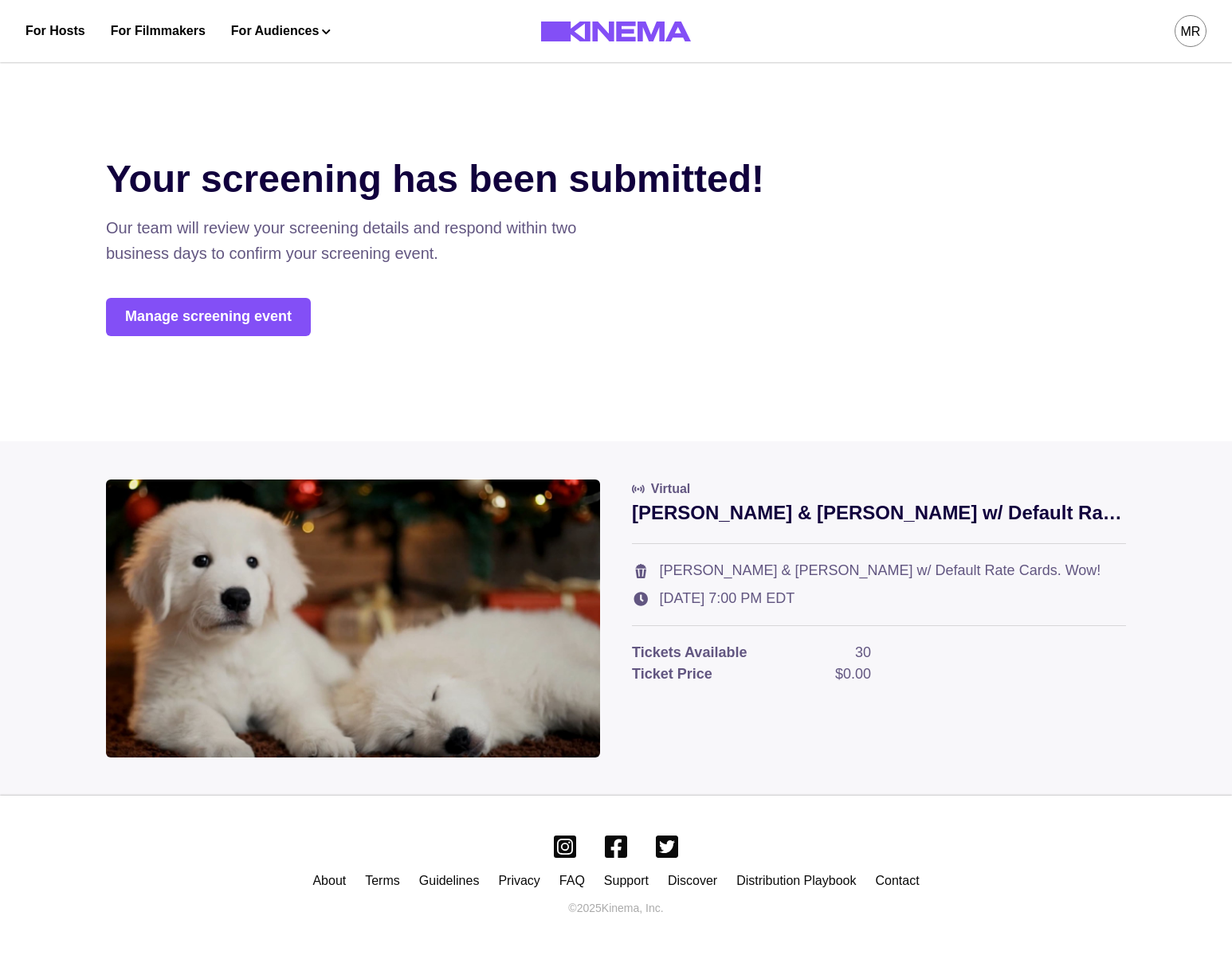
scroll to position [0, 0]
click at [232, 324] on link "Manage screening event" at bounding box center [208, 317] width 205 height 38
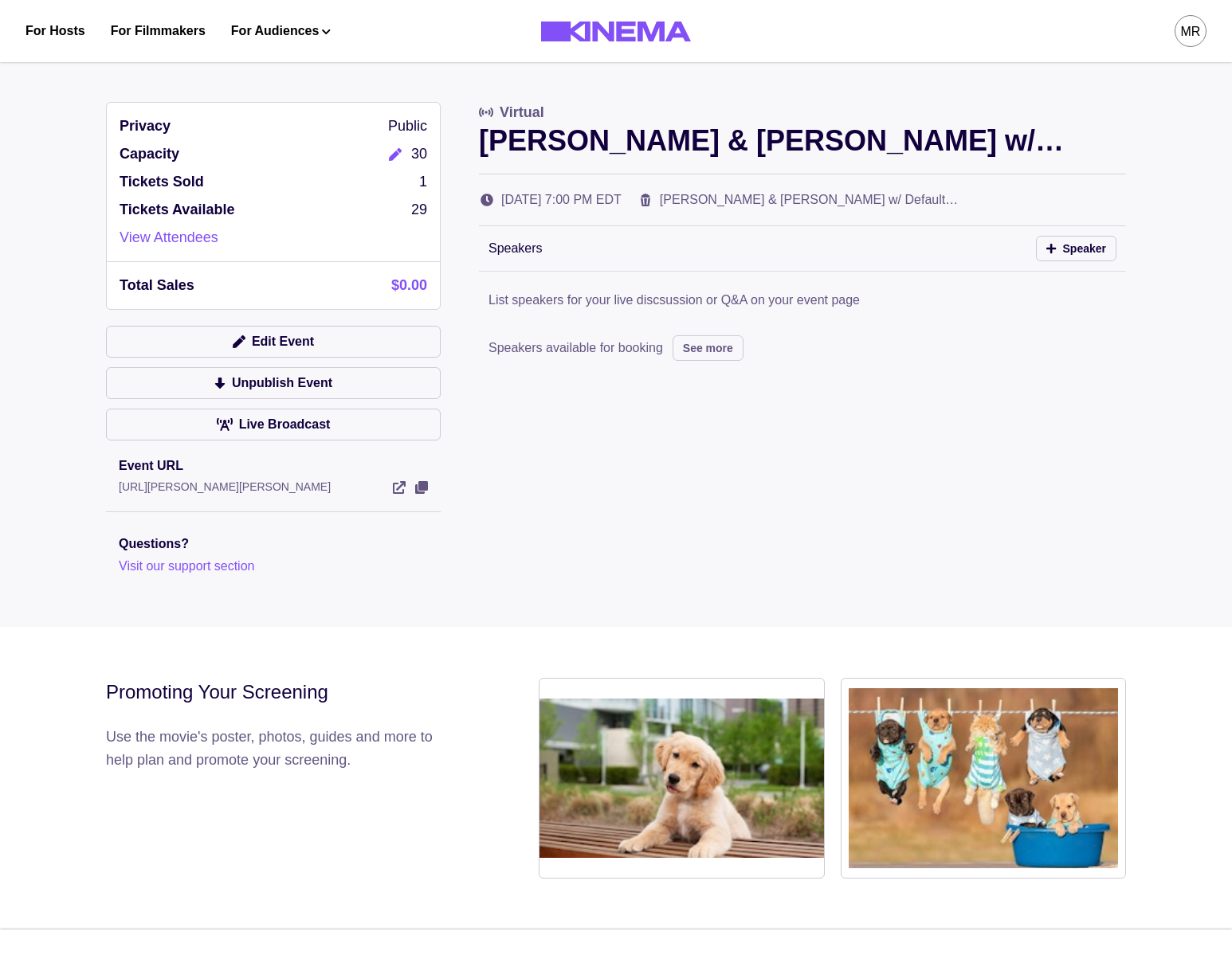
click at [393, 153] on icon "Edit" at bounding box center [396, 154] width 13 height 13
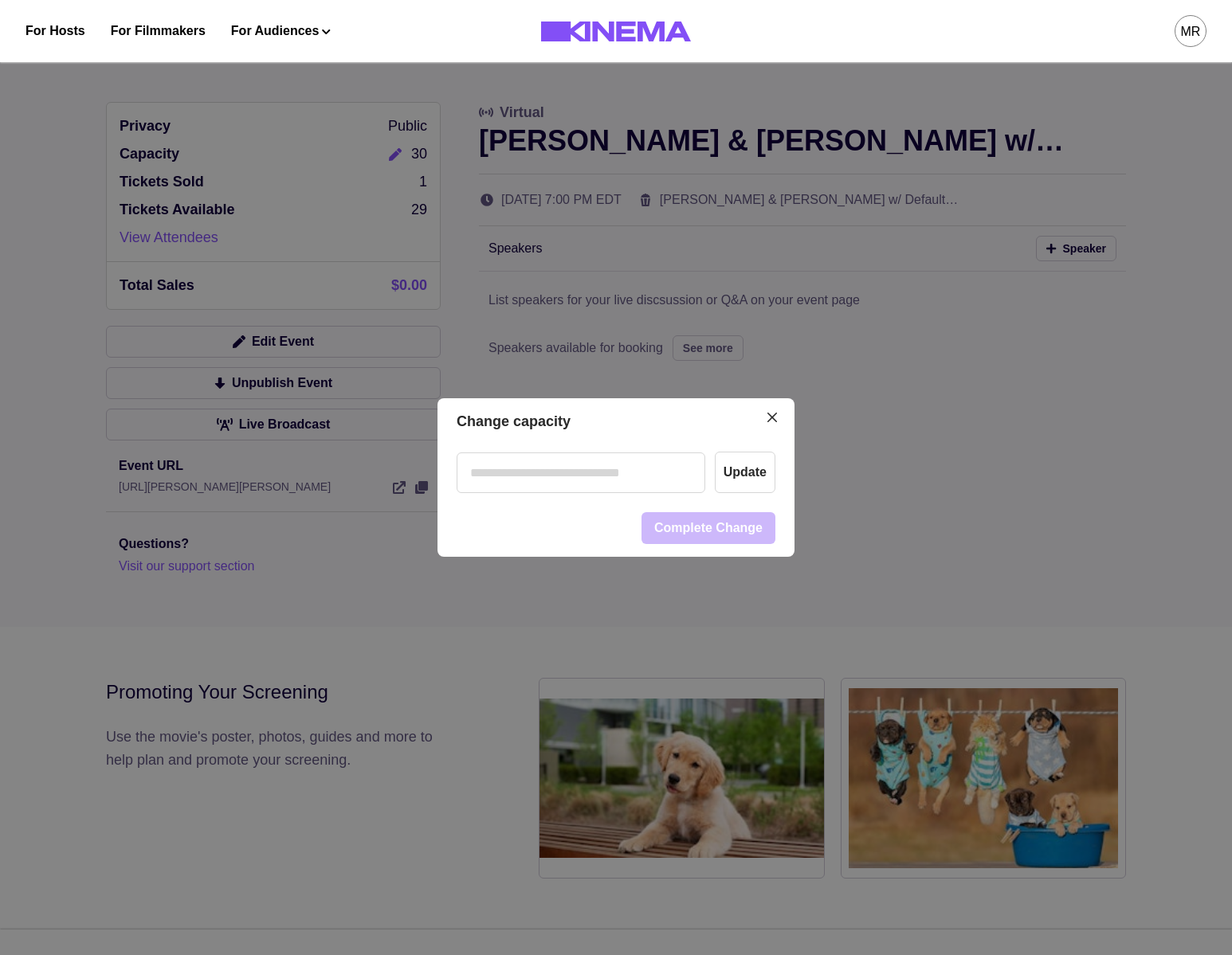
click at [499, 508] on footer "Complete Change" at bounding box center [616, 528] width 357 height 58
click at [498, 486] on input "number" at bounding box center [581, 473] width 249 height 41
type input "**"
click at [733, 472] on button "Update" at bounding box center [745, 472] width 61 height 41
click at [733, 469] on button "Update" at bounding box center [745, 472] width 61 height 41
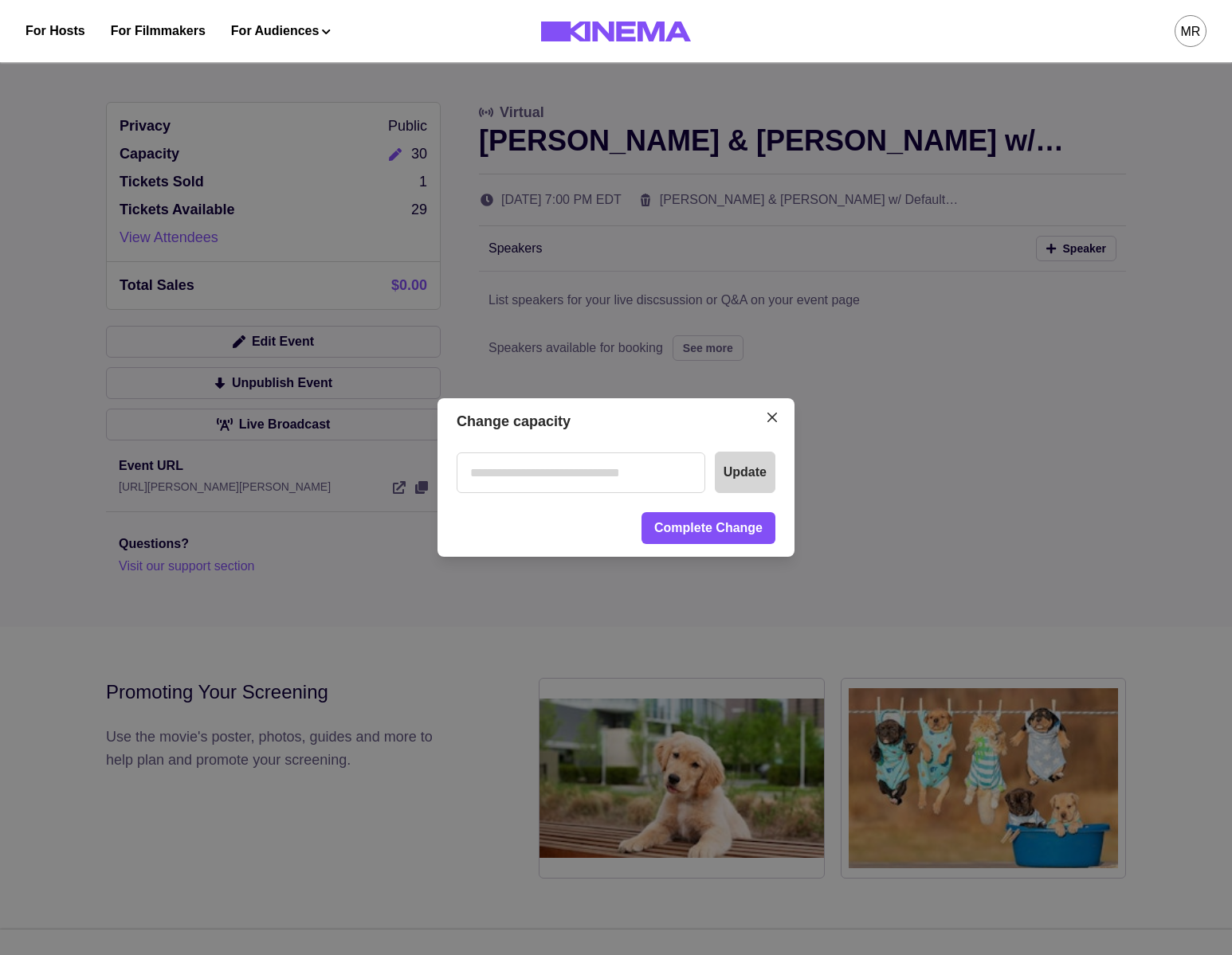
click at [733, 469] on button "Update" at bounding box center [745, 472] width 61 height 41
click at [530, 372] on div "Change capacity ** Update Complete Change" at bounding box center [616, 478] width 1232 height 955
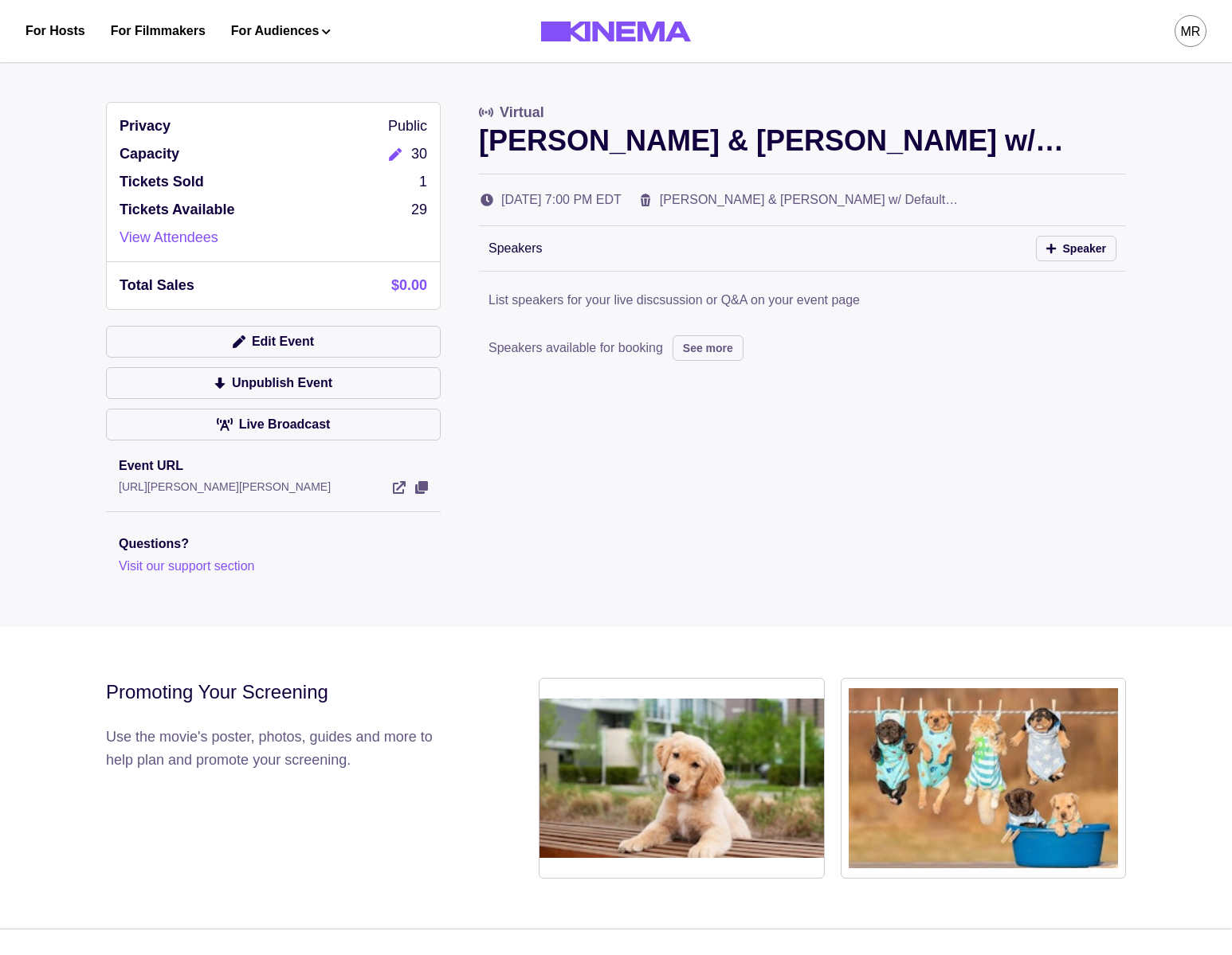
click at [393, 148] on icon "Edit" at bounding box center [396, 154] width 13 height 13
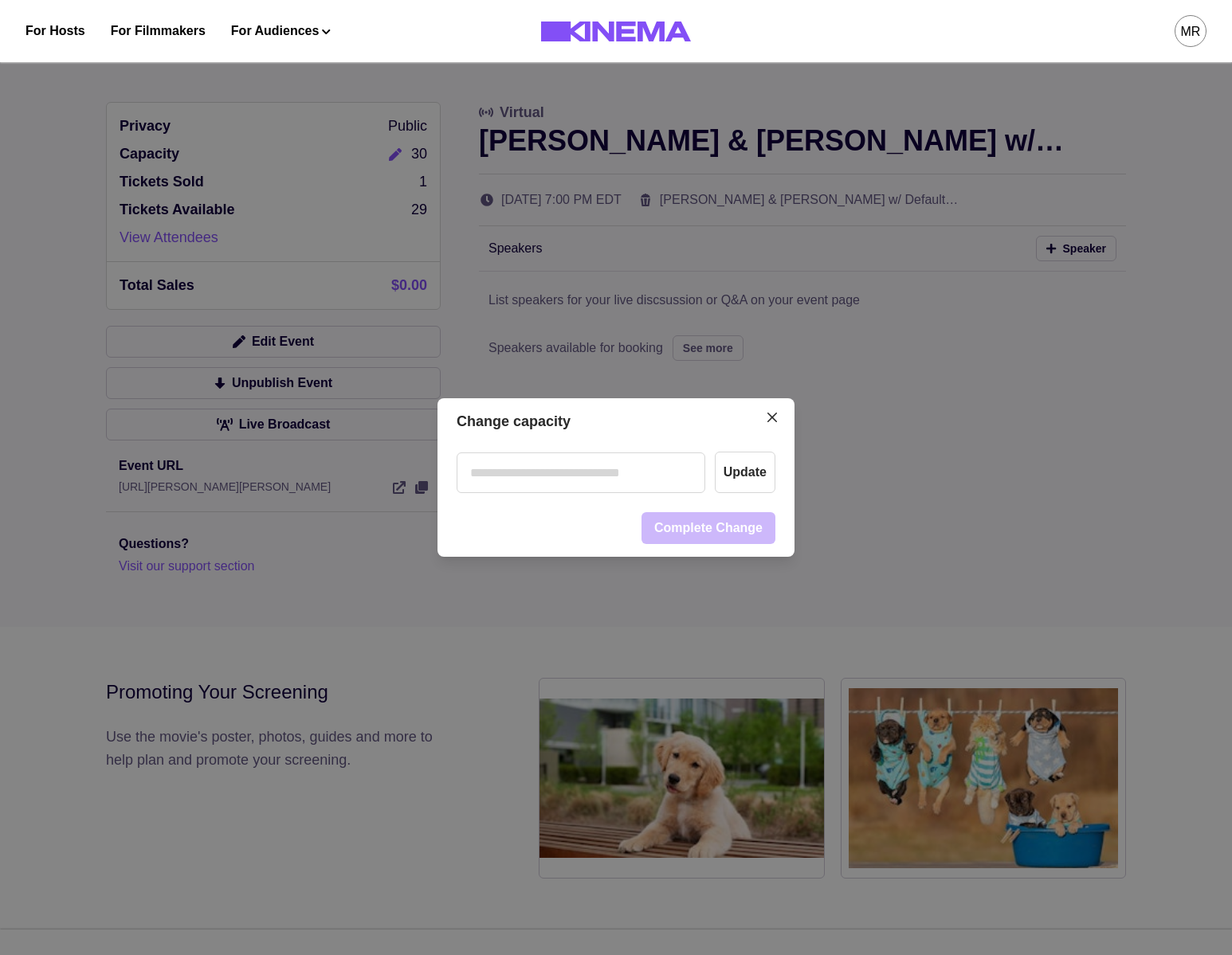
click at [532, 472] on input "number" at bounding box center [581, 473] width 249 height 41
click at [747, 478] on button "Update" at bounding box center [745, 472] width 61 height 41
click at [602, 434] on header "Change capacity" at bounding box center [616, 422] width 357 height 47
click at [567, 460] on input "**" at bounding box center [581, 473] width 249 height 41
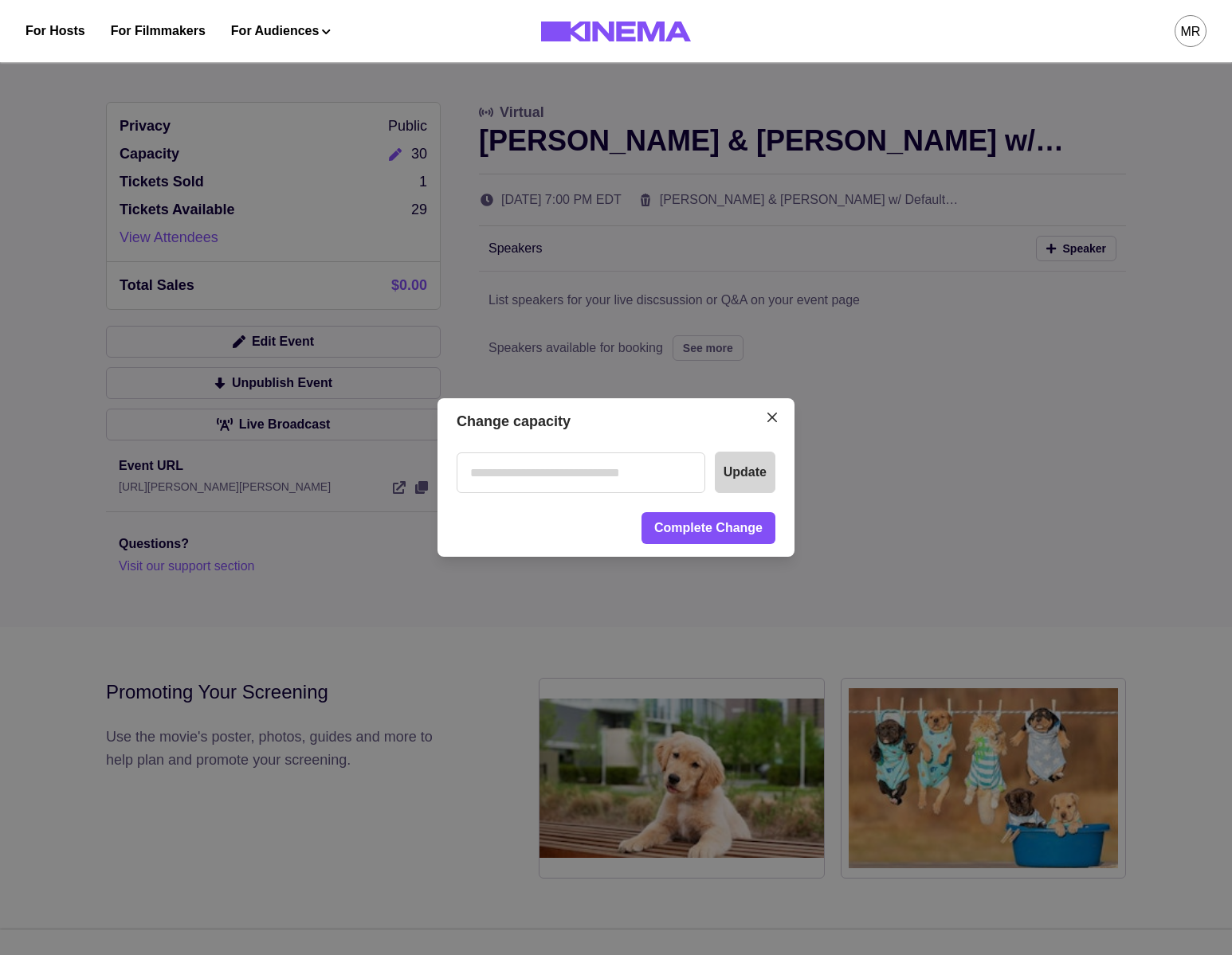
type input "**"
click at [743, 473] on button "Update" at bounding box center [745, 472] width 61 height 41
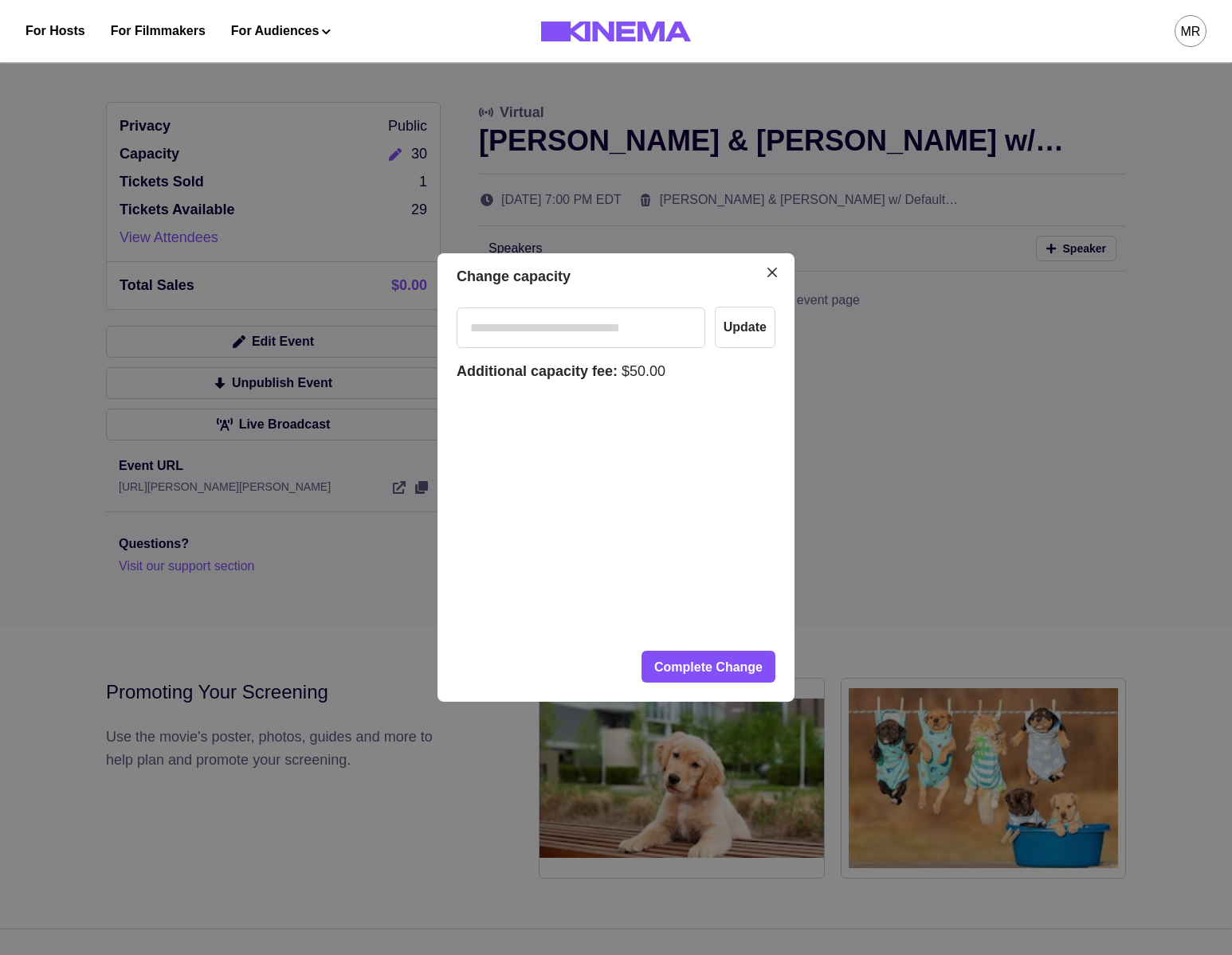
click at [741, 650] on div "Additional capacity fee: $50.00 Complete Change" at bounding box center [616, 521] width 318 height 322
click at [742, 667] on button "Complete Change" at bounding box center [708, 667] width 134 height 32
